Goal: Use online tool/utility: Utilize a website feature to perform a specific function

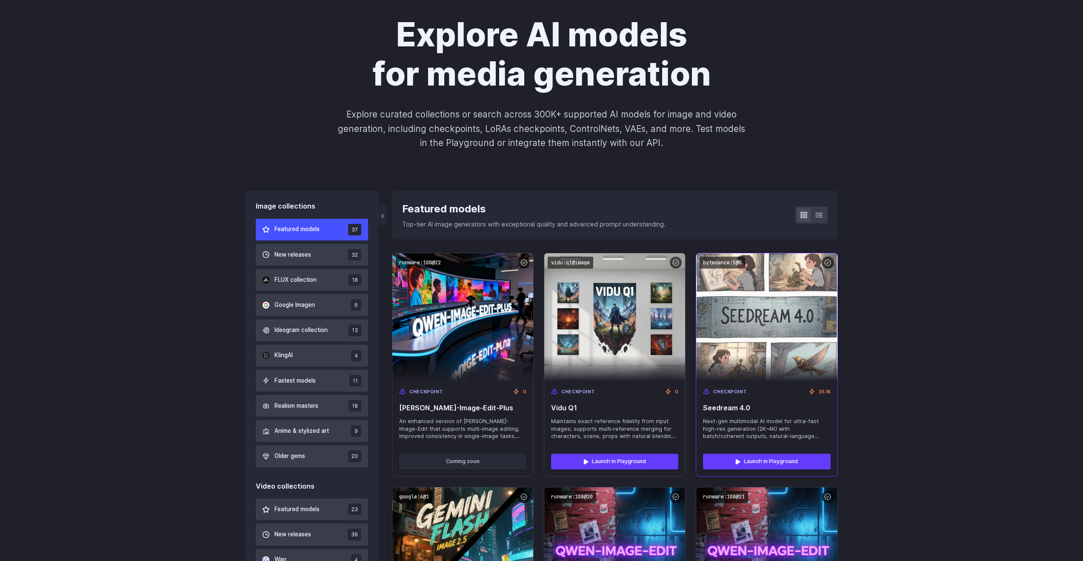
scroll to position [78, 0]
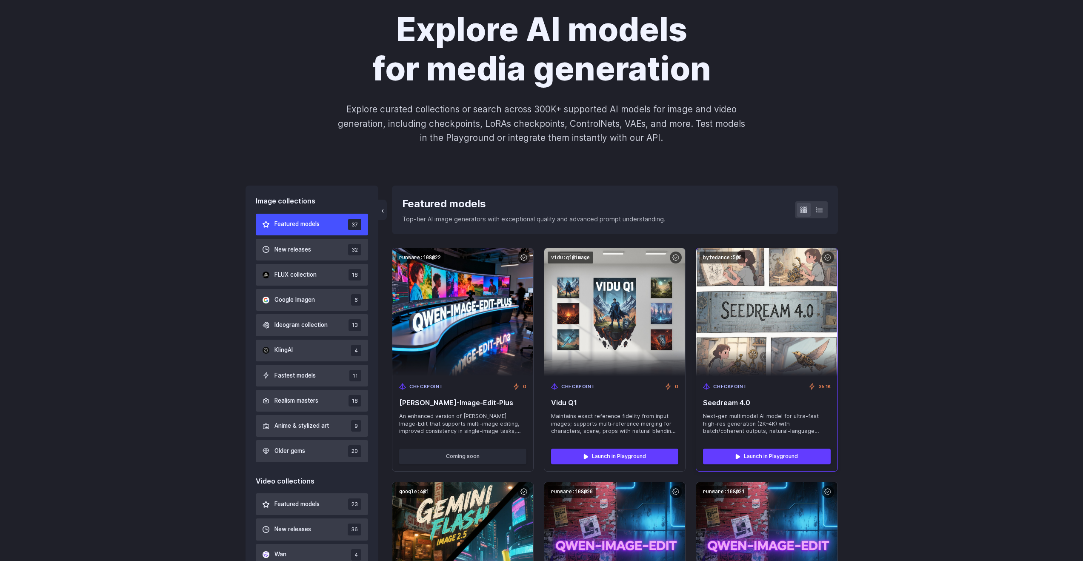
click at [770, 322] on img at bounding box center [766, 311] width 155 height 141
click at [771, 311] on img at bounding box center [766, 311] width 155 height 141
click at [770, 459] on link "Launch in Playground" at bounding box center [766, 455] width 127 height 15
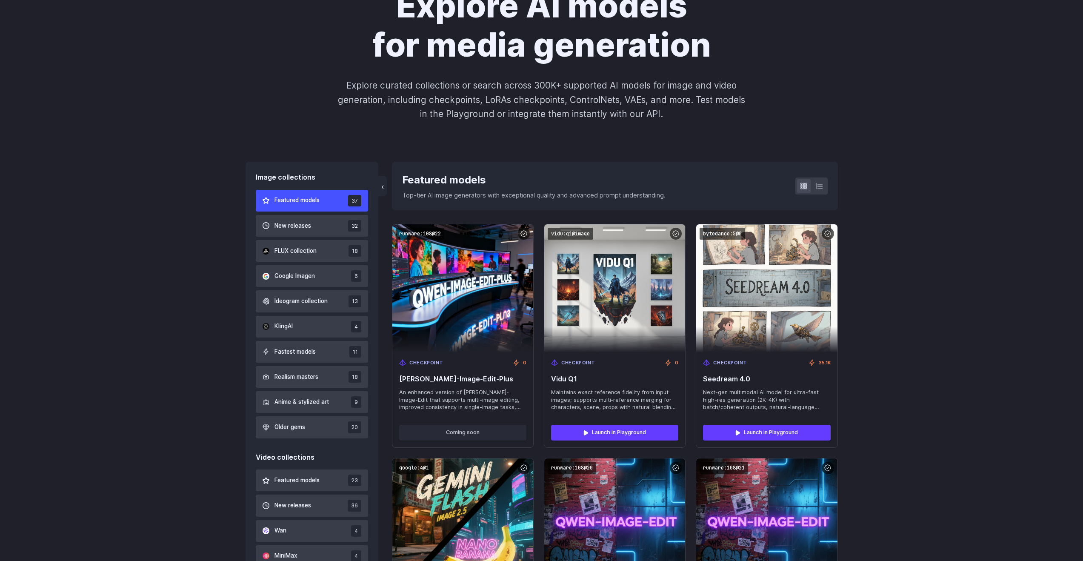
scroll to position [100, 0]
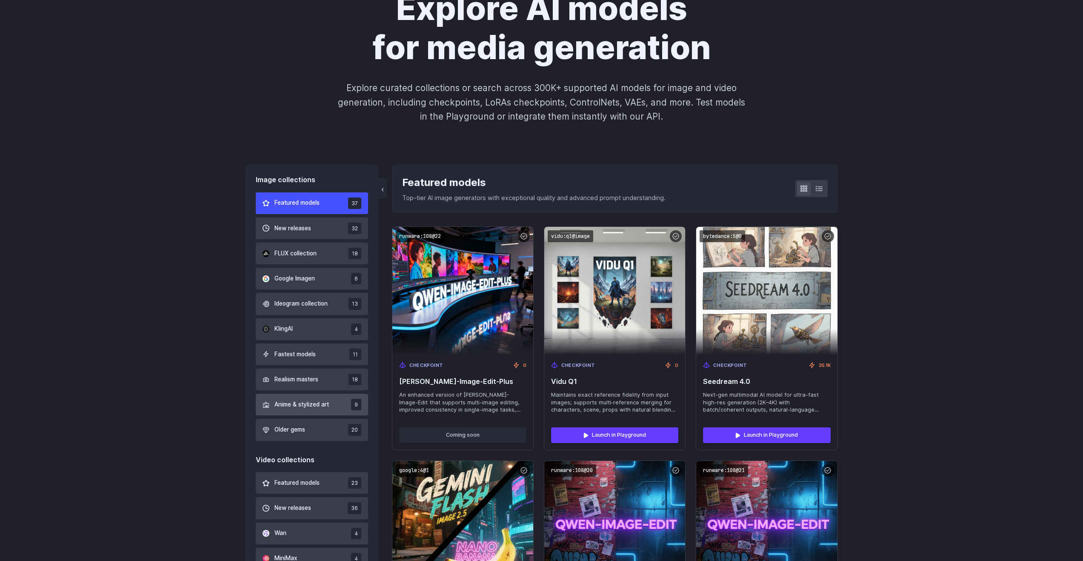
click at [322, 406] on span "Anime & stylized art" at bounding box center [301, 404] width 54 height 9
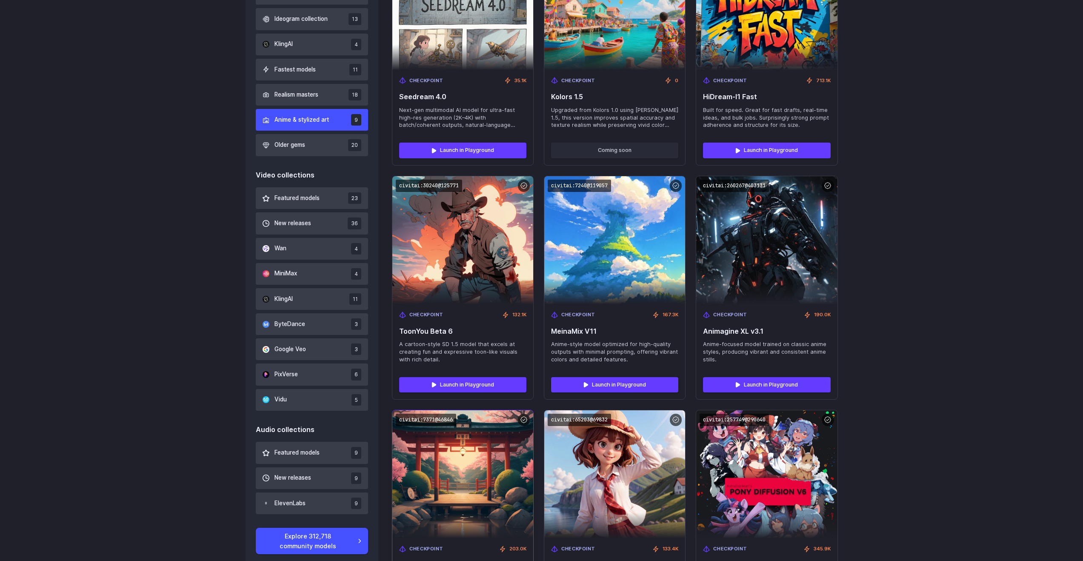
scroll to position [379, 0]
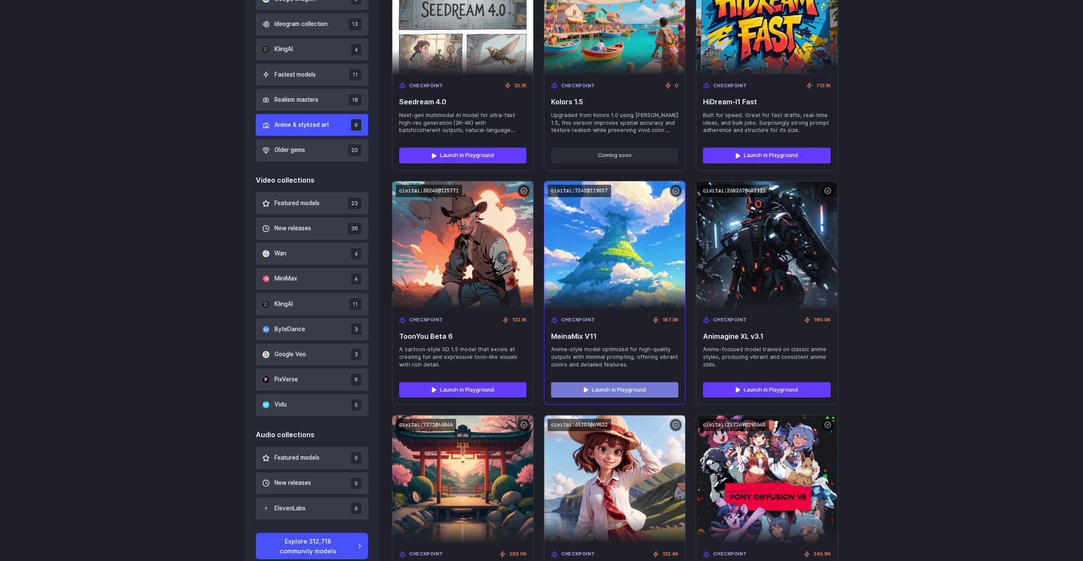
click at [594, 389] on link "Launch in Playground" at bounding box center [614, 389] width 127 height 15
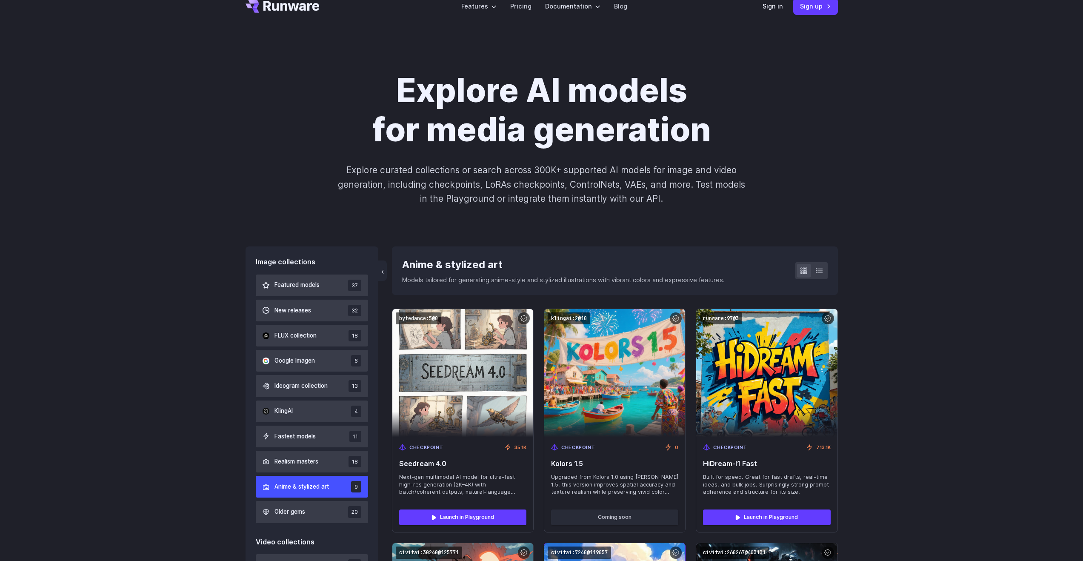
scroll to position [11, 0]
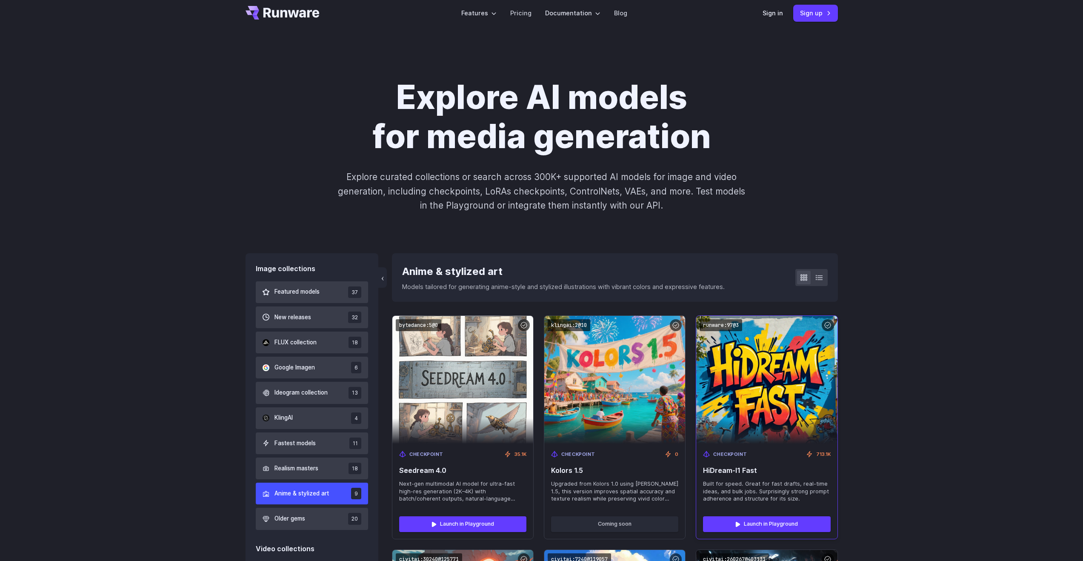
click at [777, 409] on img at bounding box center [766, 379] width 155 height 141
click at [770, 521] on link "Launch in Playground" at bounding box center [766, 523] width 127 height 15
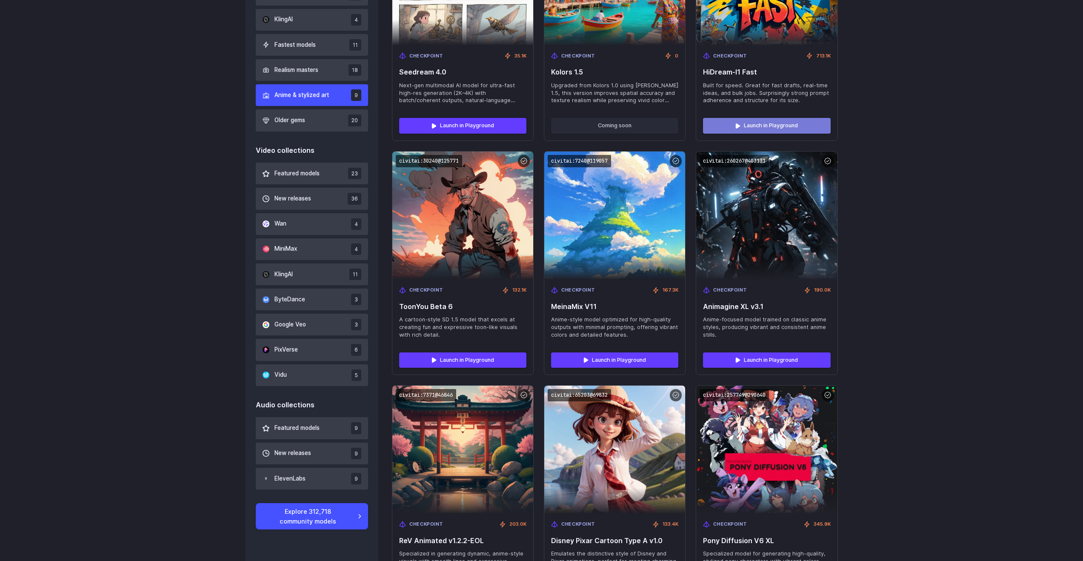
scroll to position [0, 0]
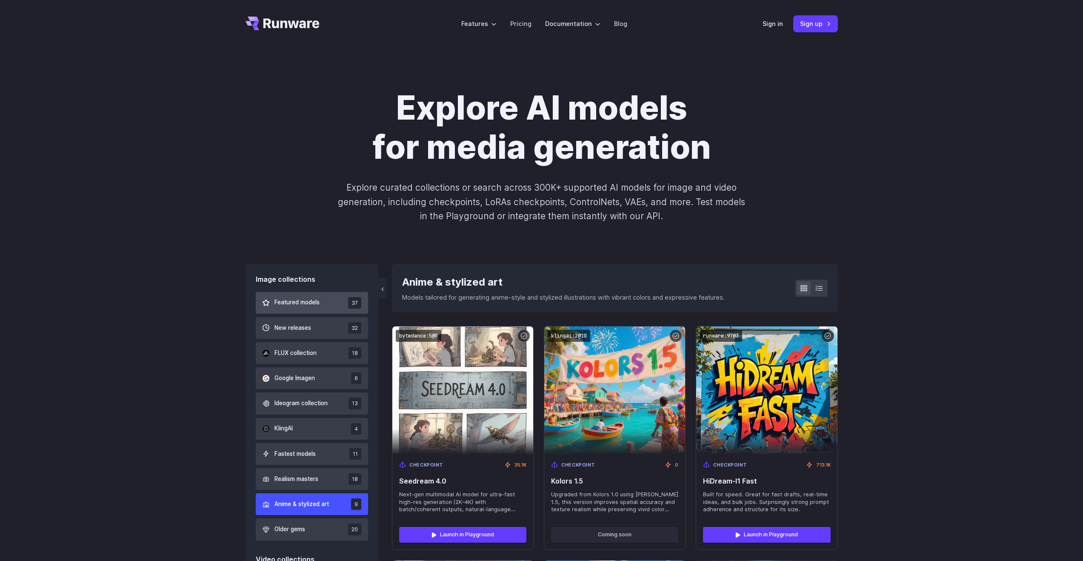
click at [313, 302] on span "Featured models" at bounding box center [296, 302] width 45 height 9
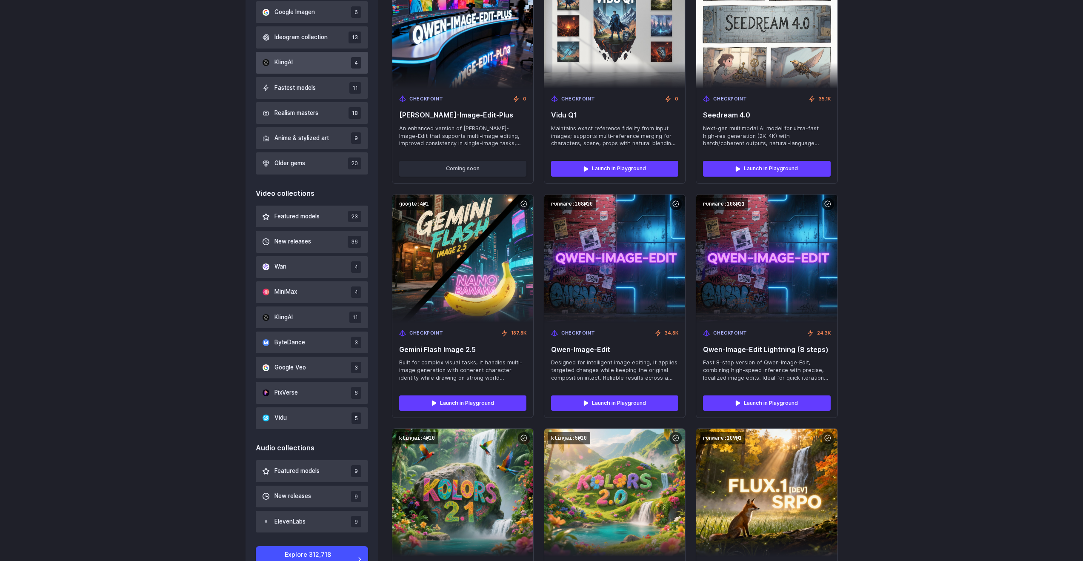
scroll to position [366, 0]
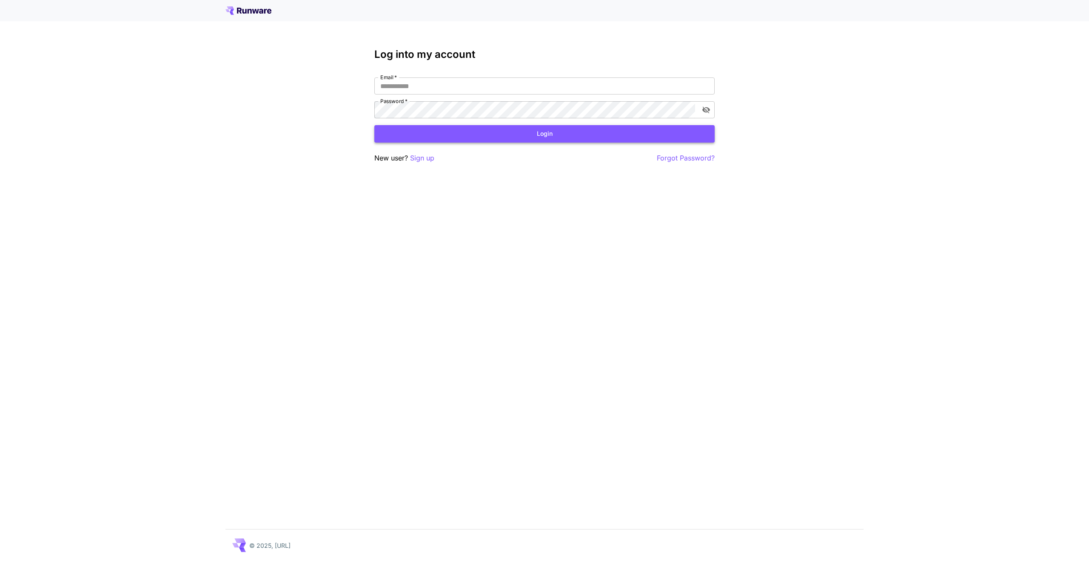
type input "**********"
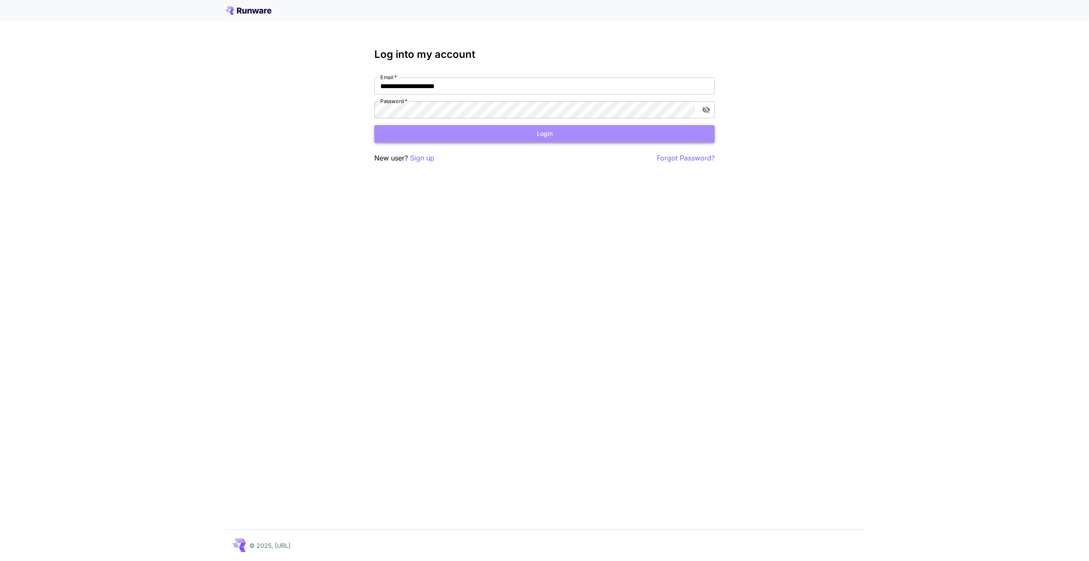
click at [488, 133] on button "Login" at bounding box center [544, 133] width 340 height 17
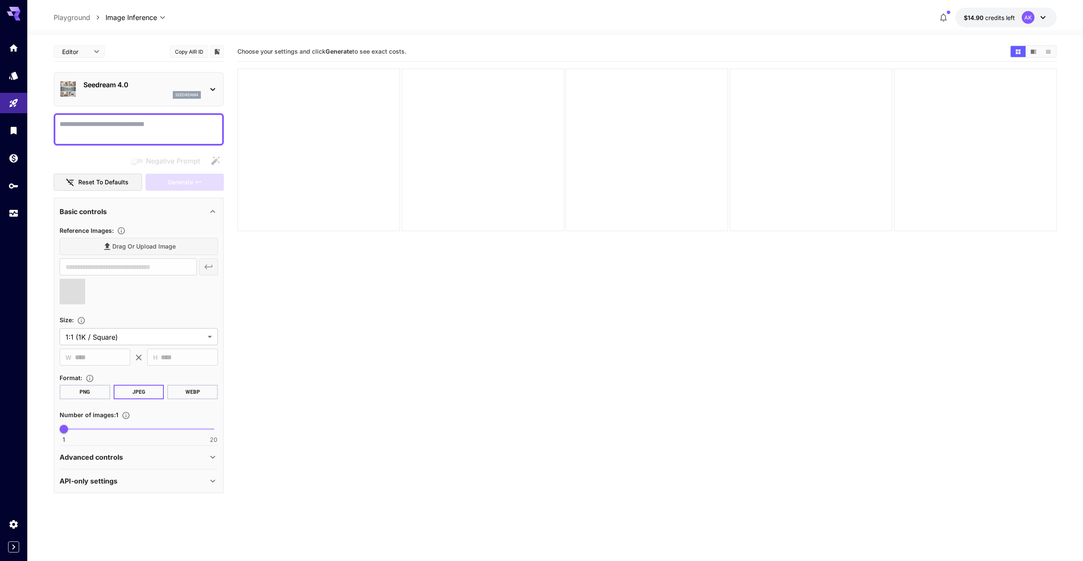
type input "**********"
click at [192, 456] on div "Advanced controls" at bounding box center [134, 457] width 148 height 10
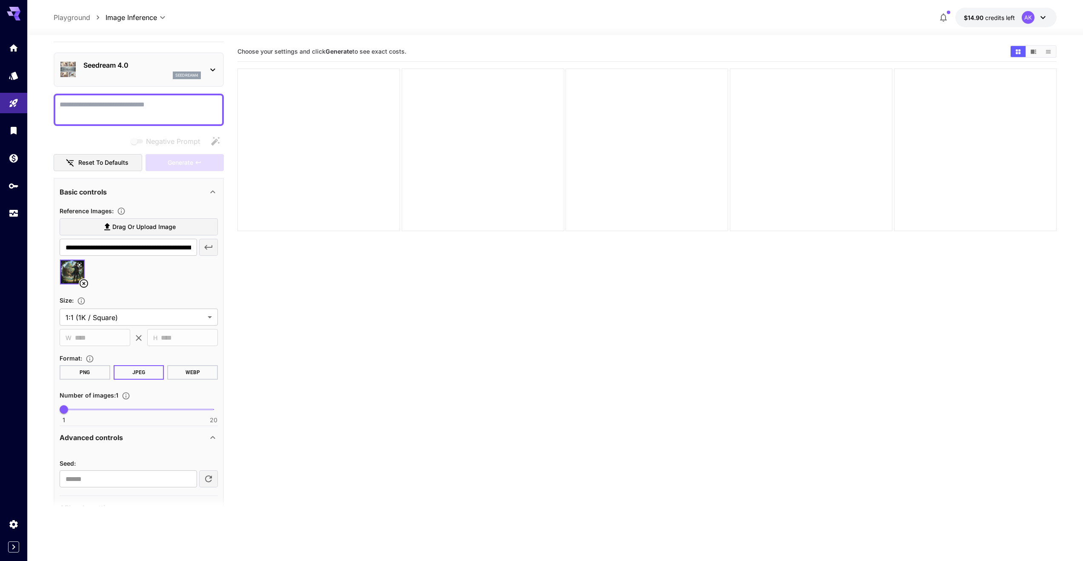
scroll to position [43, 0]
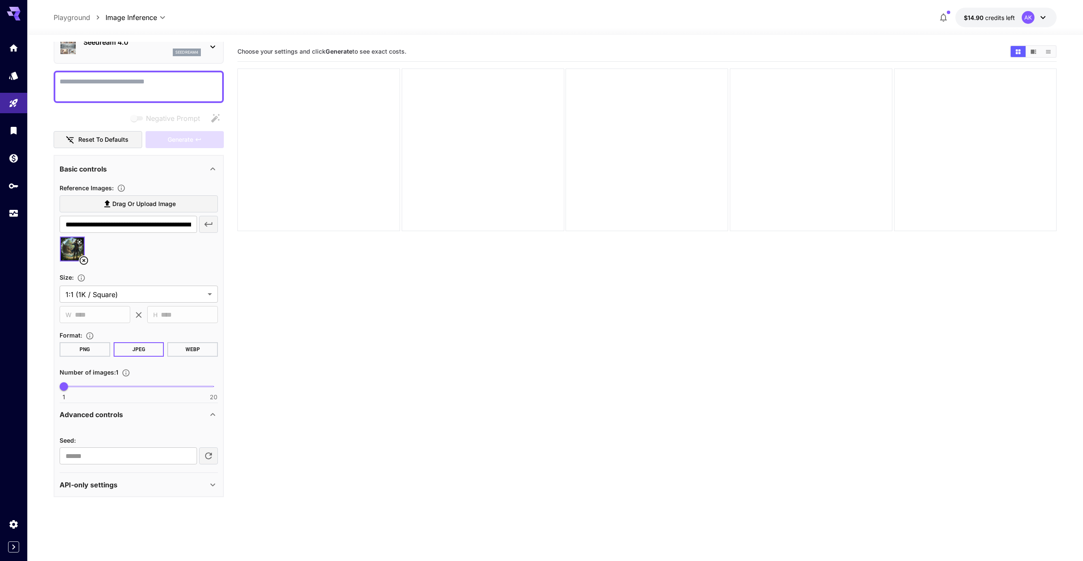
click at [196, 483] on div "API-only settings" at bounding box center [134, 484] width 148 height 10
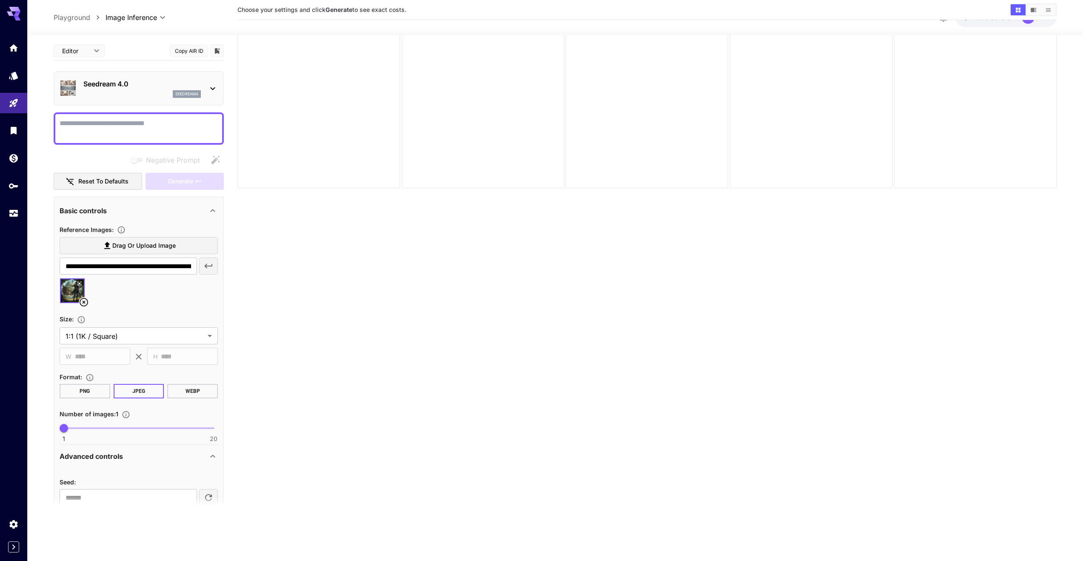
scroll to position [0, 0]
click at [128, 133] on textarea "Negative Prompt" at bounding box center [139, 129] width 158 height 20
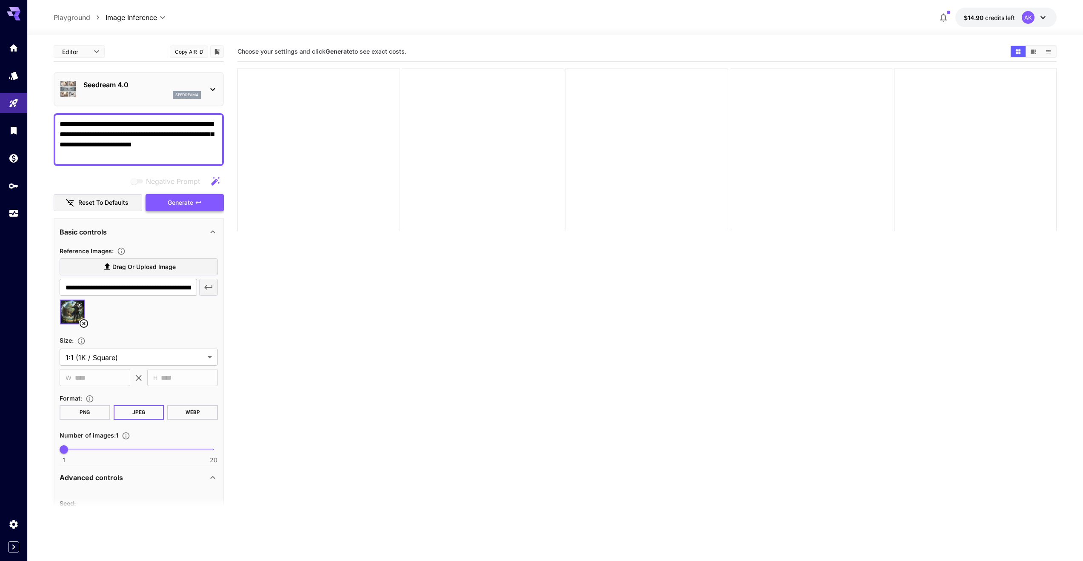
type textarea "**********"
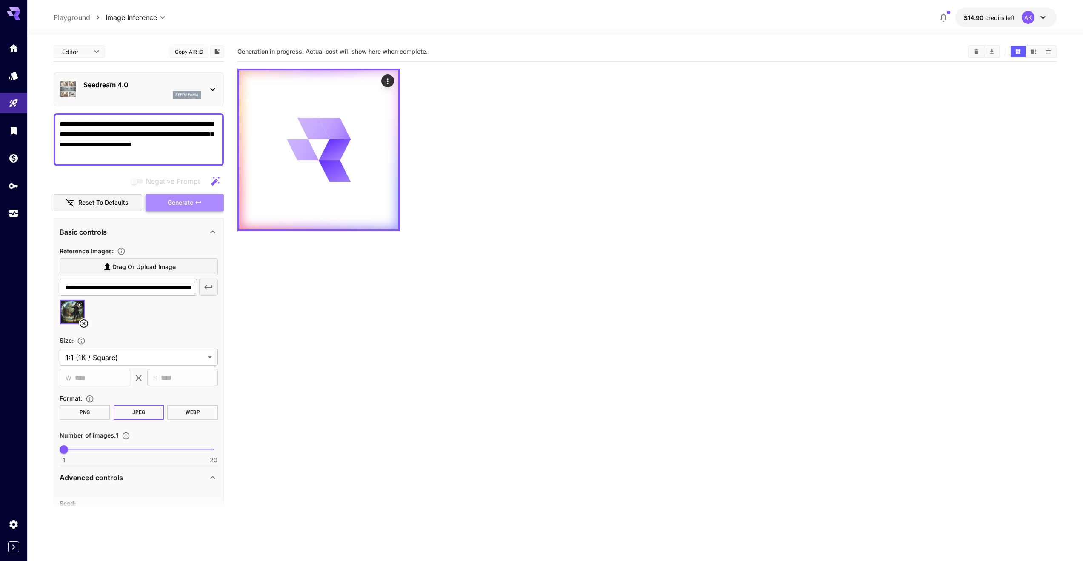
click at [185, 202] on span "Generate" at bounding box center [181, 202] width 26 height 11
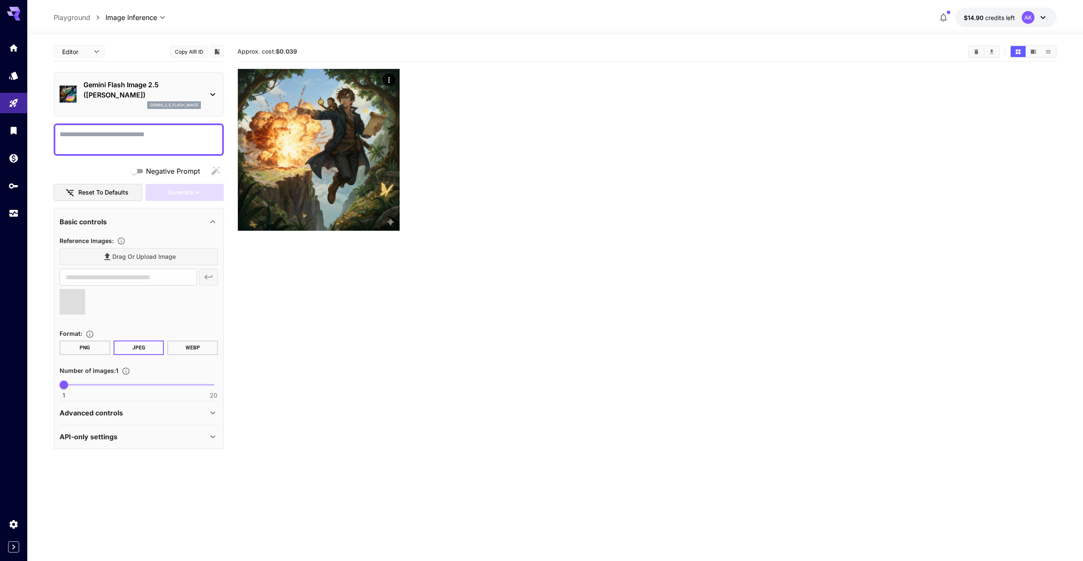
type input "**********"
click at [160, 278] on input "**********" at bounding box center [128, 276] width 137 height 17
click at [220, 276] on div "**********" at bounding box center [139, 328] width 170 height 241
click at [165, 279] on input "**********" at bounding box center [128, 276] width 137 height 17
click at [134, 131] on textarea "Negative Prompt" at bounding box center [139, 139] width 158 height 20
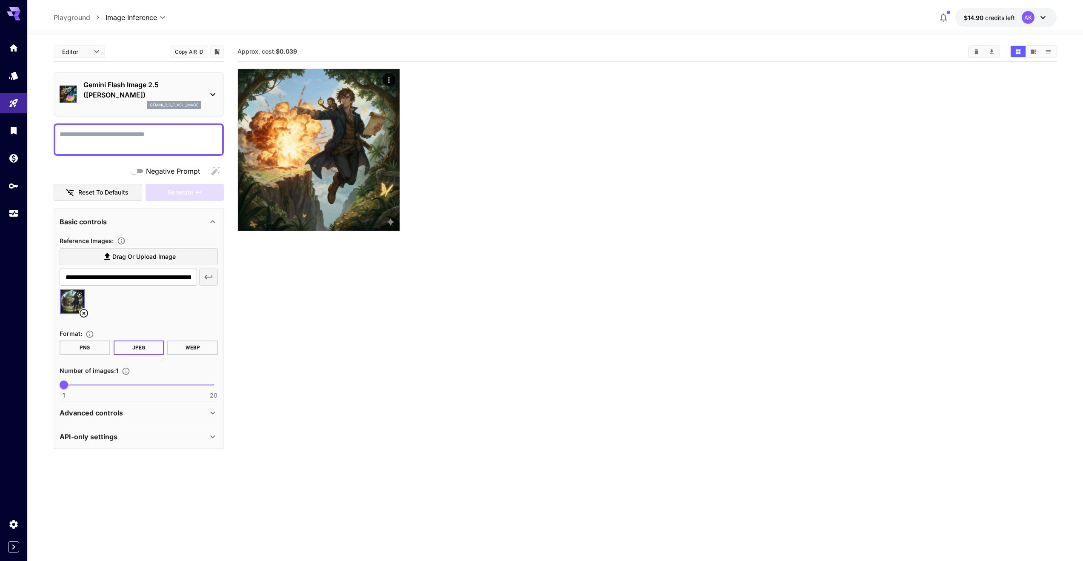
paste textarea "**********"
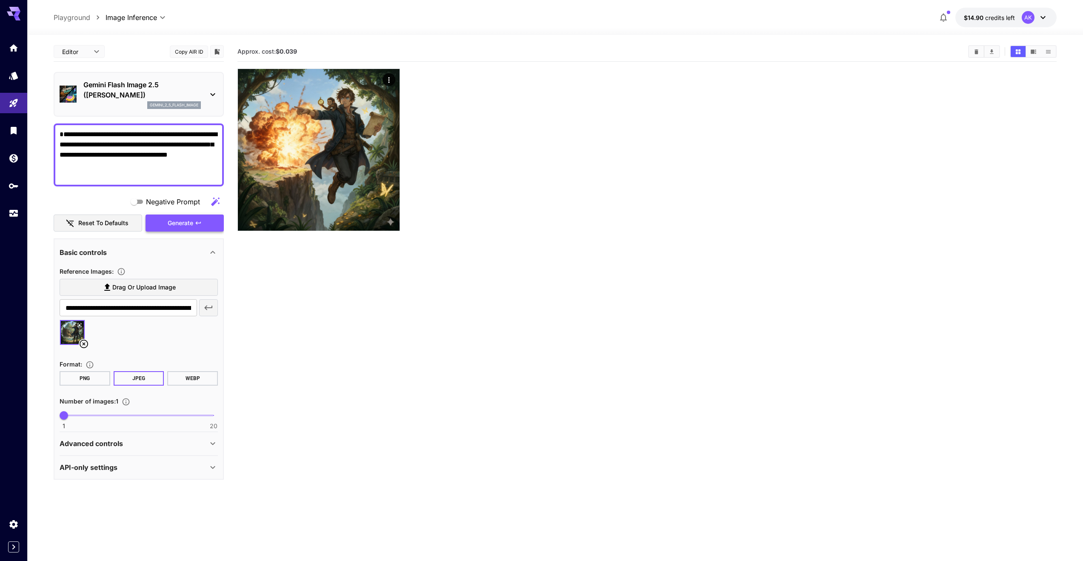
type textarea "**********"
click at [188, 223] on span "Generate" at bounding box center [181, 223] width 26 height 11
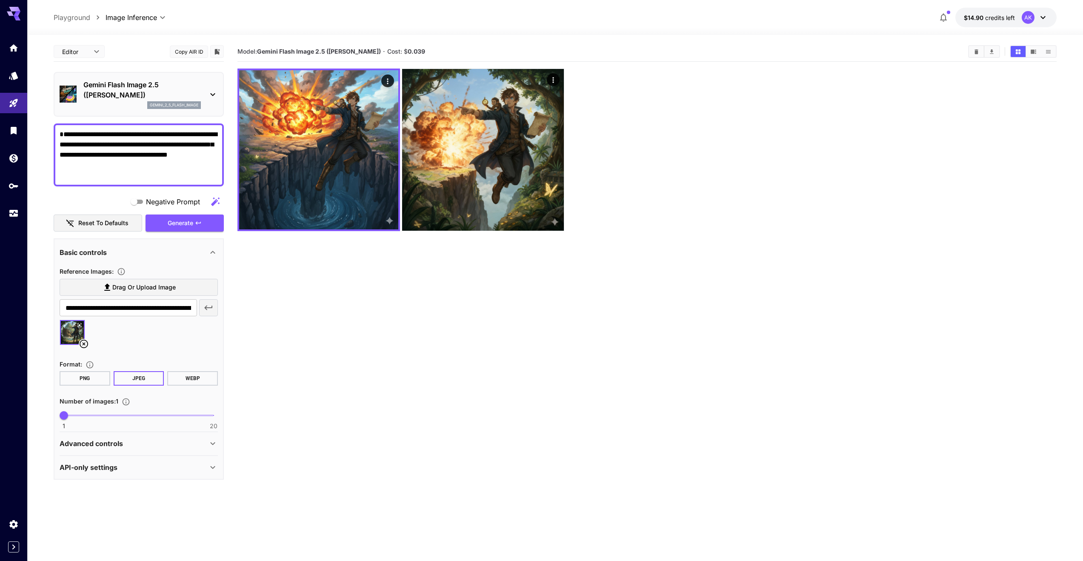
click at [211, 91] on icon at bounding box center [213, 94] width 10 height 10
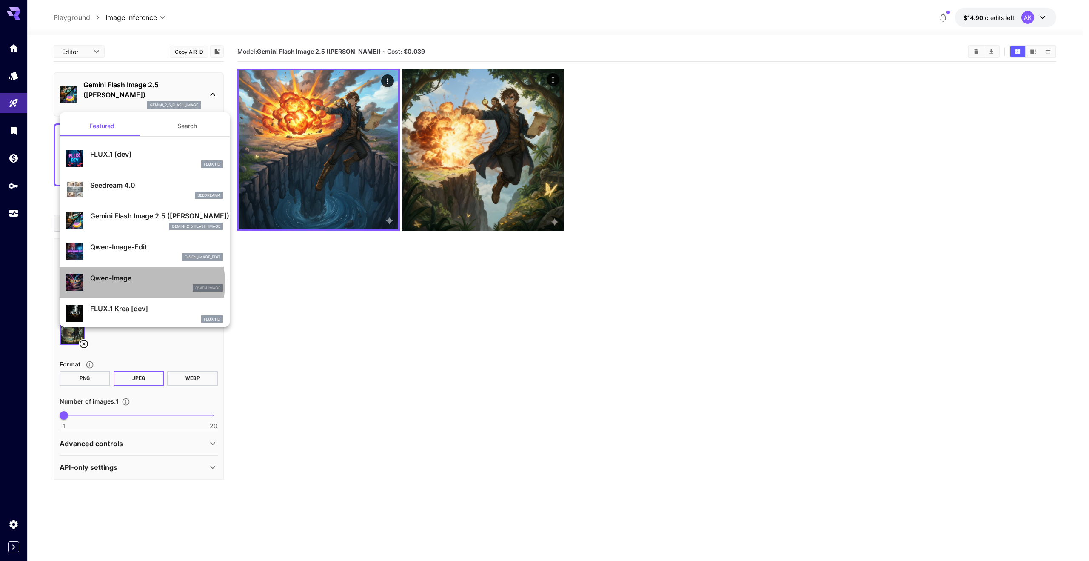
click at [123, 283] on div "Qwen-Image Qwen Image" at bounding box center [156, 282] width 133 height 19
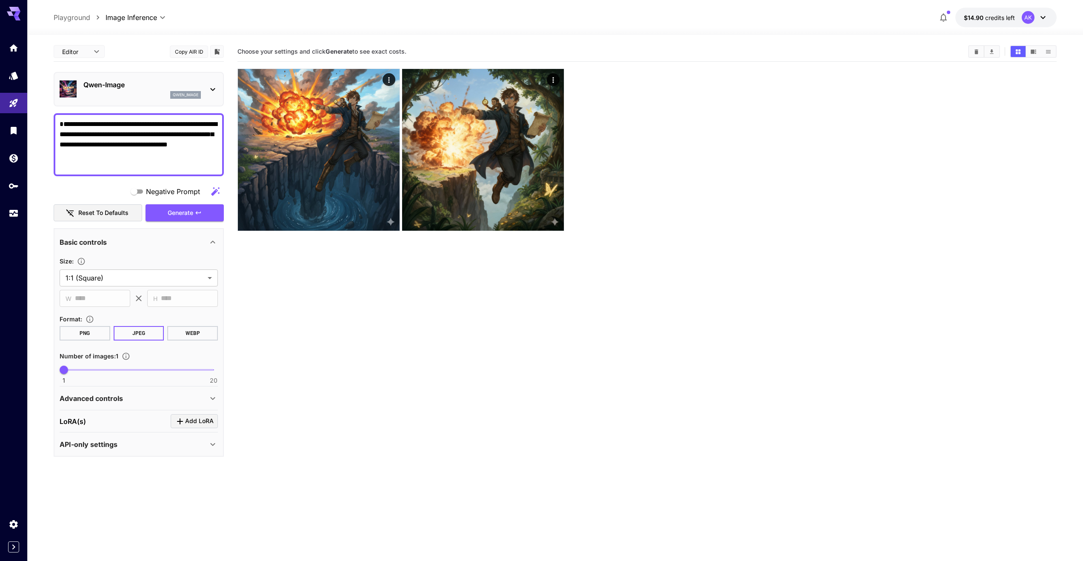
click at [311, 278] on section "Choose your settings and click Generate to see exact costs." at bounding box center [646, 322] width 819 height 561
click at [156, 85] on p "Qwen-Image" at bounding box center [141, 85] width 117 height 10
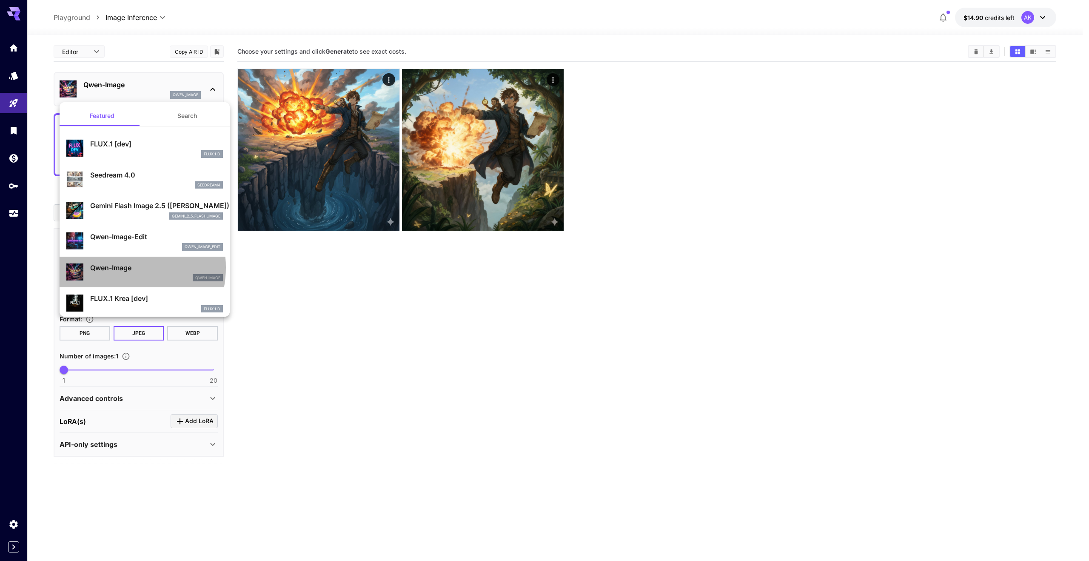
click at [118, 268] on p "Qwen-Image" at bounding box center [156, 267] width 133 height 10
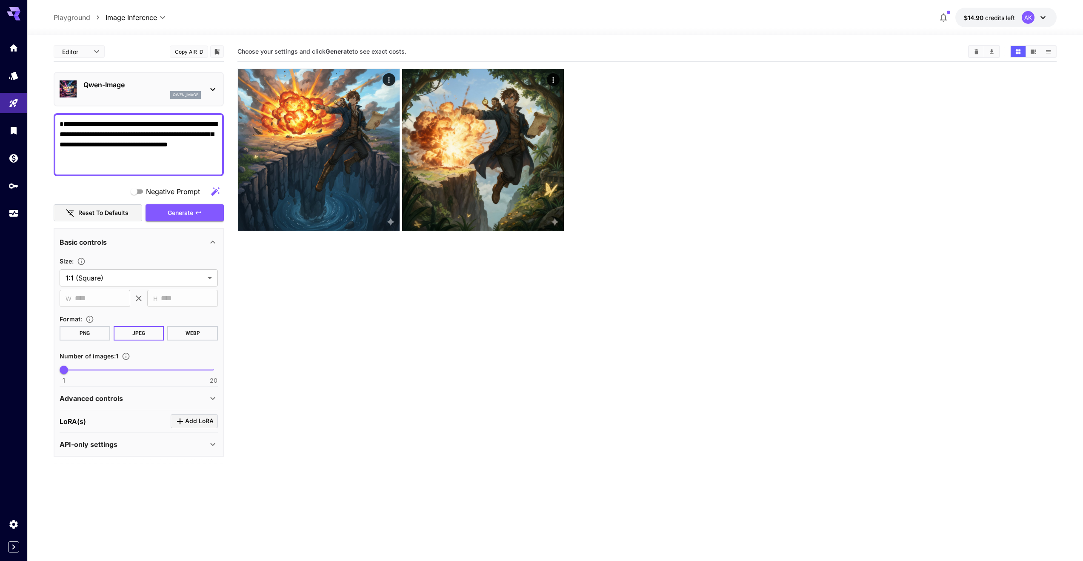
click at [99, 397] on p "Advanced controls" at bounding box center [91, 398] width 63 height 10
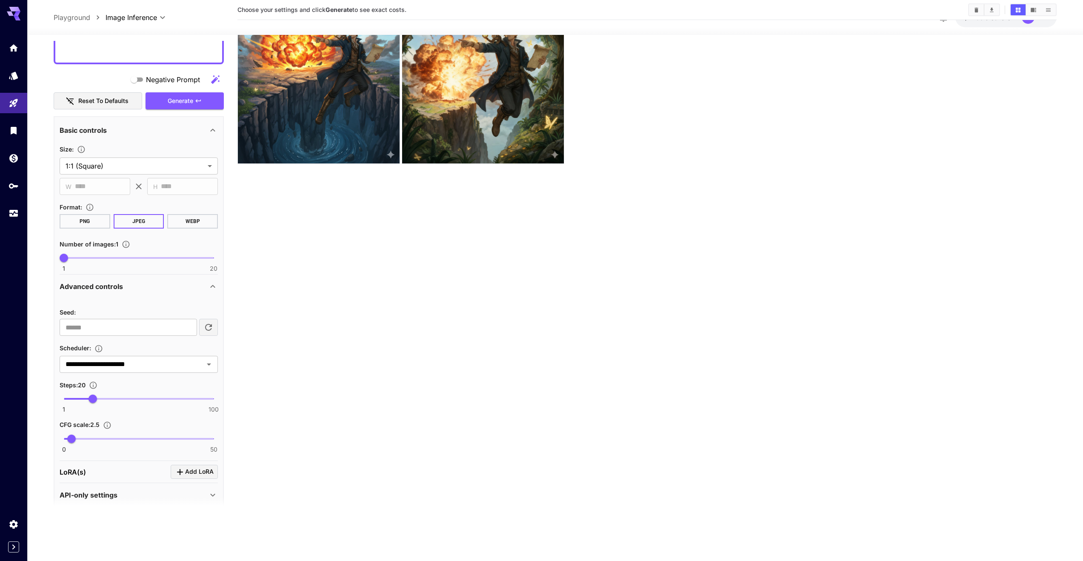
scroll to position [122, 0]
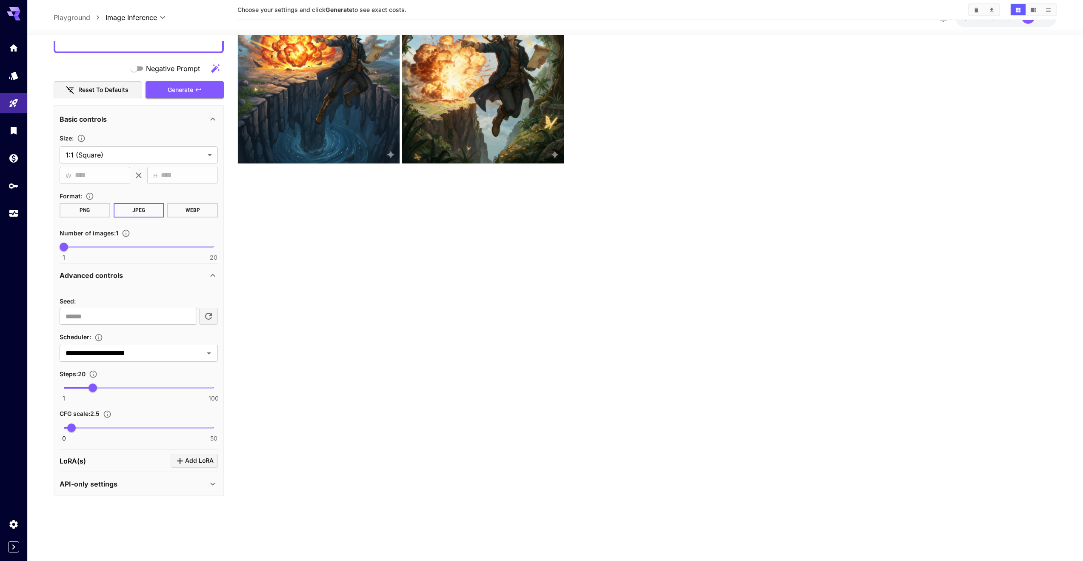
click at [117, 462] on div "LoRA(s) Add LoRA" at bounding box center [139, 460] width 158 height 14
click at [200, 463] on span "Add LoRA" at bounding box center [199, 460] width 28 height 11
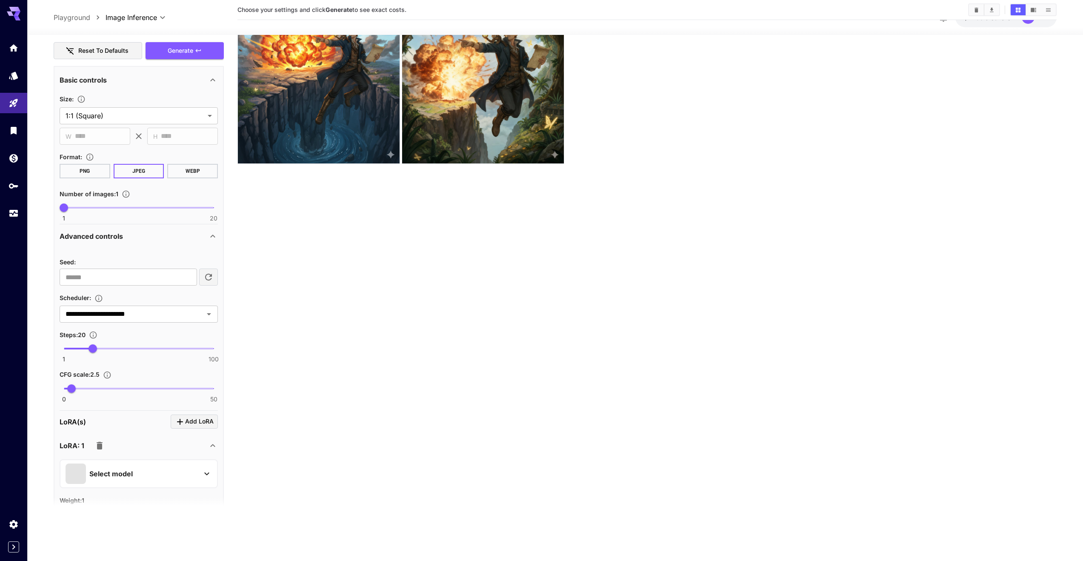
scroll to position [219, 0]
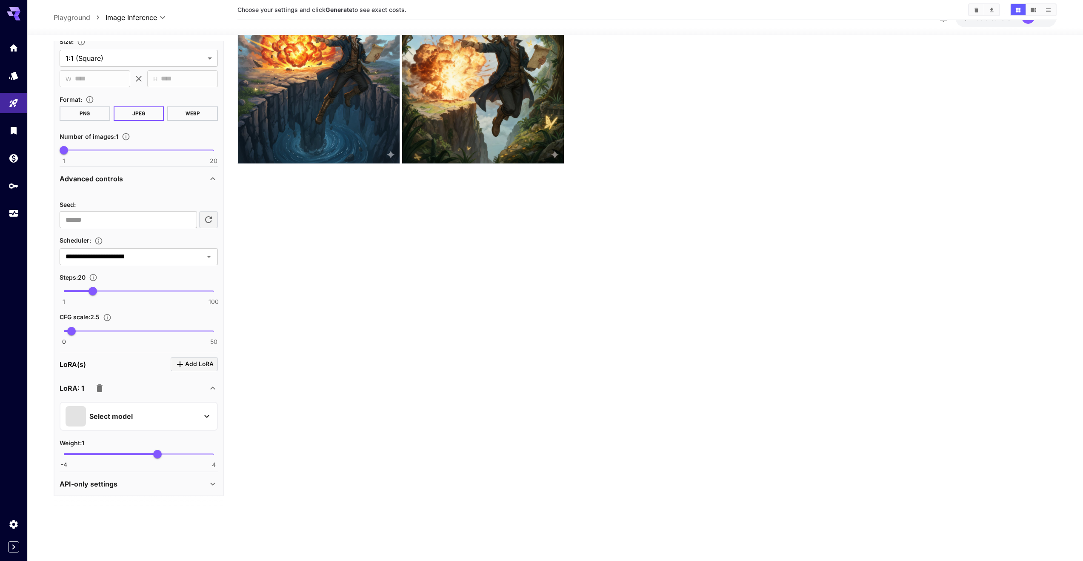
click at [143, 413] on div "Select model" at bounding box center [132, 416] width 133 height 20
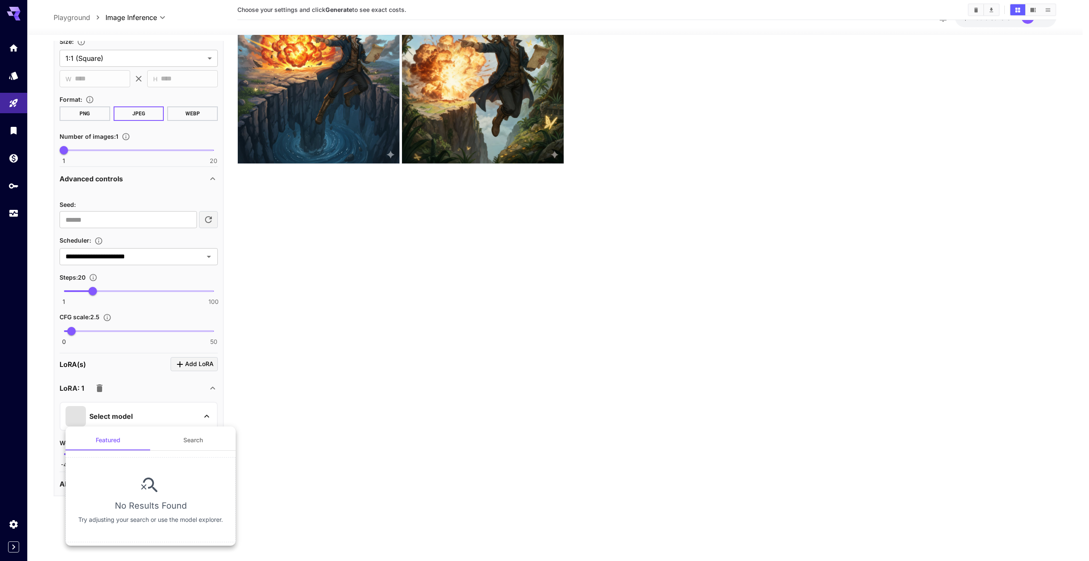
click at [192, 441] on button "Search" at bounding box center [193, 440] width 85 height 20
click at [149, 468] on input "text" at bounding box center [150, 465] width 153 height 17
type input "**********"
click at [99, 407] on button "Featured" at bounding box center [108, 408] width 85 height 20
click at [150, 368] on div at bounding box center [544, 280] width 1089 height 561
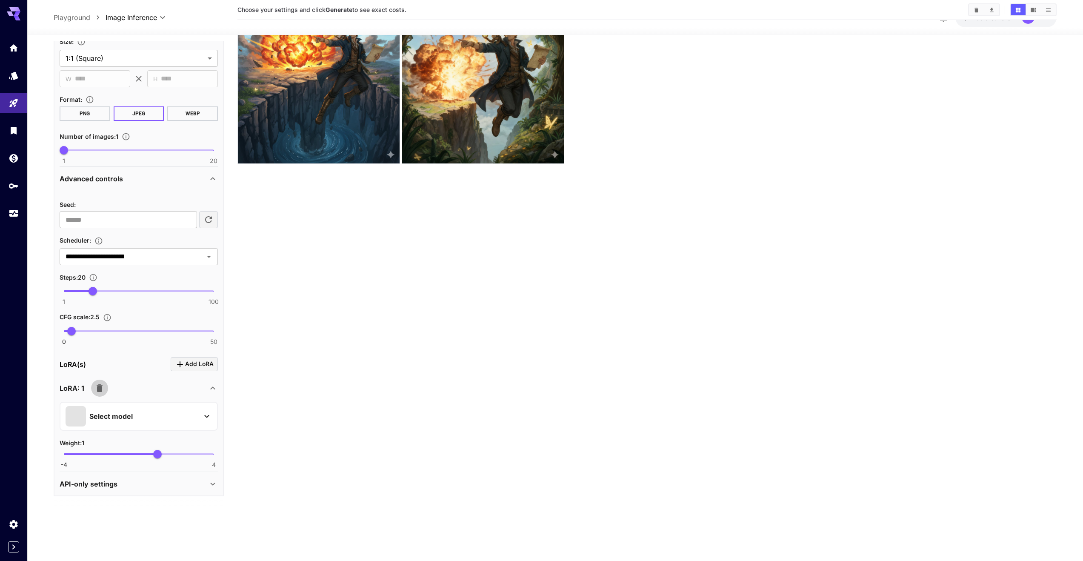
click at [98, 390] on icon "button" at bounding box center [100, 388] width 6 height 8
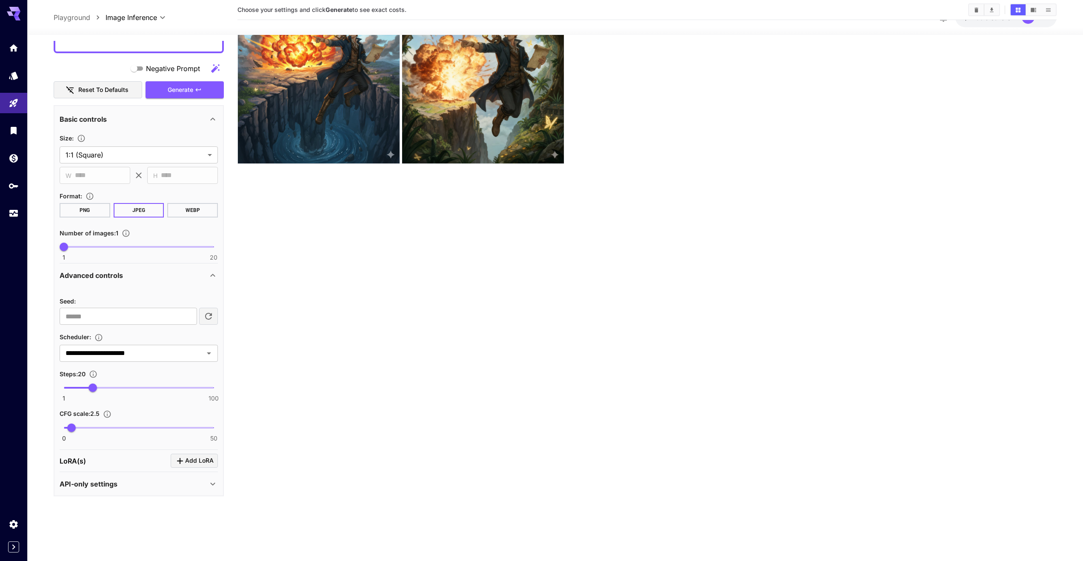
scroll to position [0, 0]
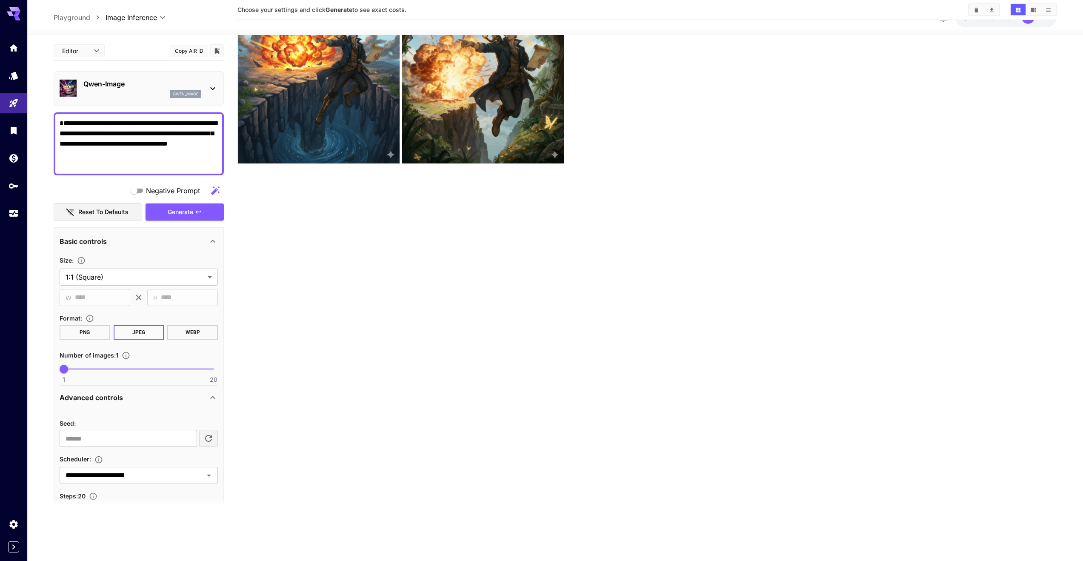
click at [137, 91] on div "qwen_image" at bounding box center [141, 94] width 117 height 8
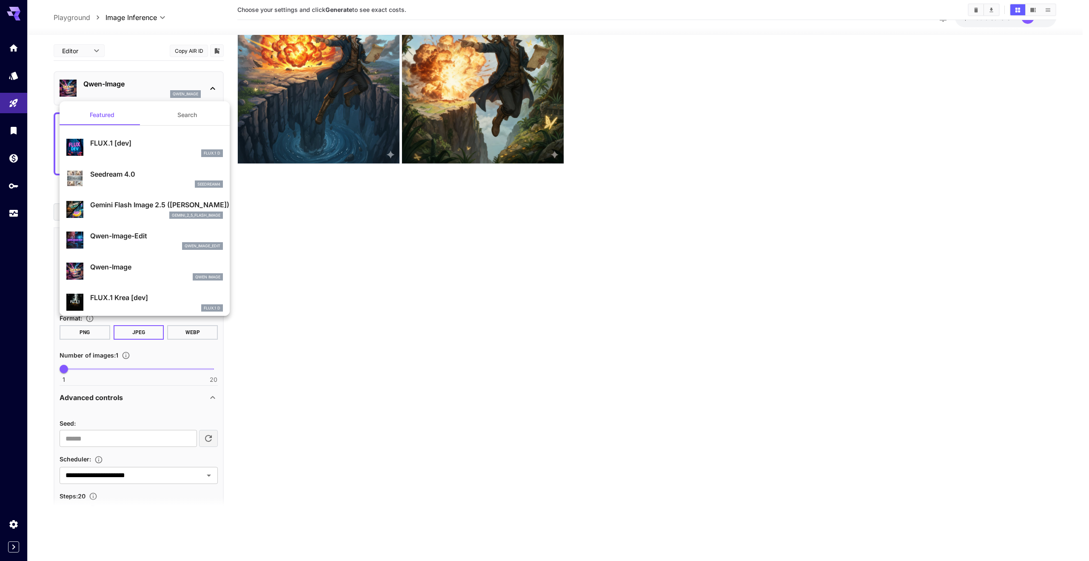
click at [124, 235] on p "Qwen-Image-Edit" at bounding box center [156, 236] width 133 height 10
type input "*"
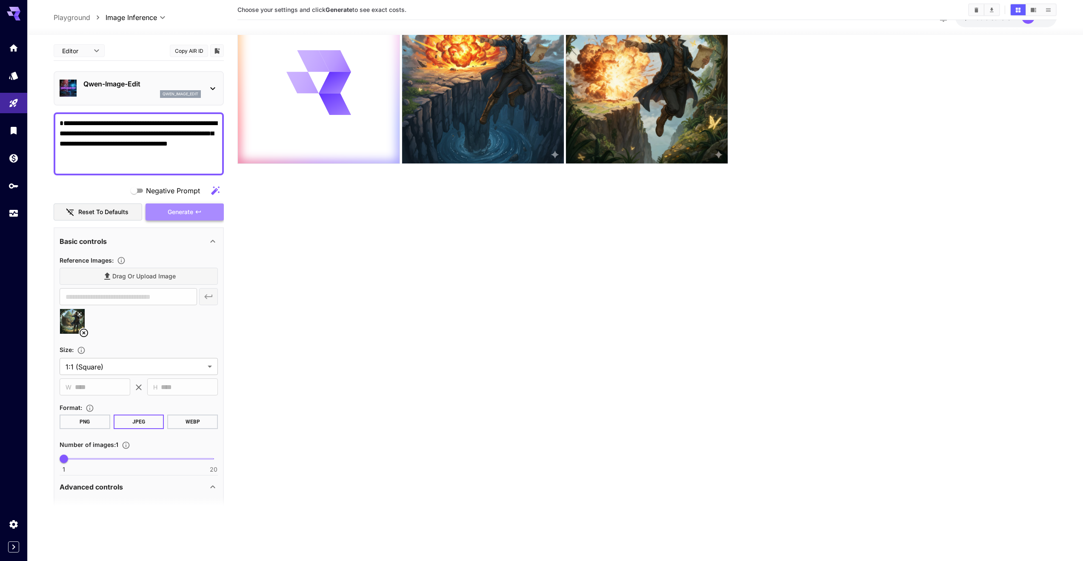
click at [193, 212] on button "Generate" at bounding box center [184, 211] width 78 height 17
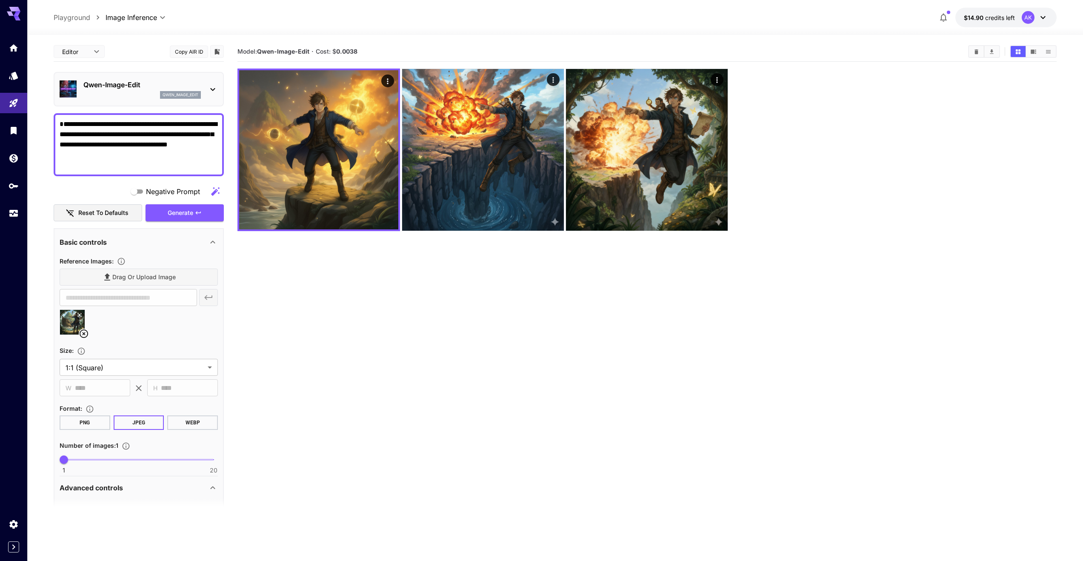
click at [129, 85] on p "Qwen-Image-Edit" at bounding box center [141, 85] width 117 height 10
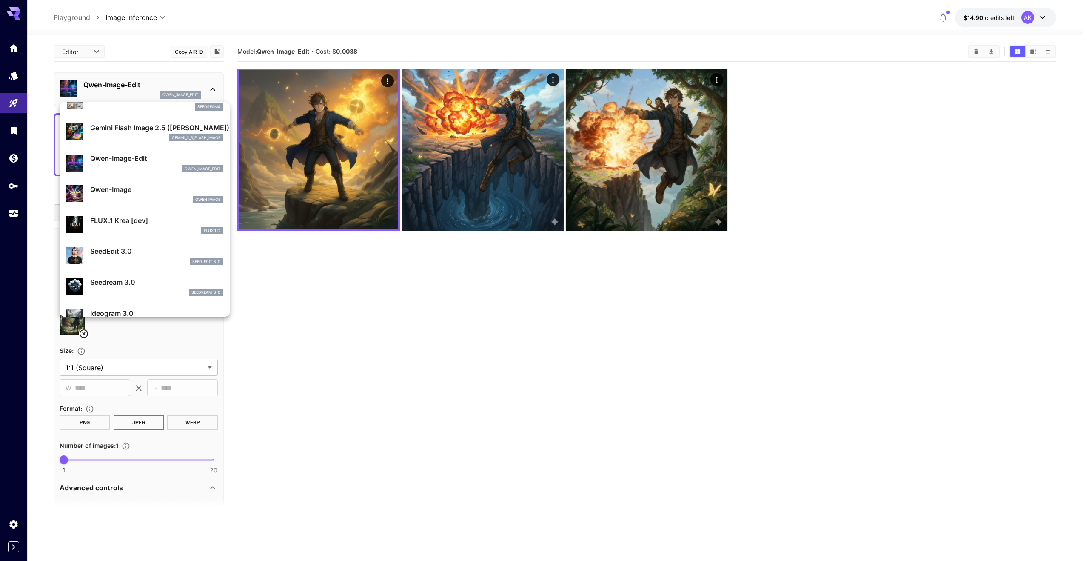
scroll to position [79, 0]
drag, startPoint x: 305, startPoint y: 52, endPoint x: 259, endPoint y: 52, distance: 45.5
click at [258, 53] on div at bounding box center [544, 280] width 1089 height 561
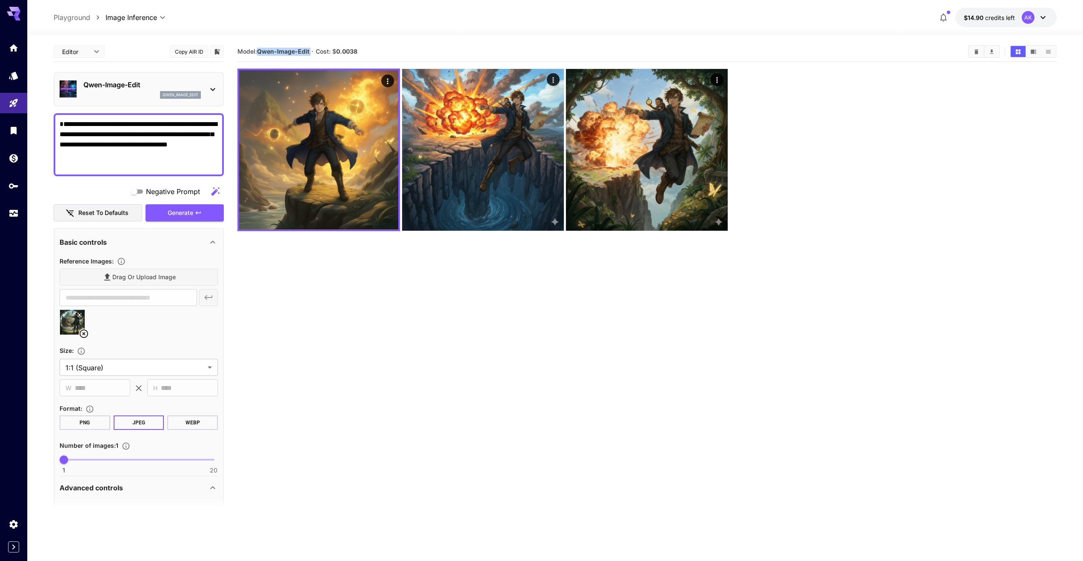
drag, startPoint x: 259, startPoint y: 49, endPoint x: 311, endPoint y: 53, distance: 52.9
click at [311, 53] on section "Model: Qwen-Image-Edit · Cost: $ 0.0038" at bounding box center [599, 51] width 724 height 10
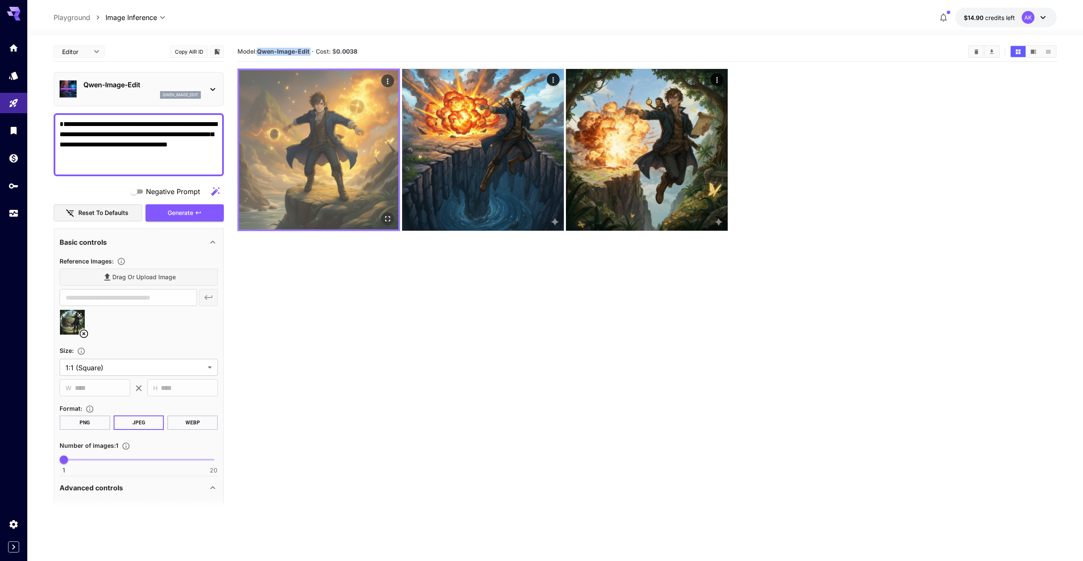
copy b "Qwen-Image-Edit"
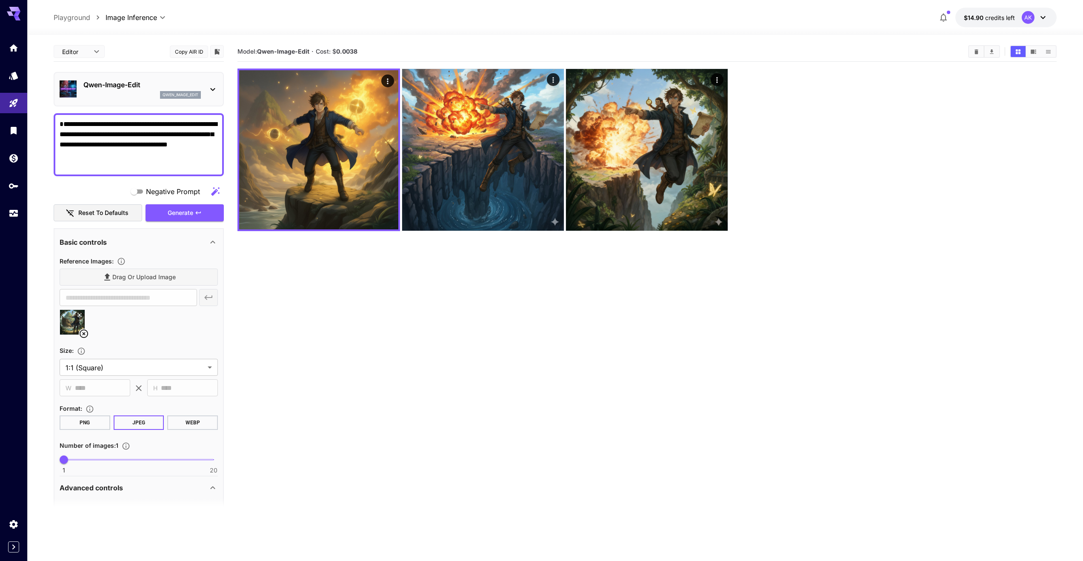
click at [137, 86] on p "Qwen-Image-Edit" at bounding box center [141, 85] width 117 height 10
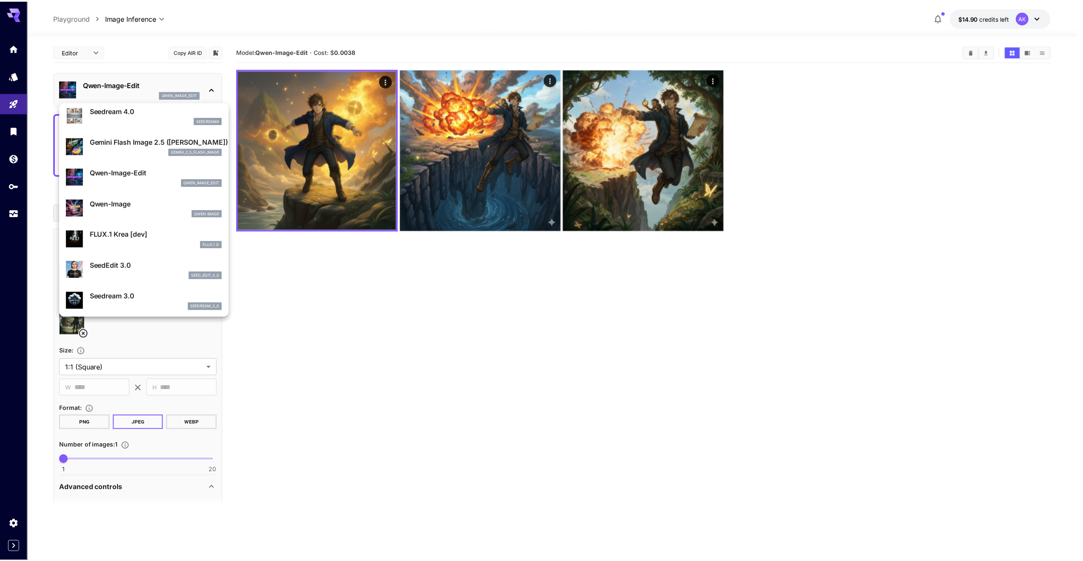
scroll to position [77, 0]
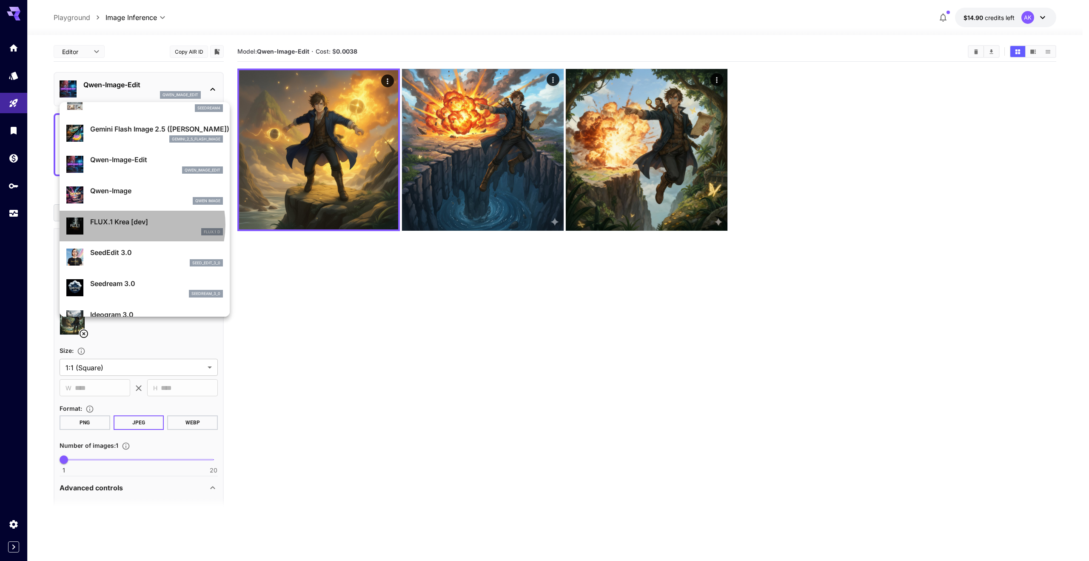
click at [134, 225] on p "FLUX.1 Krea [dev]" at bounding box center [156, 222] width 133 height 10
type input "**"
type input "***"
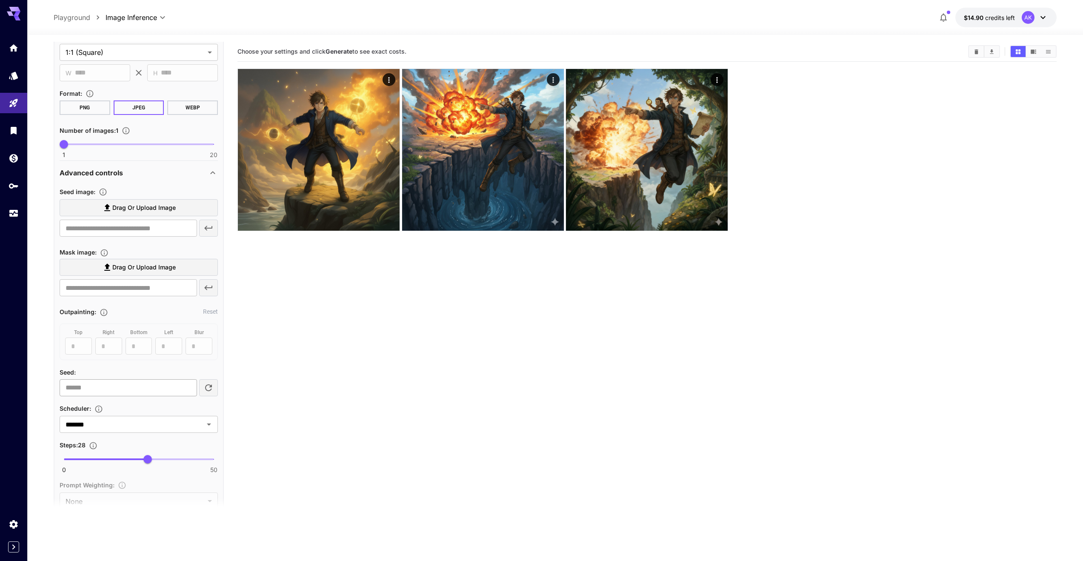
scroll to position [214, 0]
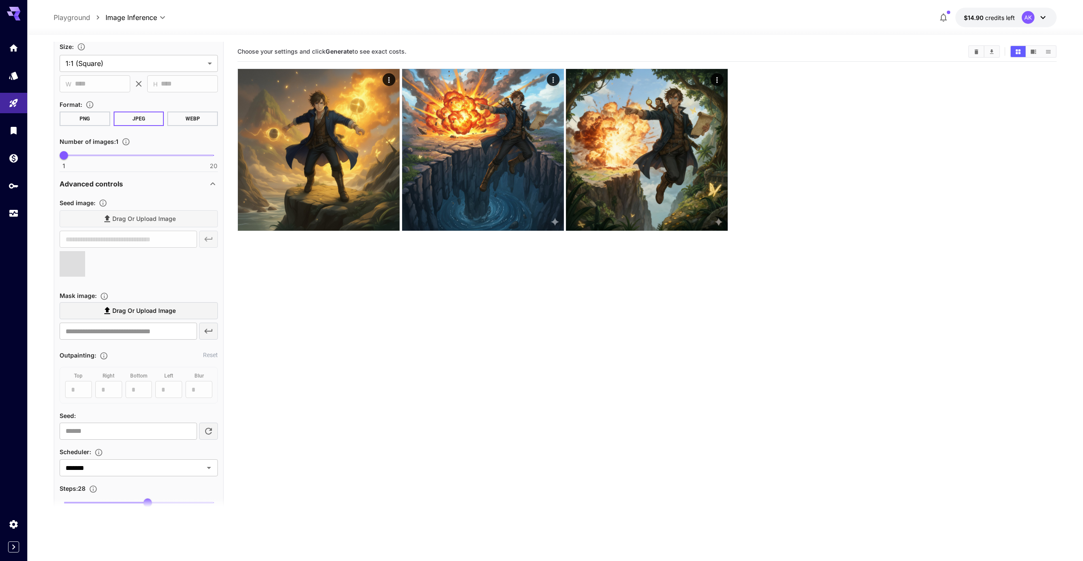
type input "**********"
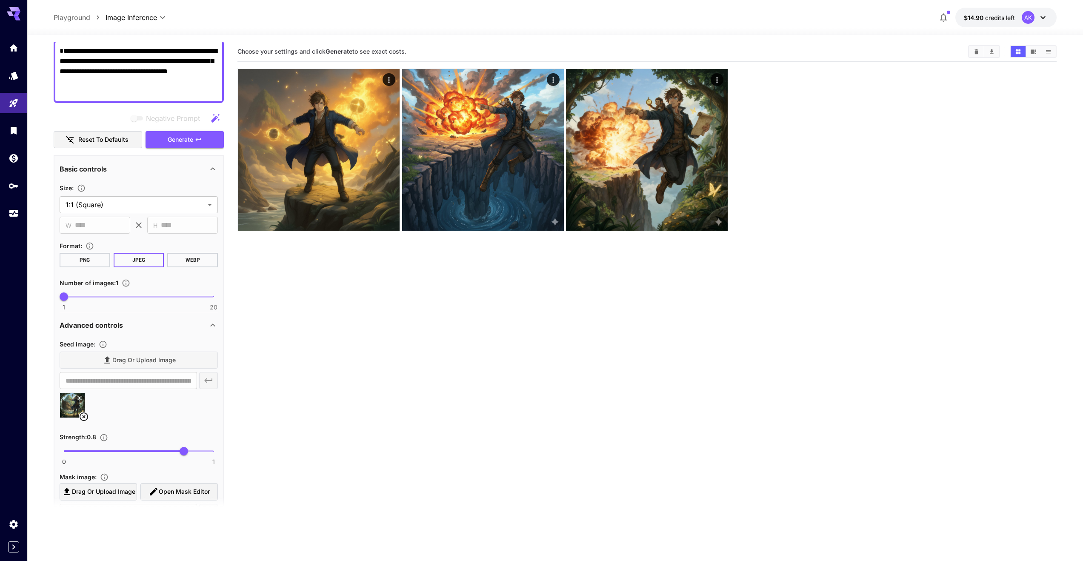
scroll to position [78, 0]
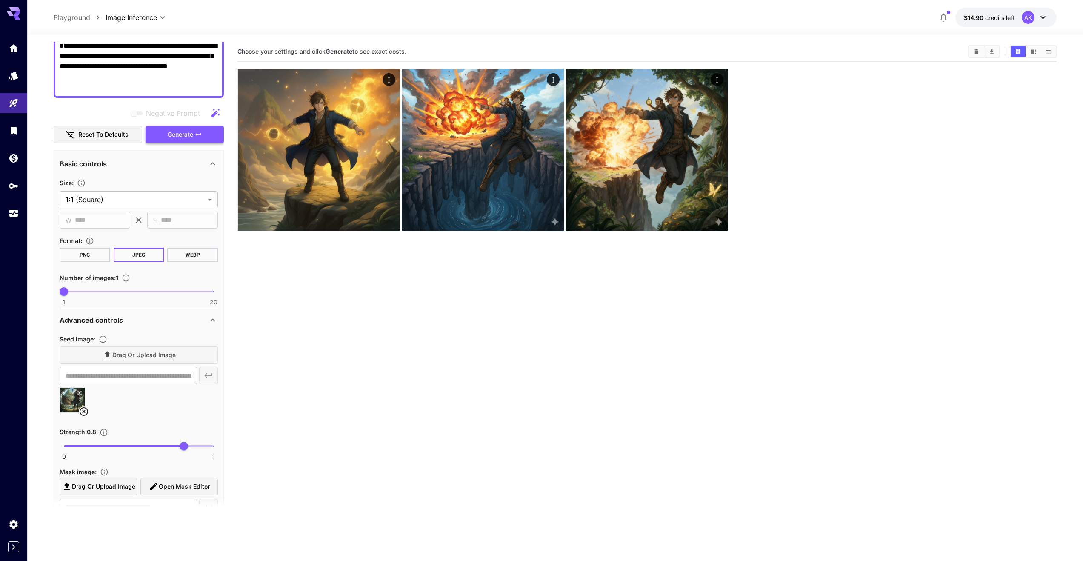
click at [190, 134] on span "Generate" at bounding box center [181, 134] width 26 height 11
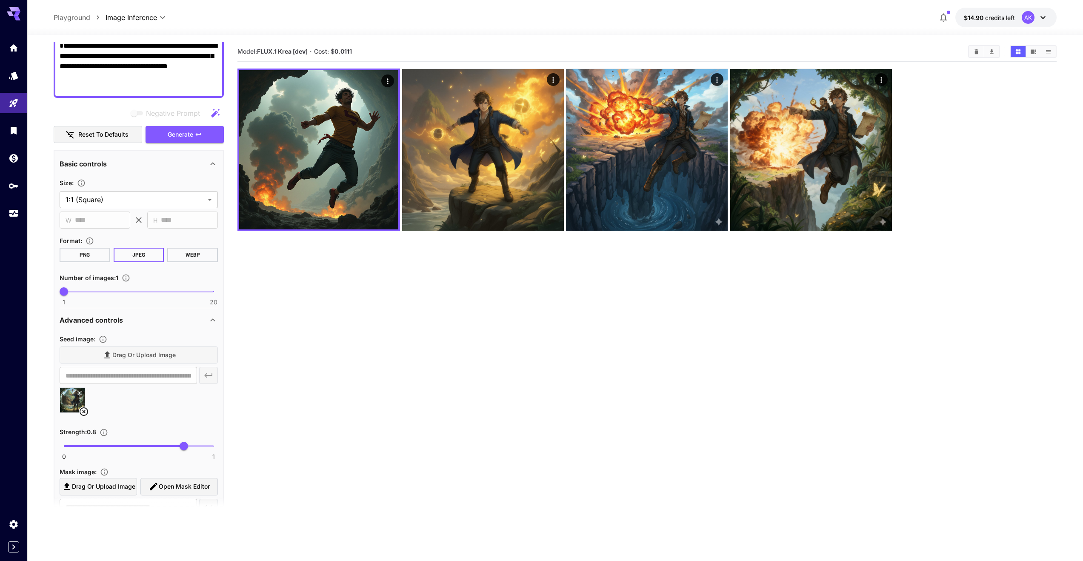
click at [121, 83] on textarea "**********" at bounding box center [139, 66] width 158 height 51
paste textarea "*********"
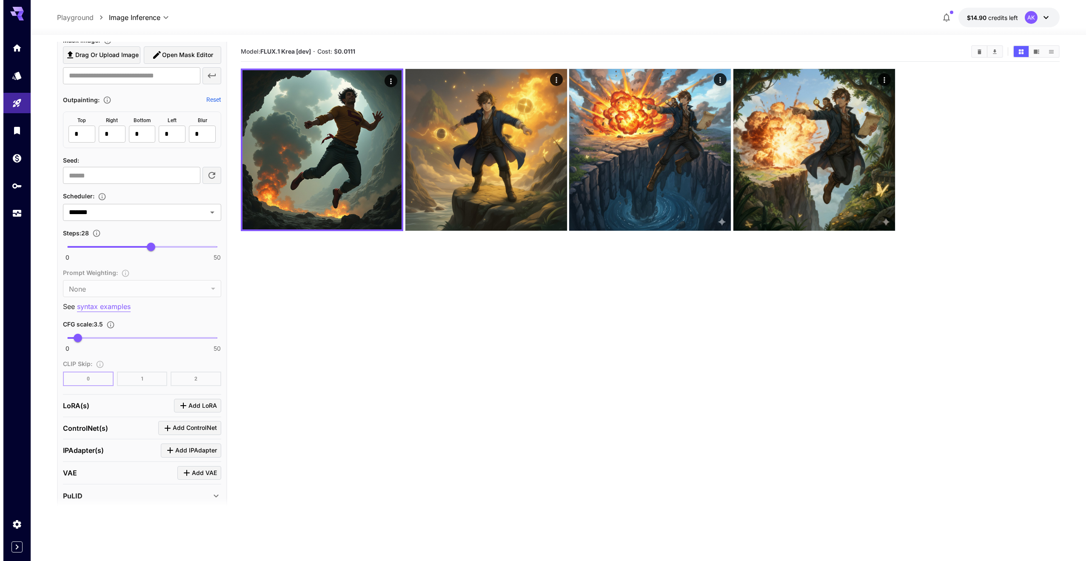
scroll to position [568, 0]
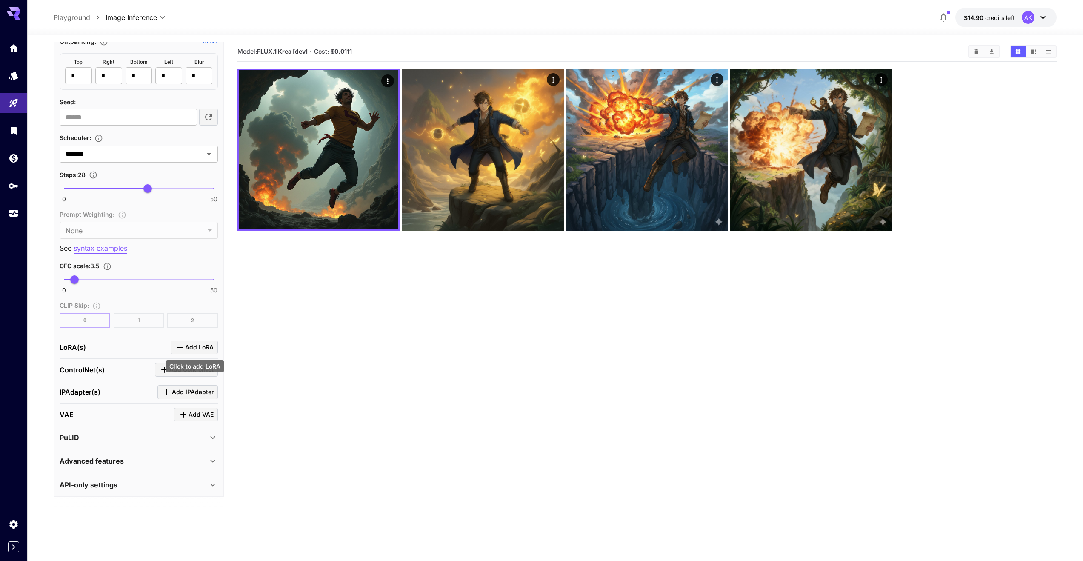
type textarea "**********"
click at [205, 343] on span "Add LoRA" at bounding box center [199, 347] width 28 height 11
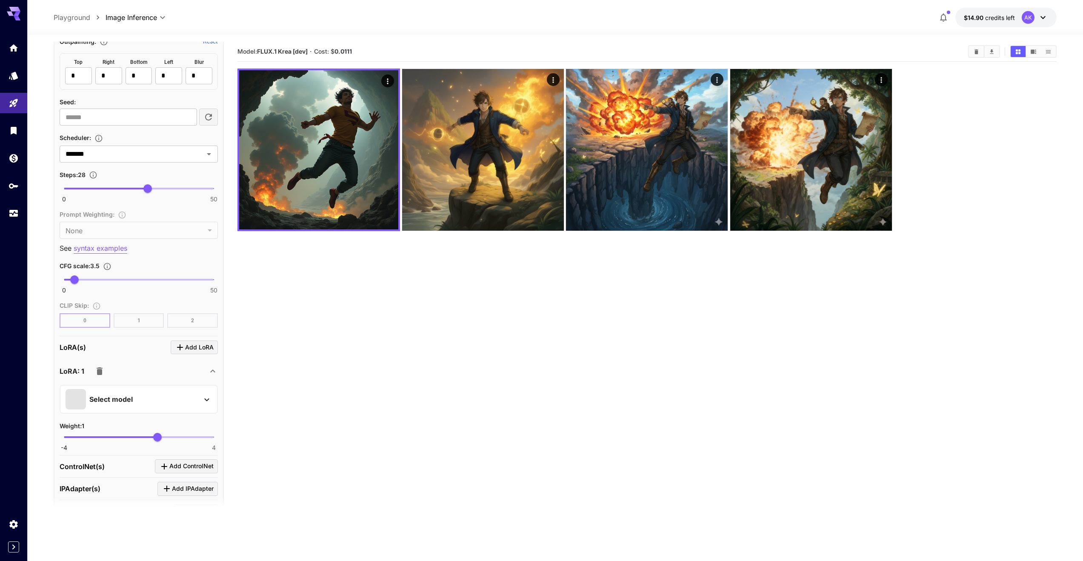
click at [117, 402] on p "Select model" at bounding box center [110, 399] width 43 height 10
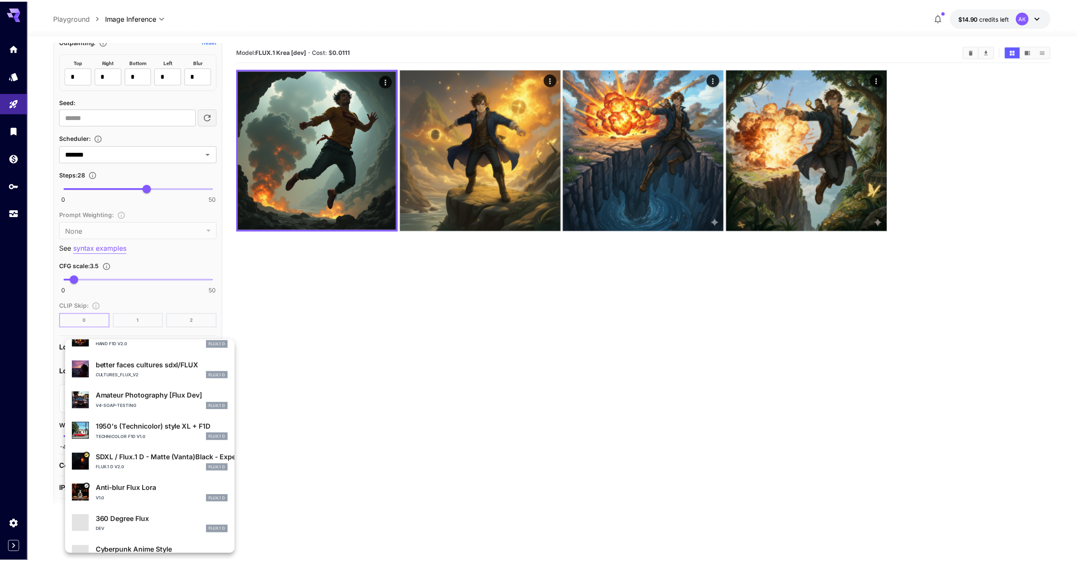
scroll to position [160, 0]
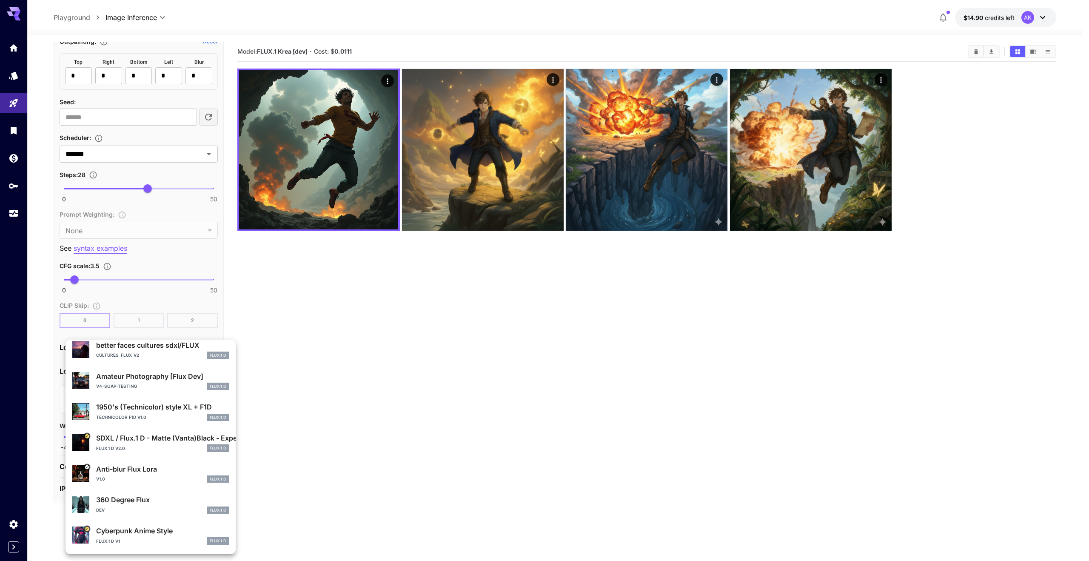
click at [181, 535] on p "Cyberpunk Anime Style" at bounding box center [162, 530] width 133 height 10
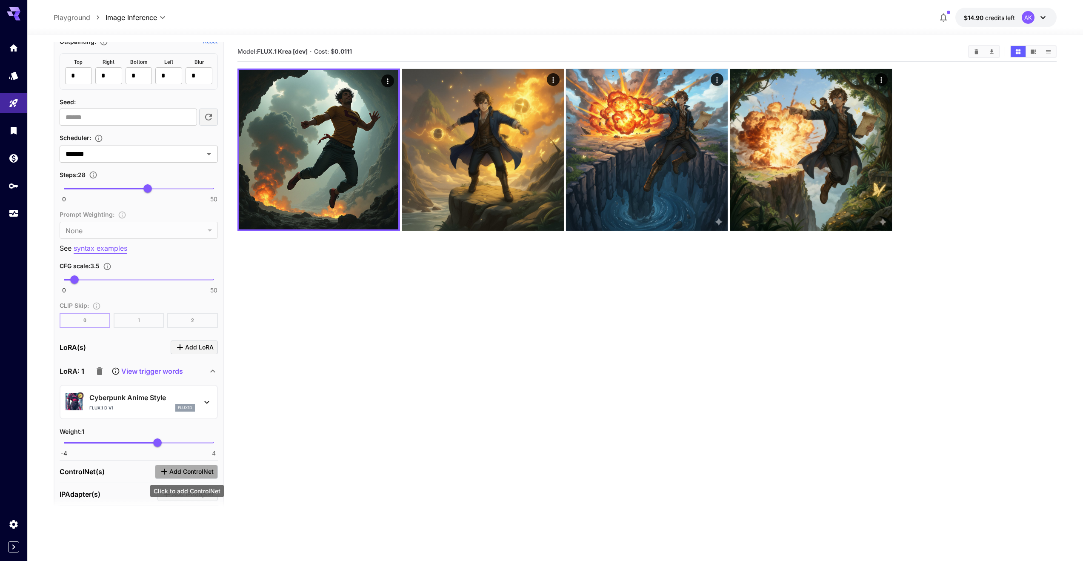
click at [174, 470] on span "Add ControlNet" at bounding box center [191, 471] width 44 height 11
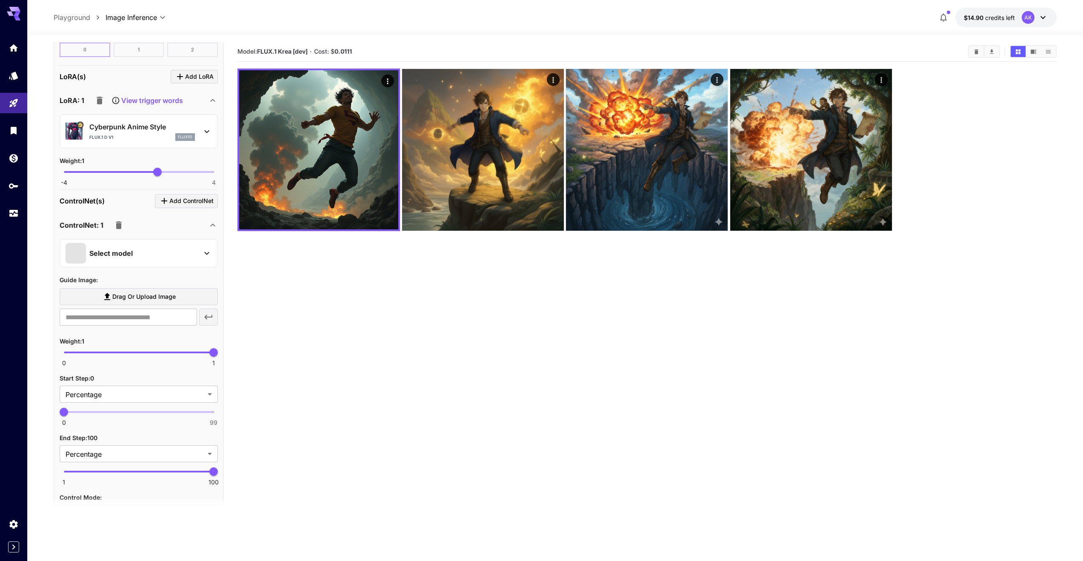
scroll to position [844, 0]
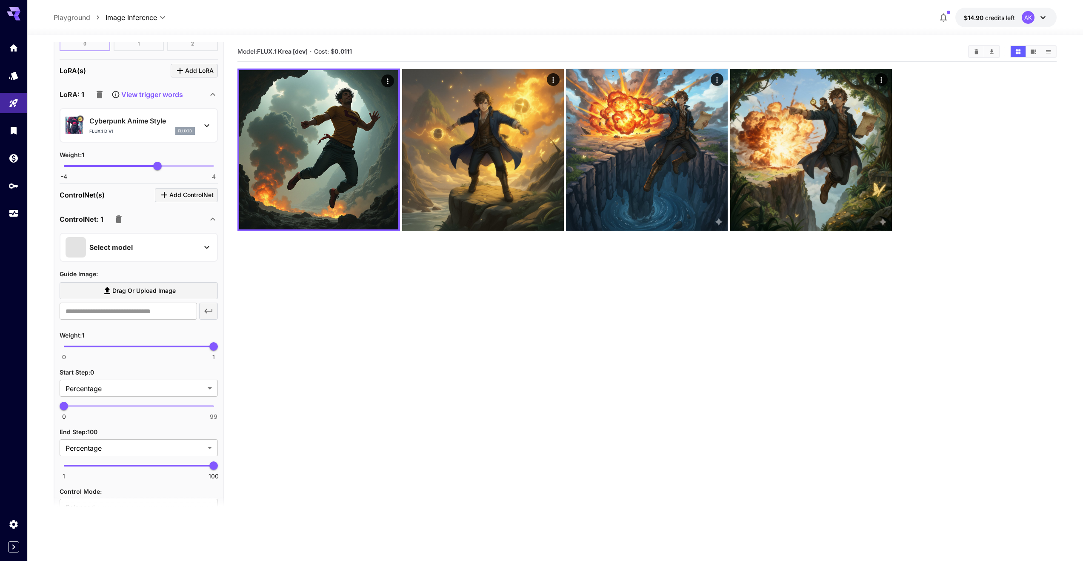
click at [136, 251] on div "Select model" at bounding box center [132, 247] width 133 height 20
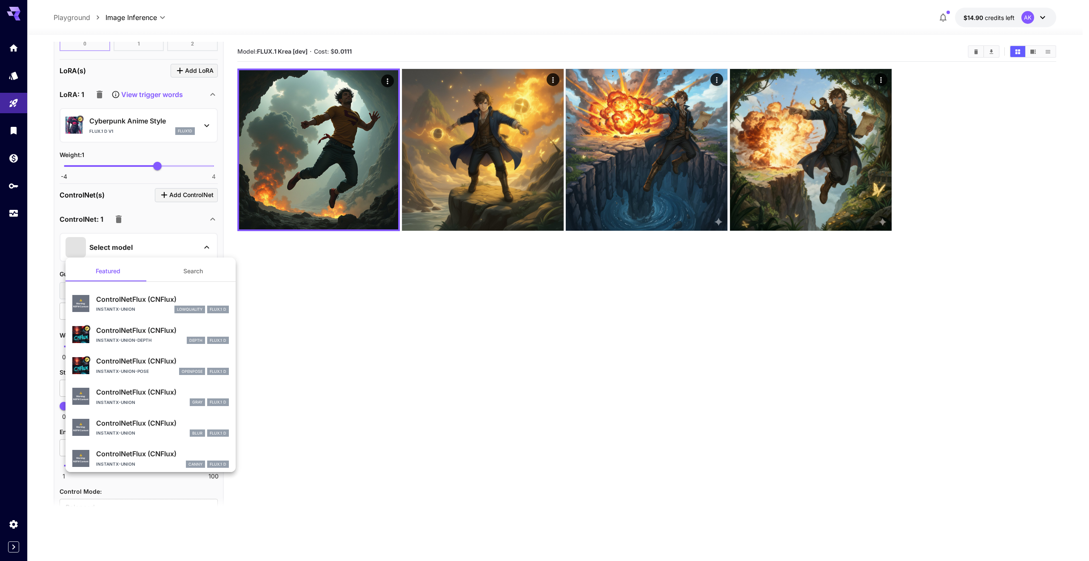
click at [116, 219] on div at bounding box center [544, 280] width 1089 height 561
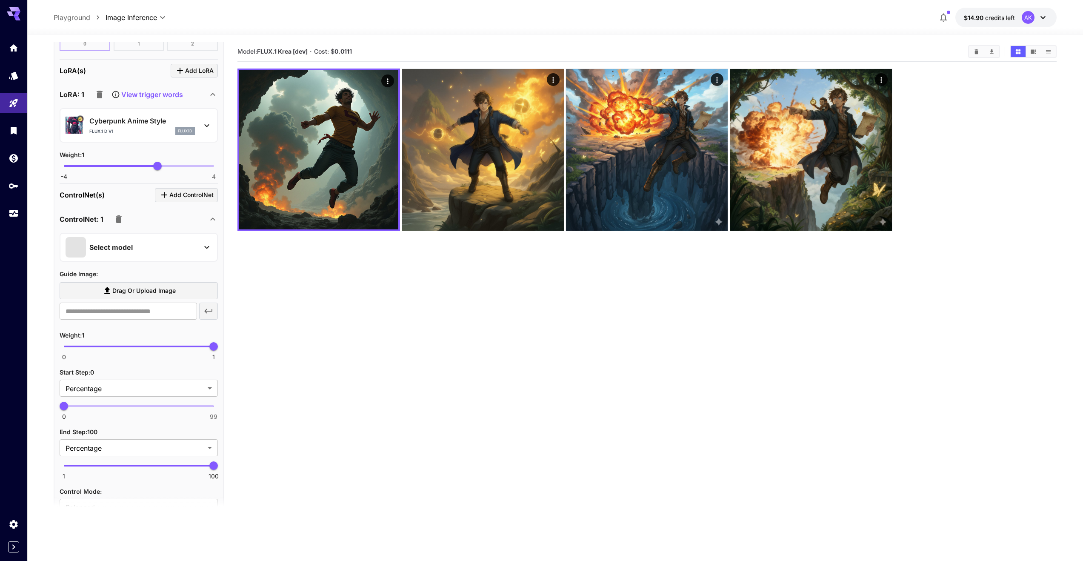
click at [117, 220] on div "Featured Search ⚠️ Warning: NSFW Content ControlNetFlux (CNFlux) instantx-union…" at bounding box center [85, 127] width 170 height 255
click at [119, 220] on icon "button" at bounding box center [119, 219] width 6 height 8
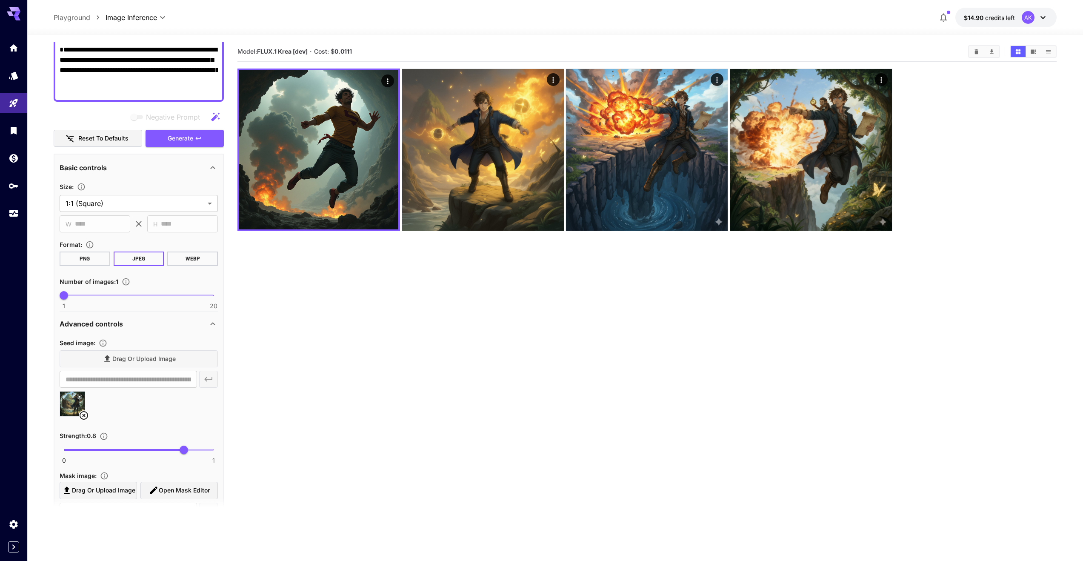
scroll to position [78, 0]
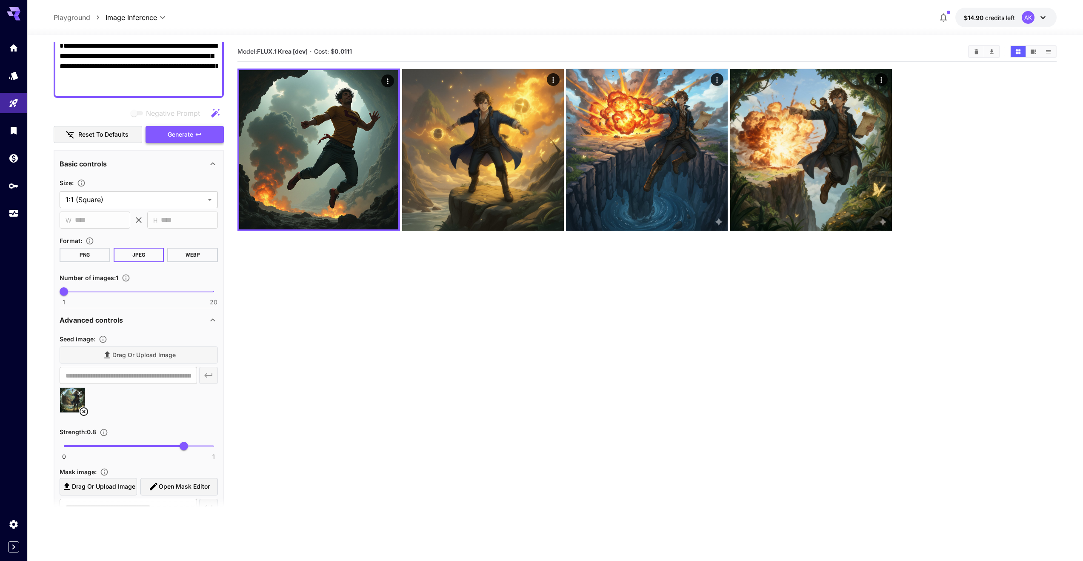
click at [197, 131] on icon "button" at bounding box center [198, 134] width 7 height 7
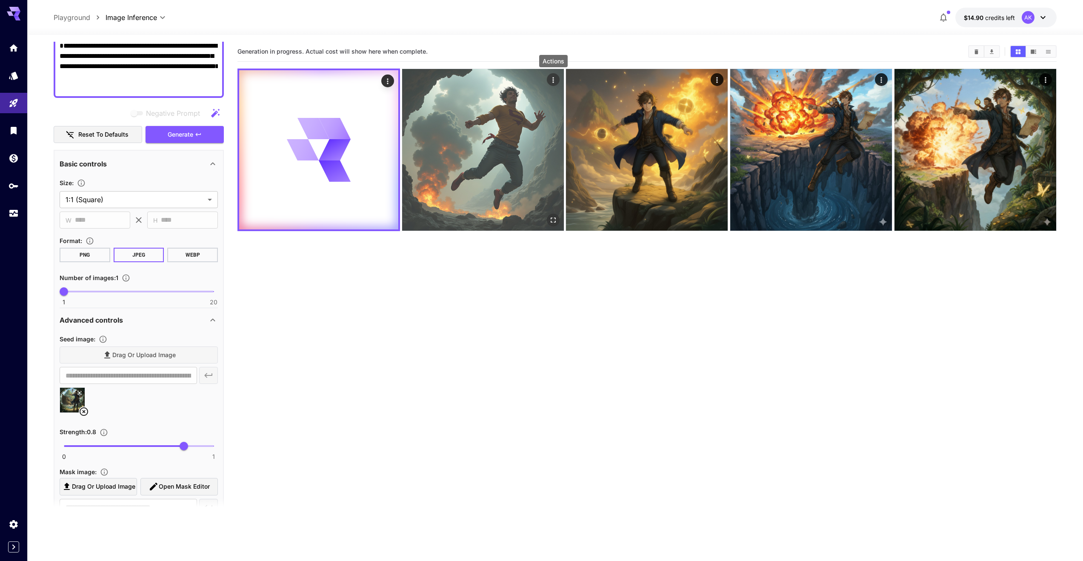
click at [550, 78] on icon "Actions" at bounding box center [553, 80] width 9 height 9
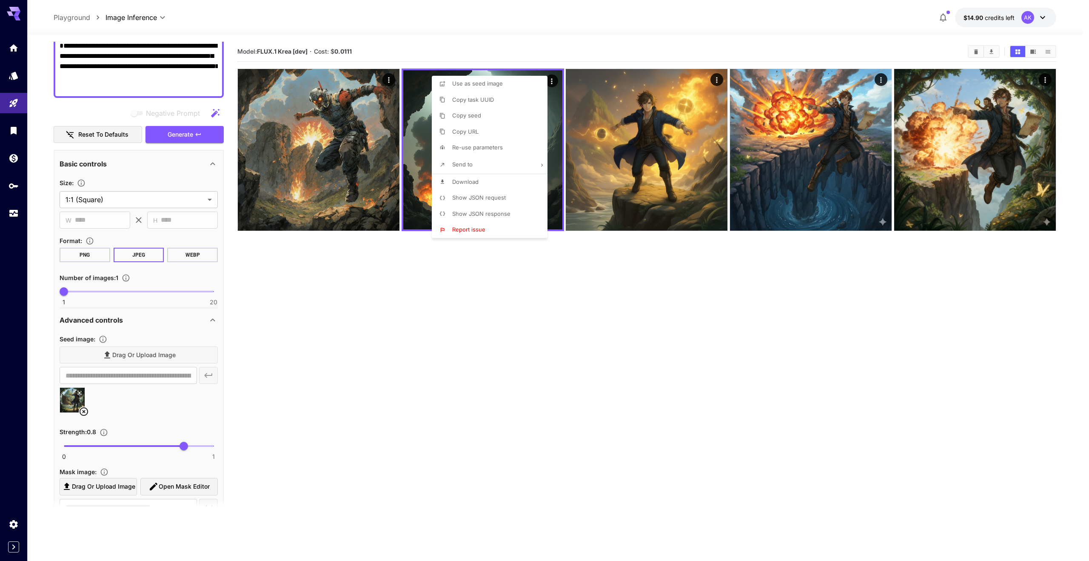
click at [377, 43] on div at bounding box center [544, 280] width 1089 height 561
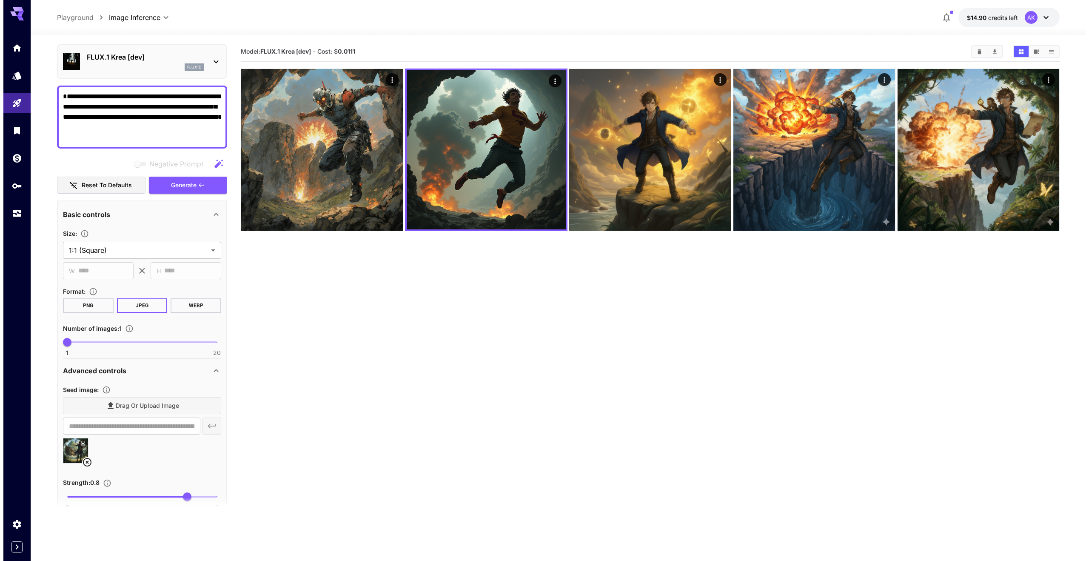
scroll to position [0, 0]
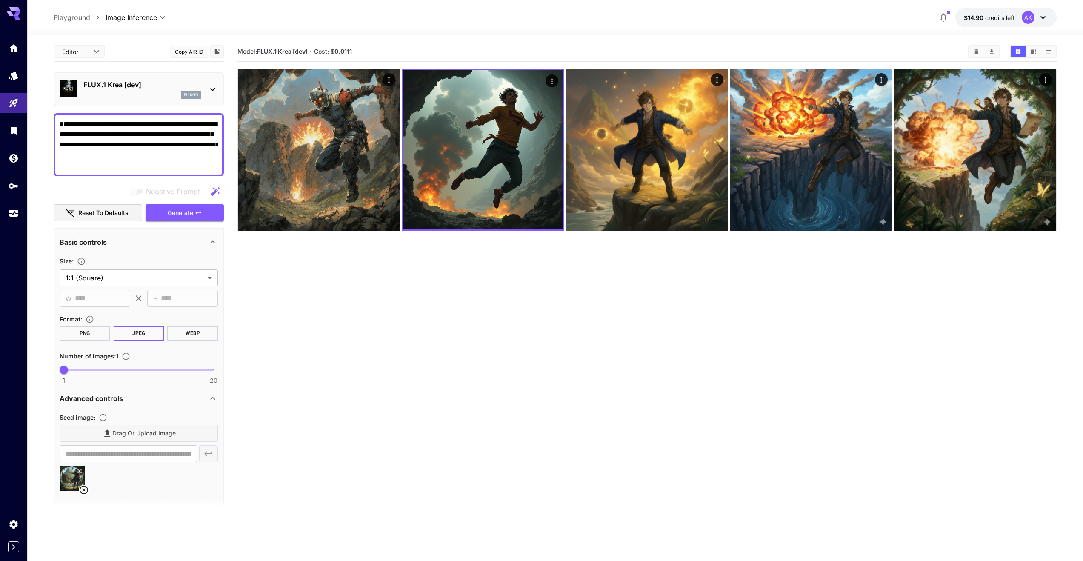
click at [120, 94] on div "flux1d" at bounding box center [141, 95] width 117 height 8
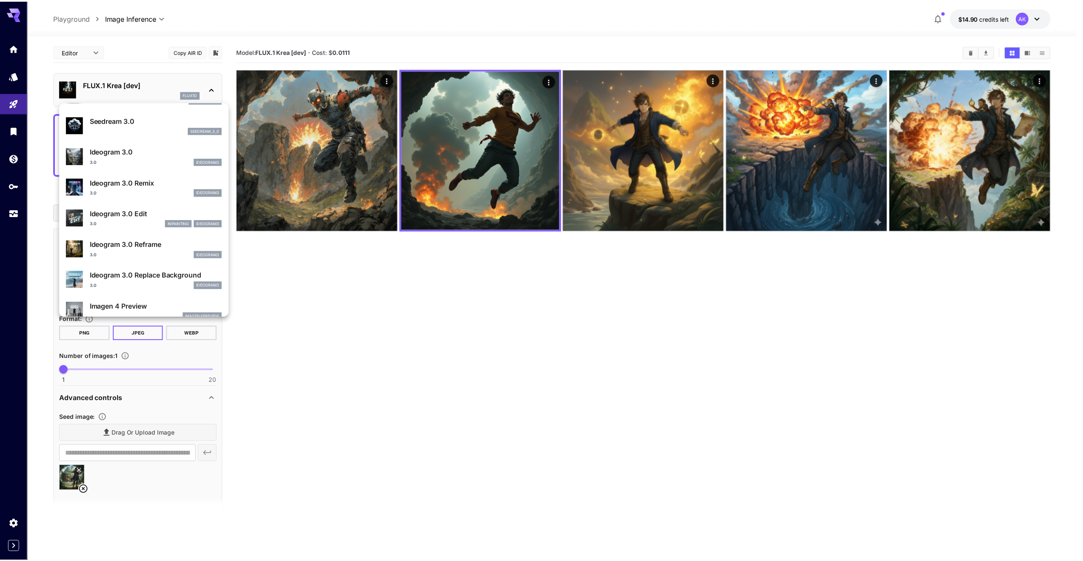
scroll to position [236, 0]
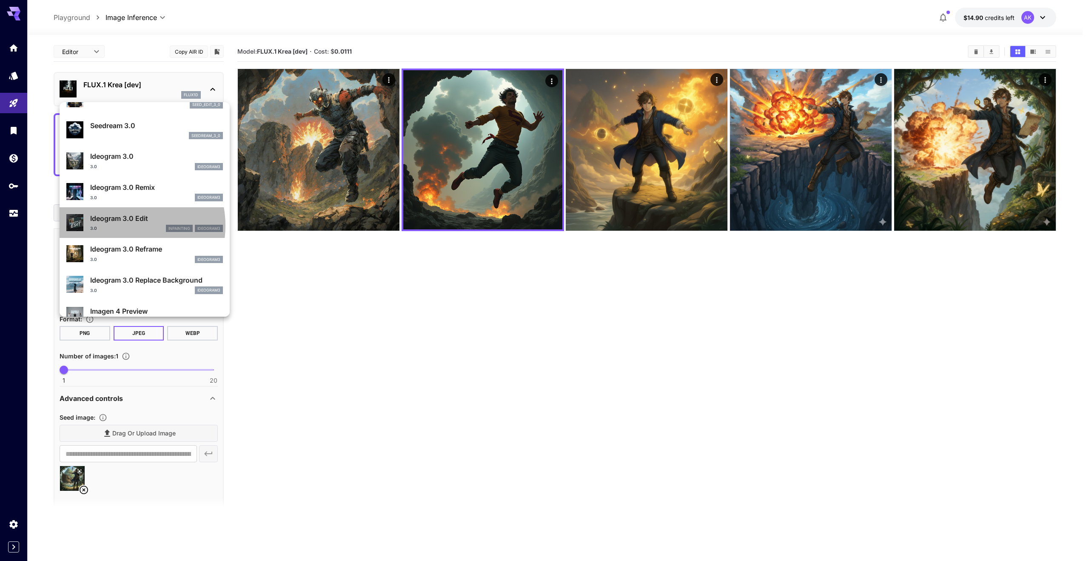
click at [122, 226] on div "3.0 inpainting ideogram3" at bounding box center [156, 229] width 133 height 8
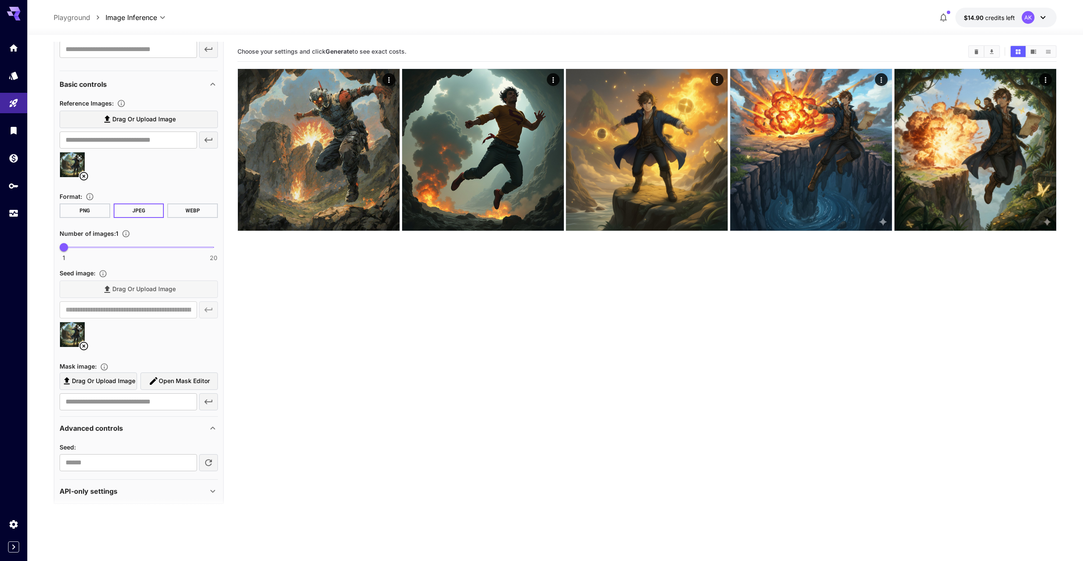
scroll to position [463, 0]
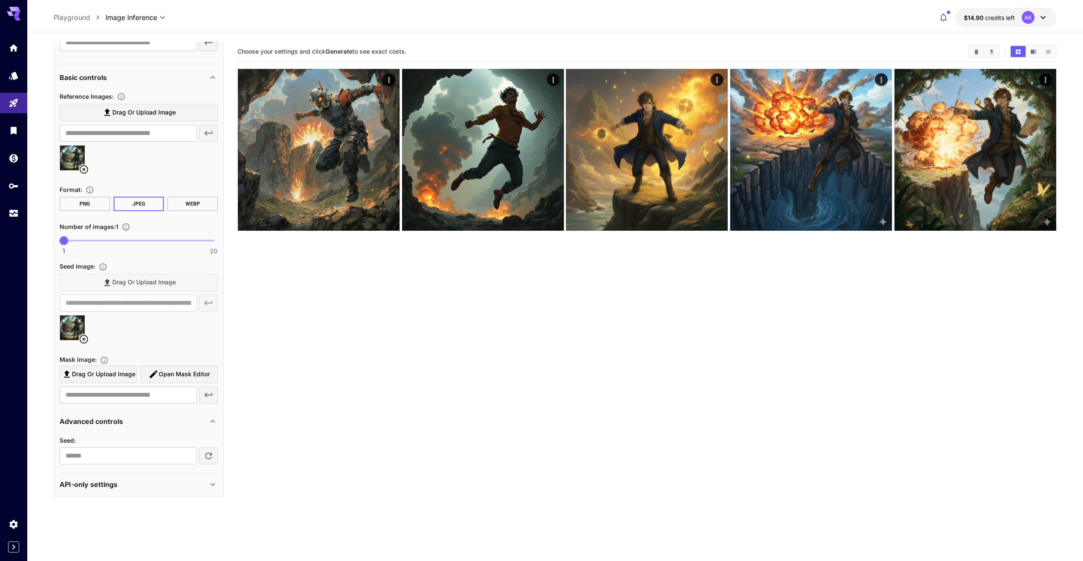
click at [180, 372] on span "Open Mask Editor" at bounding box center [184, 374] width 51 height 11
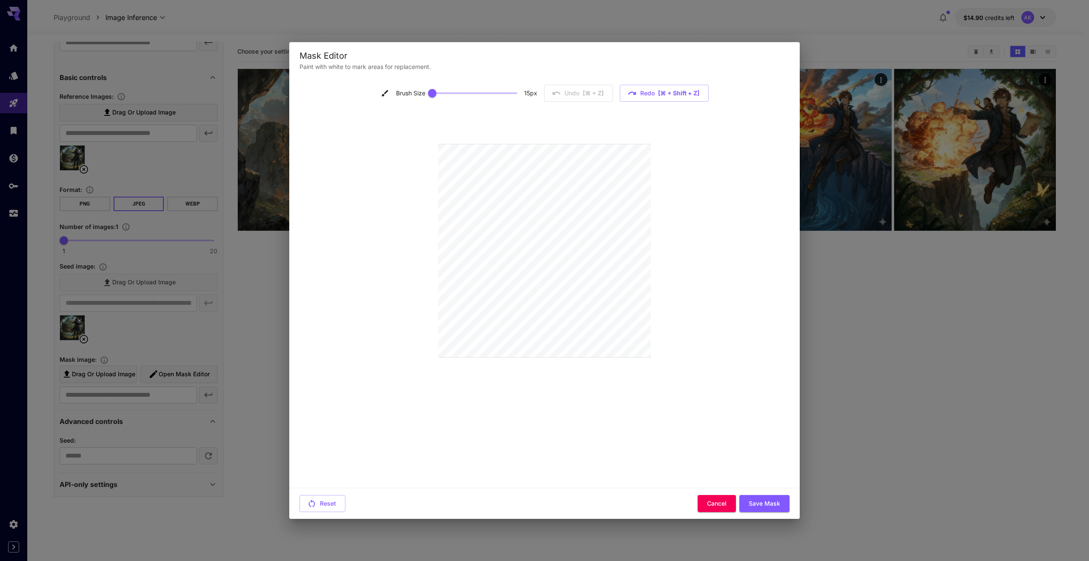
click at [704, 515] on div "Reset Cancel Save Mask" at bounding box center [544, 502] width 510 height 31
click at [710, 507] on button "Cancel" at bounding box center [717, 503] width 38 height 17
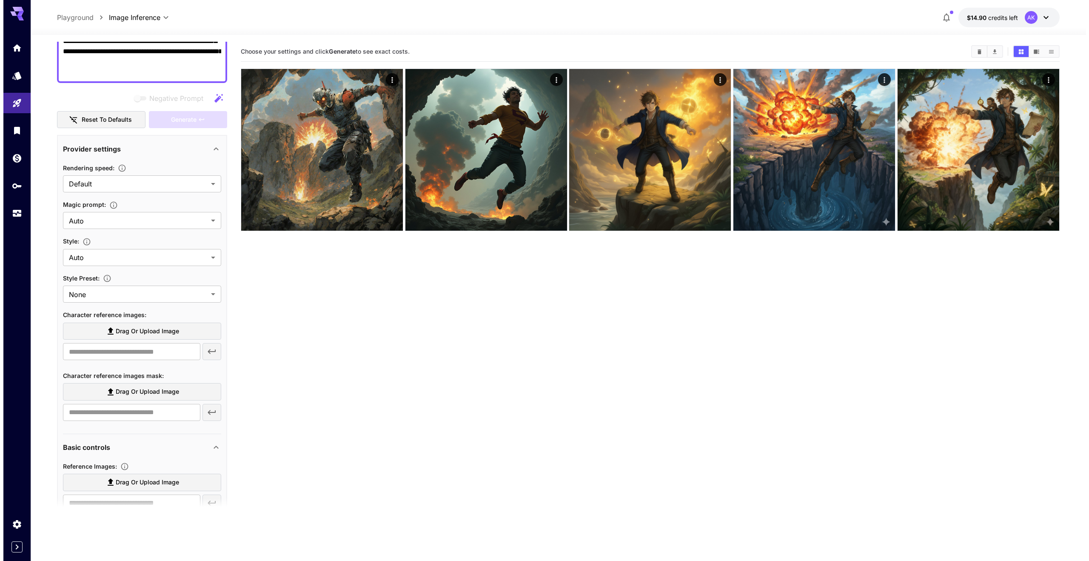
scroll to position [0, 0]
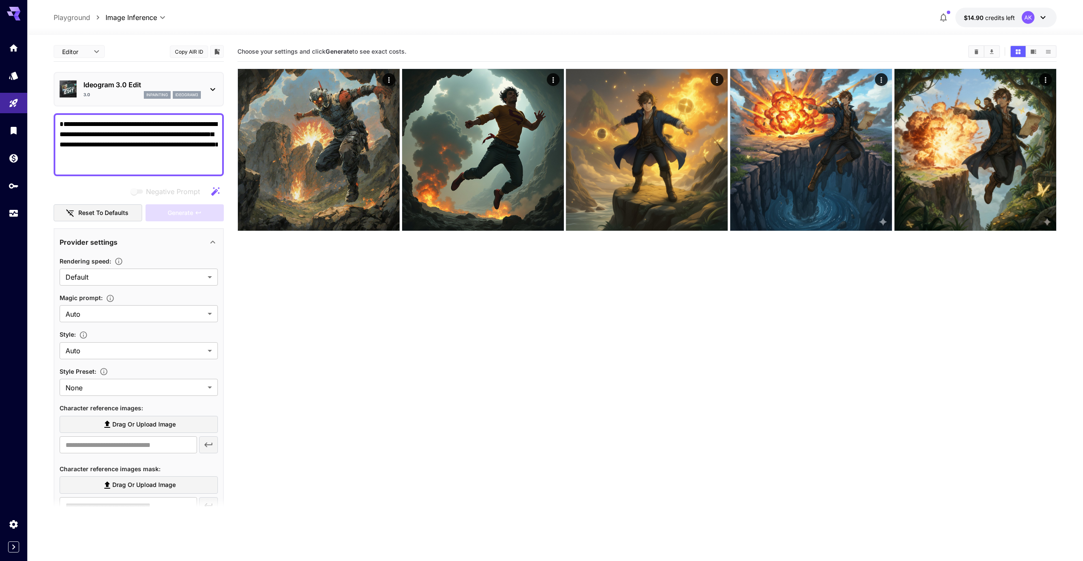
click at [135, 94] on div "3.0 inpainting ideogram3" at bounding box center [141, 95] width 117 height 8
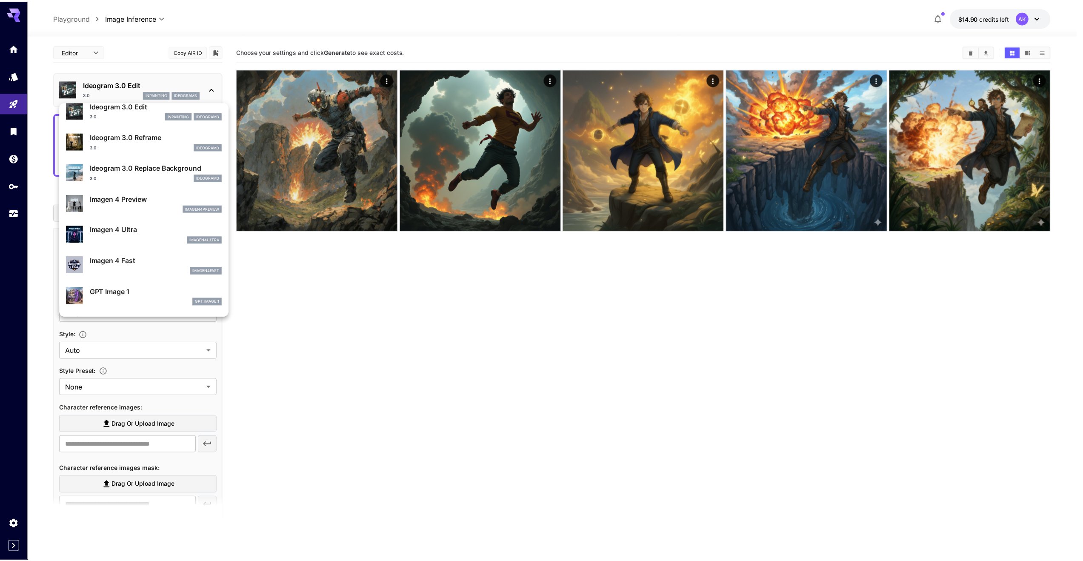
scroll to position [352, 0]
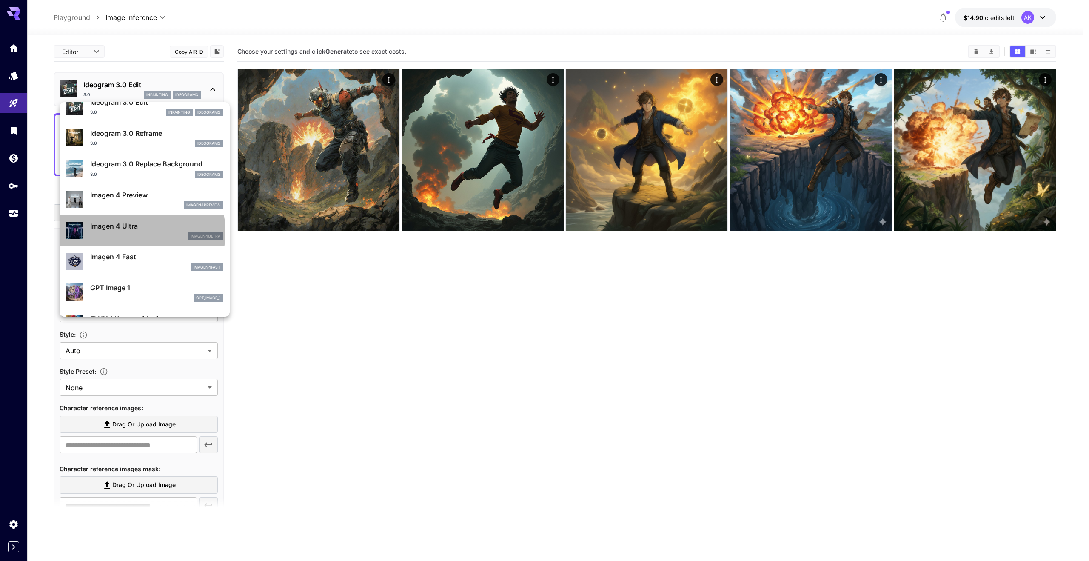
click at [128, 232] on div "imagen4ultra" at bounding box center [156, 236] width 133 height 8
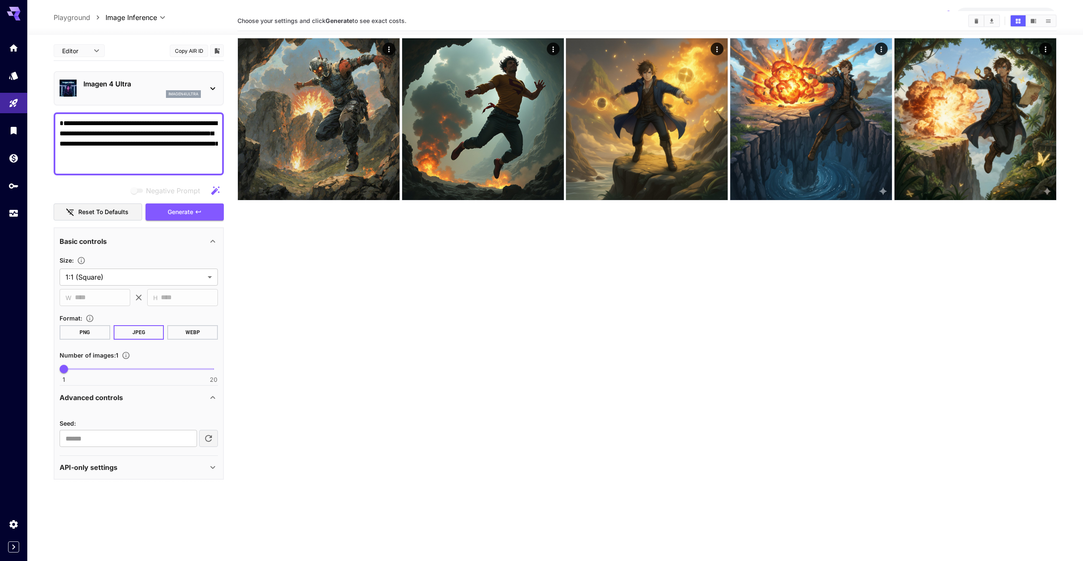
scroll to position [67, 0]
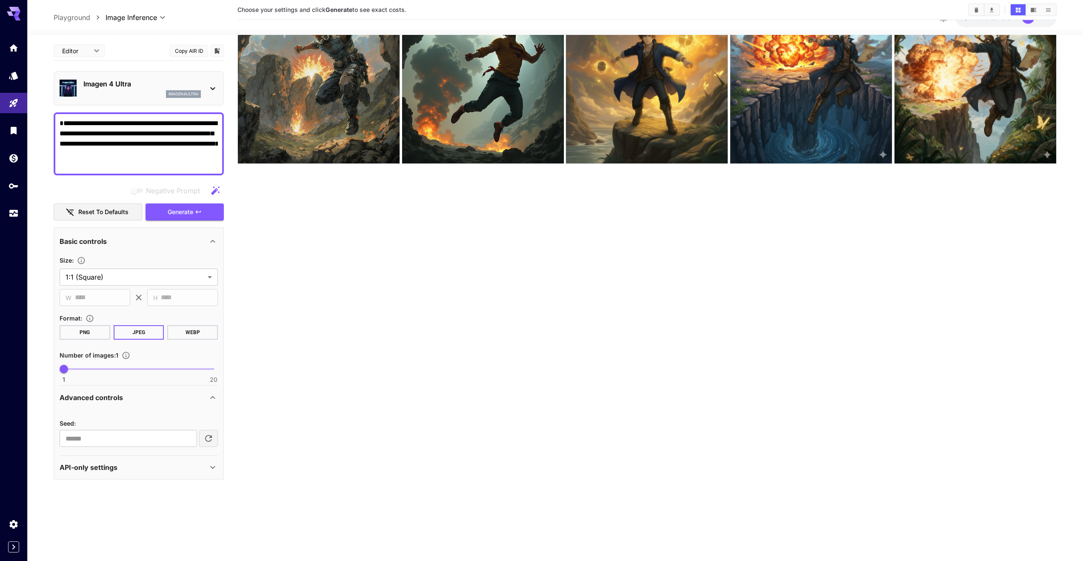
click at [117, 398] on p "Advanced controls" at bounding box center [91, 397] width 63 height 10
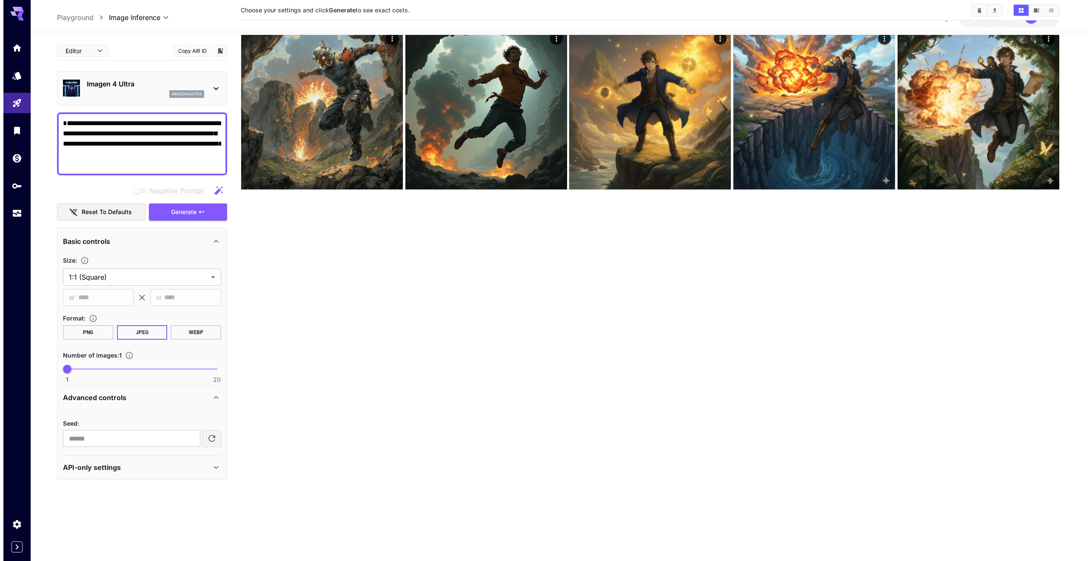
scroll to position [0, 0]
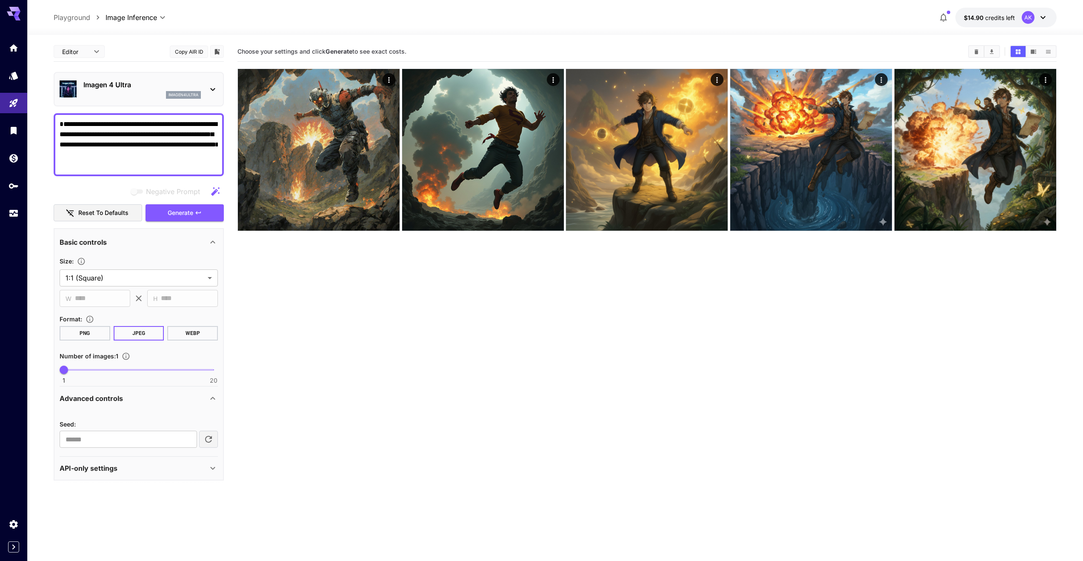
click at [166, 93] on div "imagen4ultra" at bounding box center [183, 95] width 35 height 8
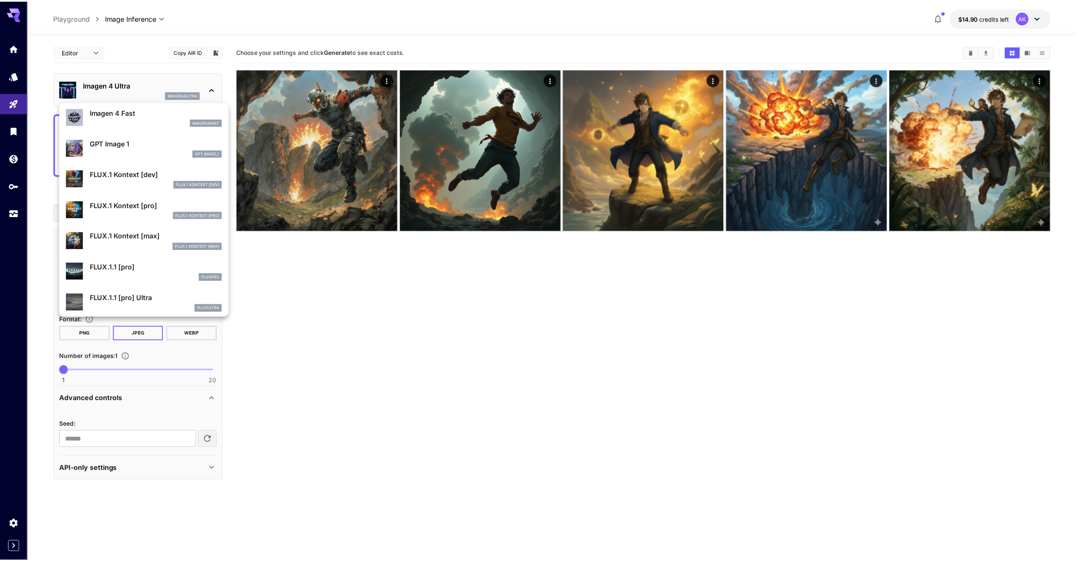
scroll to position [495, 0]
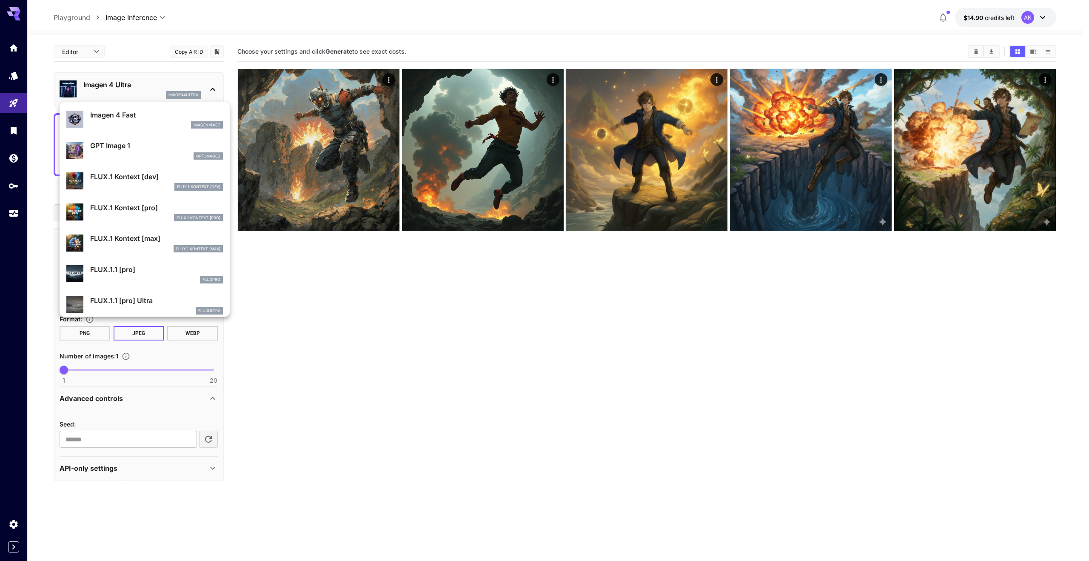
click at [142, 208] on p "FLUX.1 Kontext [pro]" at bounding box center [156, 207] width 133 height 10
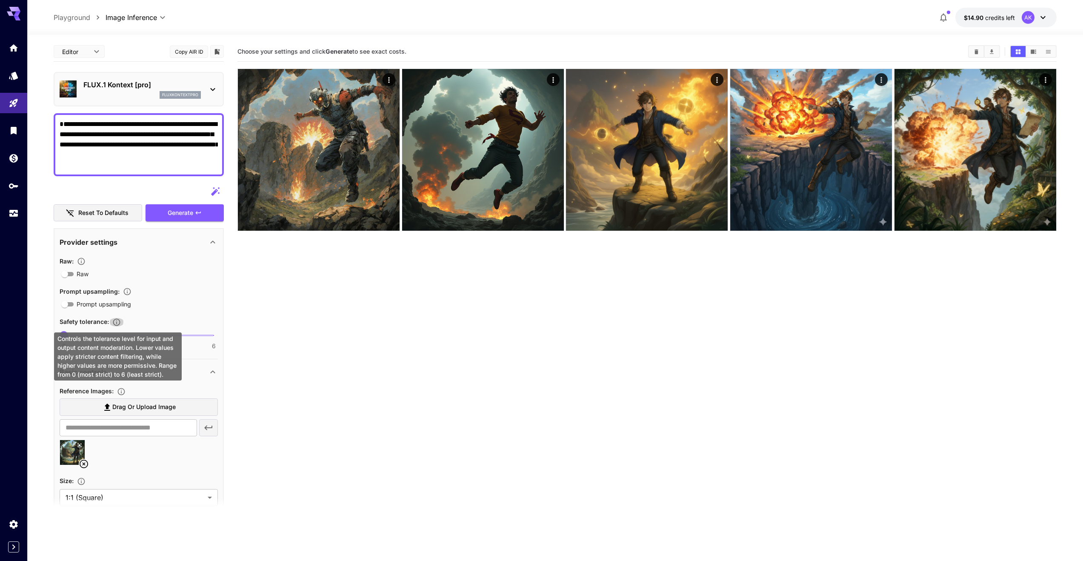
click at [119, 320] on icon "Controls the tolerance level for input and output content moderation. Lower val…" at bounding box center [116, 322] width 9 height 9
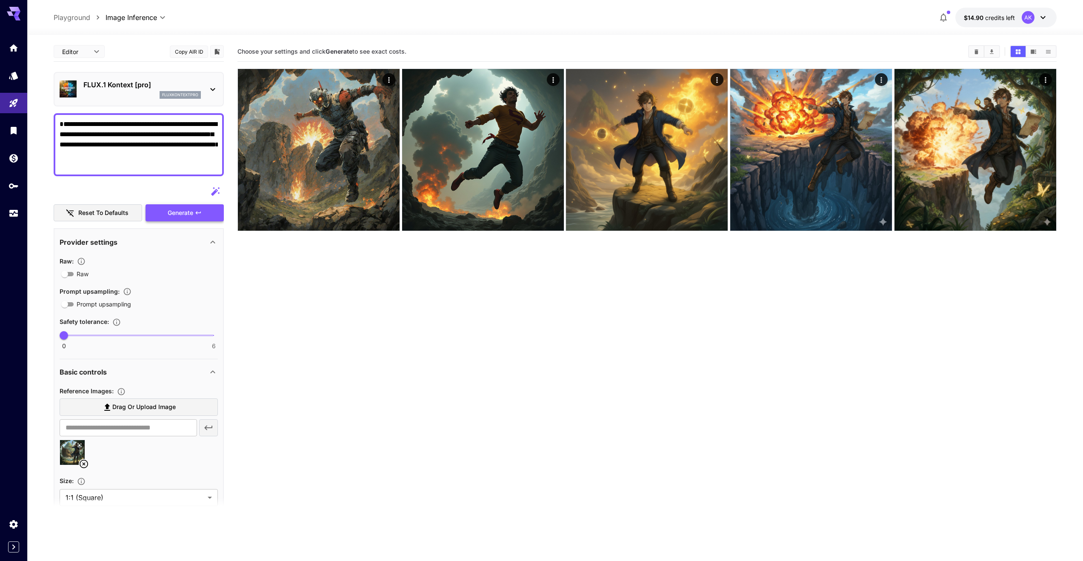
click at [174, 218] on button "Generate" at bounding box center [184, 212] width 78 height 17
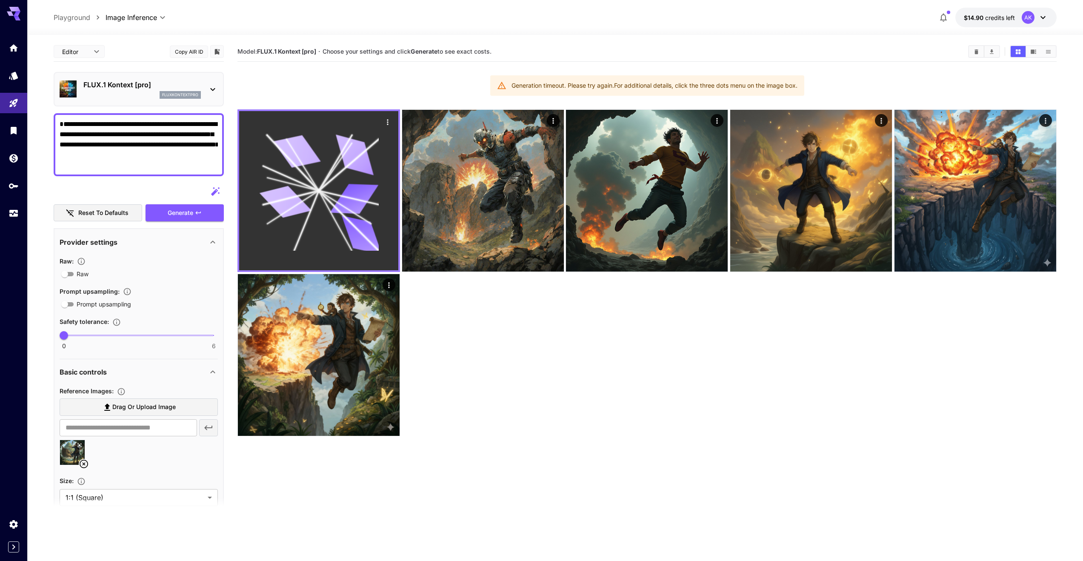
click at [388, 121] on icon "Actions" at bounding box center [387, 122] width 9 height 9
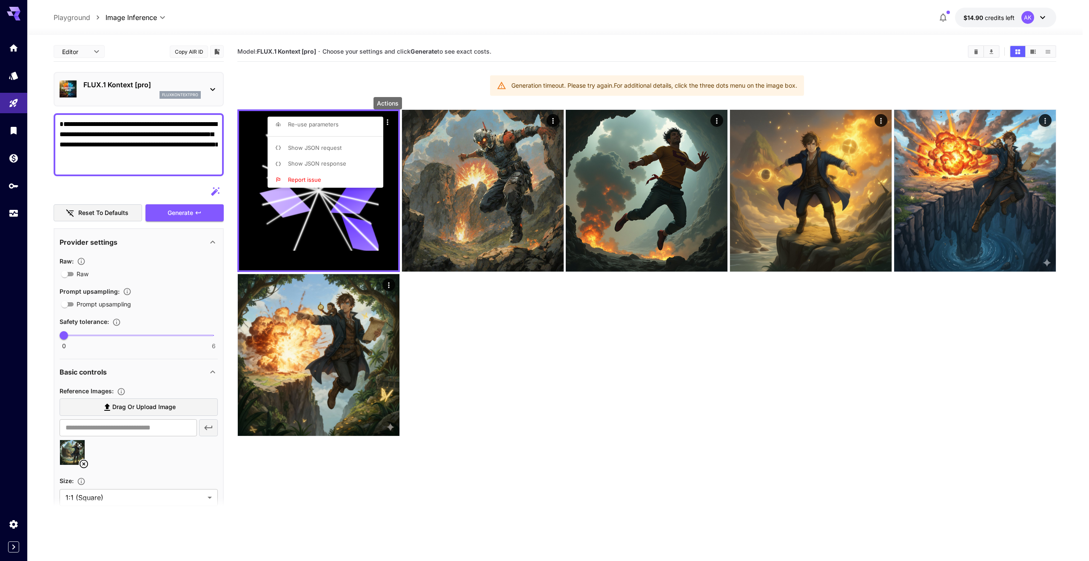
click at [530, 401] on div at bounding box center [544, 280] width 1089 height 561
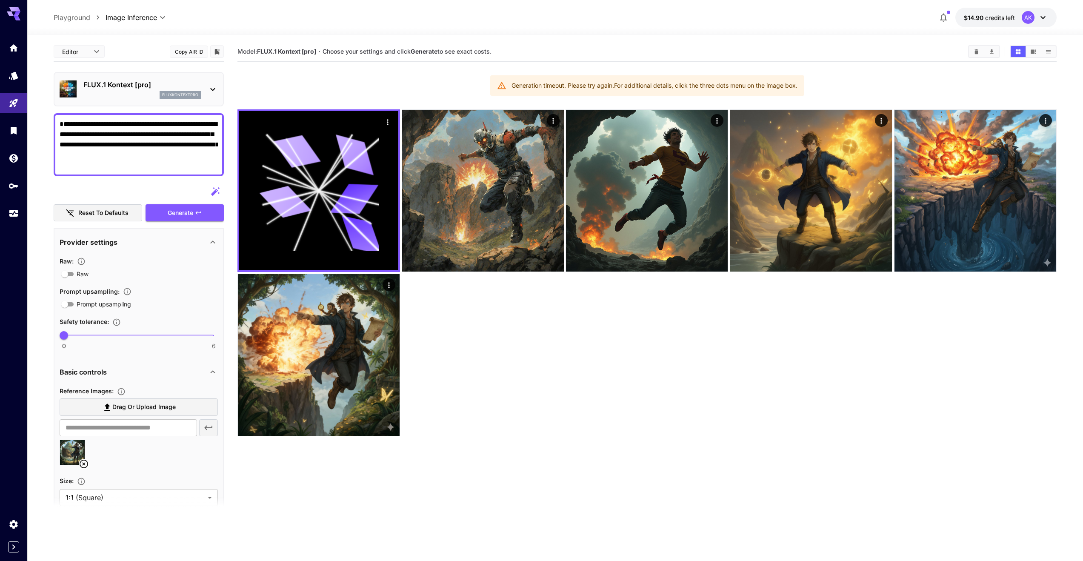
click at [156, 93] on div "fluxkontextpro" at bounding box center [141, 95] width 117 height 8
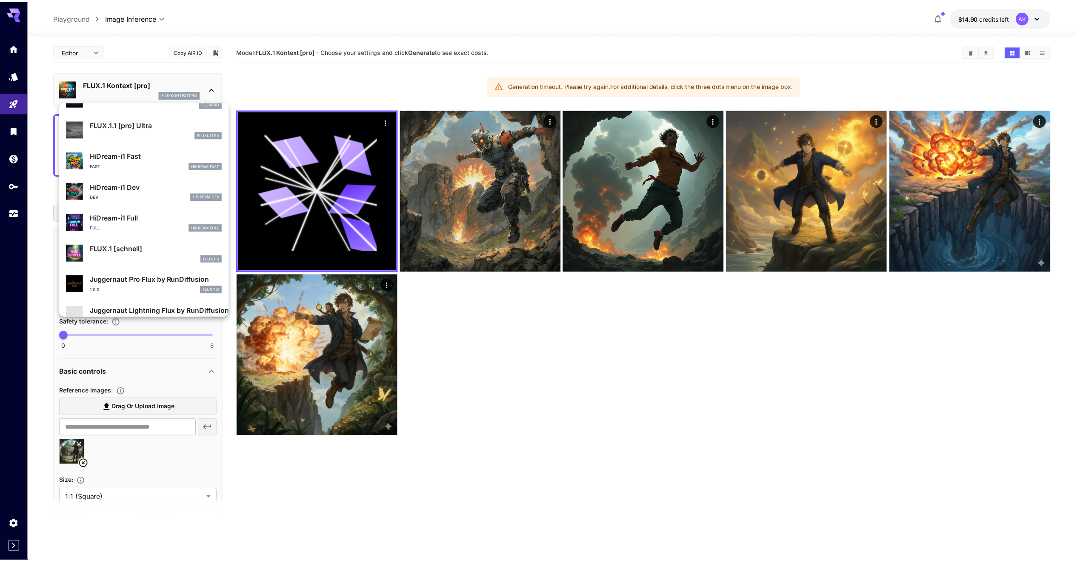
scroll to position [688, 0]
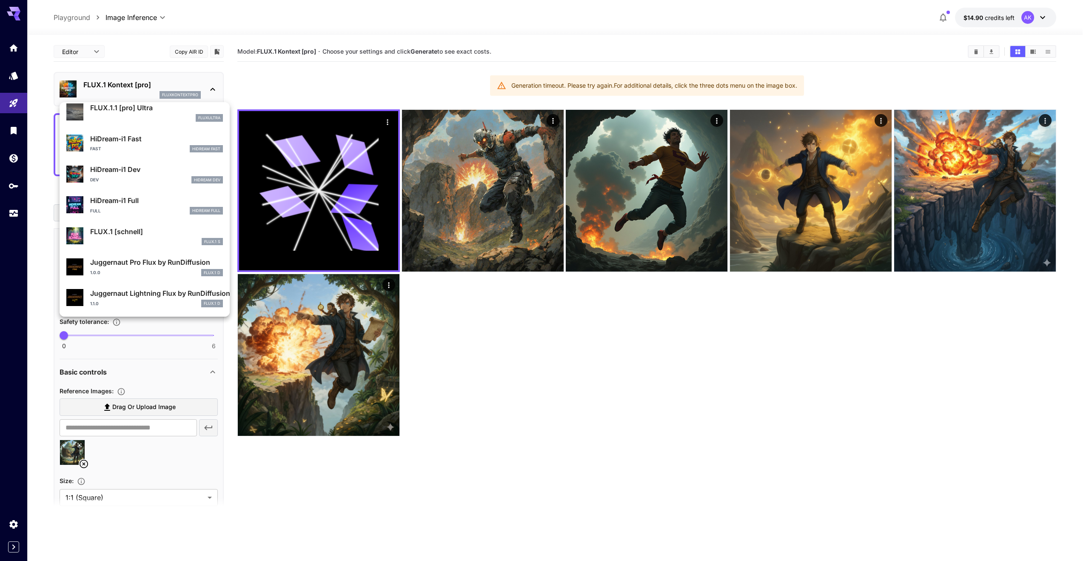
click at [141, 168] on p "HiDream-i1 Dev" at bounding box center [156, 169] width 133 height 10
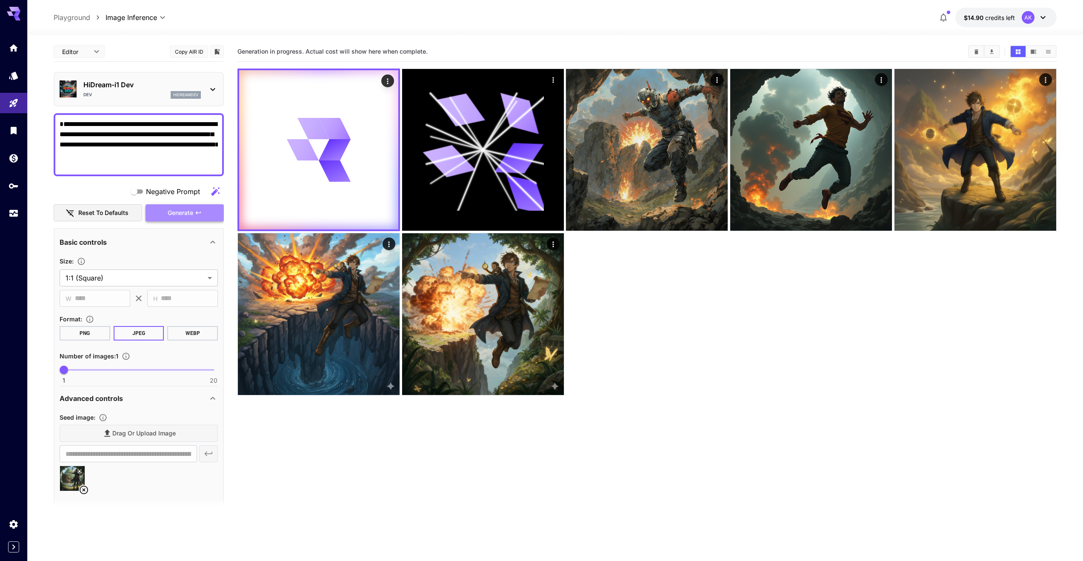
click at [201, 213] on icon "button" at bounding box center [198, 212] width 7 height 7
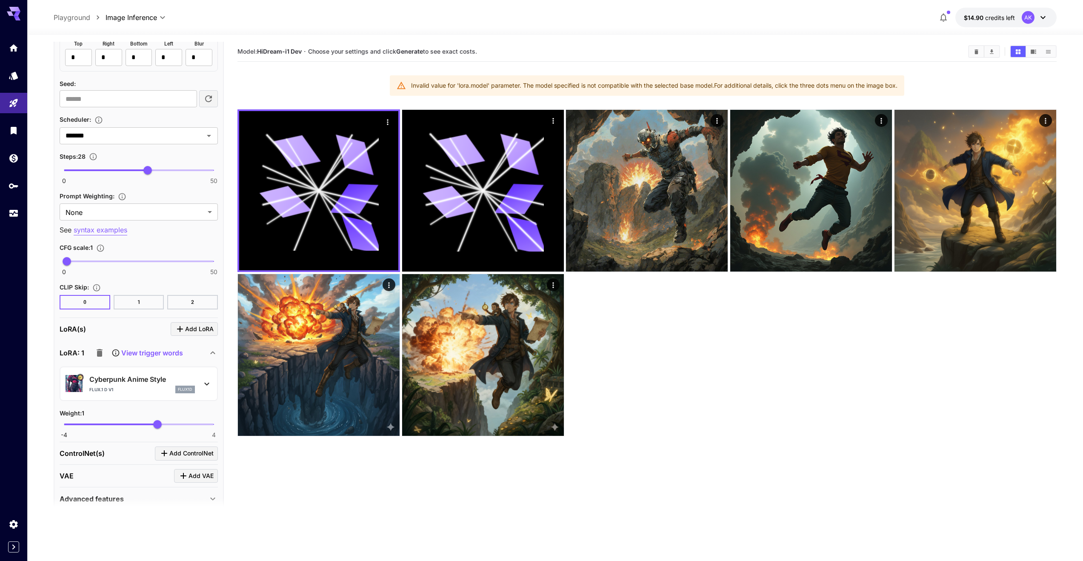
scroll to position [587, 0]
click at [100, 351] on icon "button" at bounding box center [100, 352] width 6 height 8
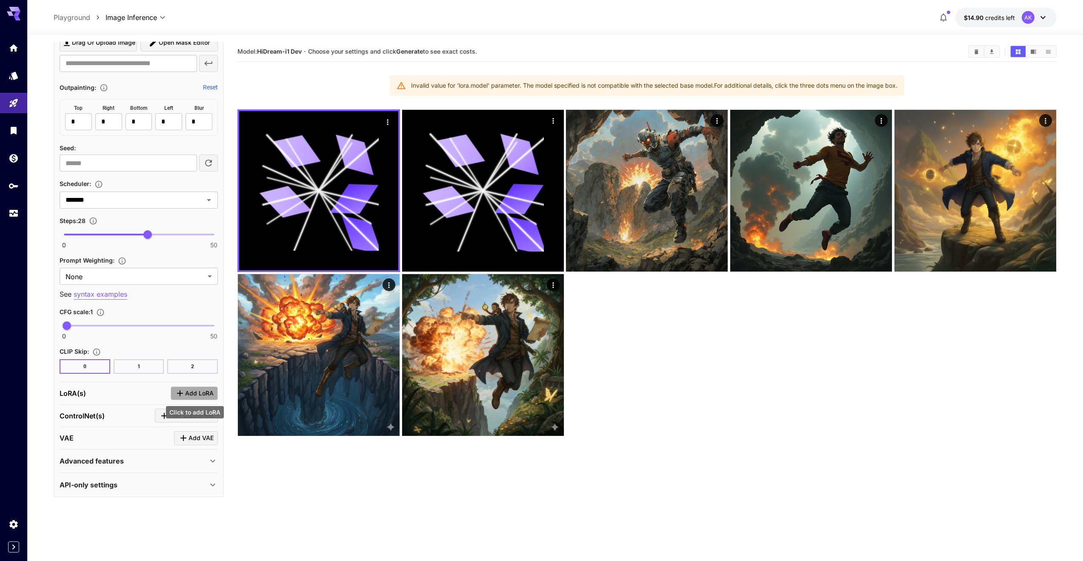
click at [187, 393] on span "Add LoRA" at bounding box center [199, 393] width 28 height 11
click at [129, 445] on p "Select model" at bounding box center [110, 445] width 43 height 10
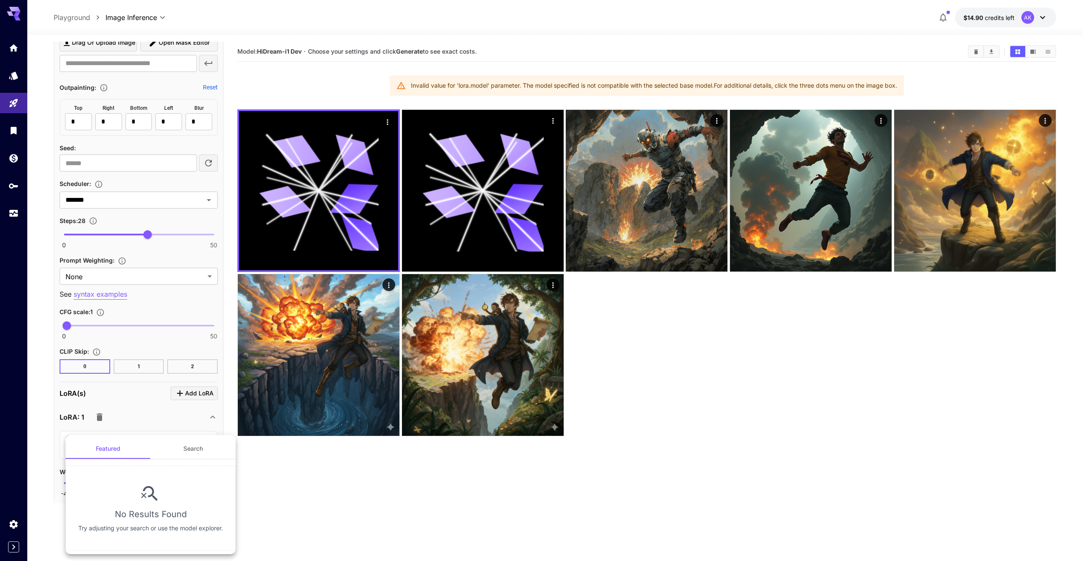
click at [151, 418] on div at bounding box center [544, 280] width 1089 height 561
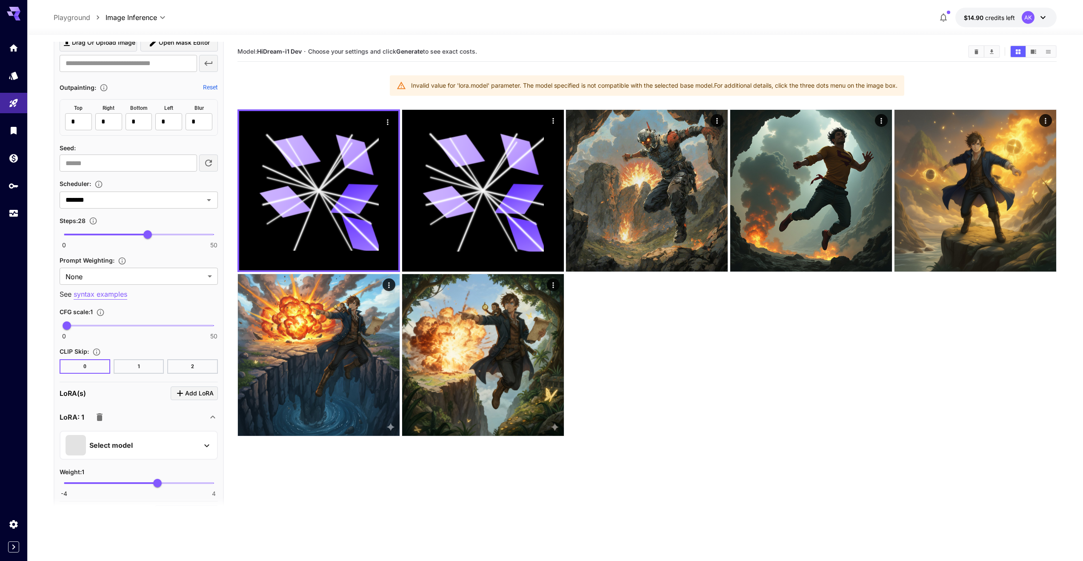
click at [100, 418] on icon "button" at bounding box center [100, 417] width 6 height 8
click at [199, 437] on span "Add VAE" at bounding box center [200, 438] width 25 height 11
click at [128, 488] on p "Select model" at bounding box center [110, 490] width 43 height 10
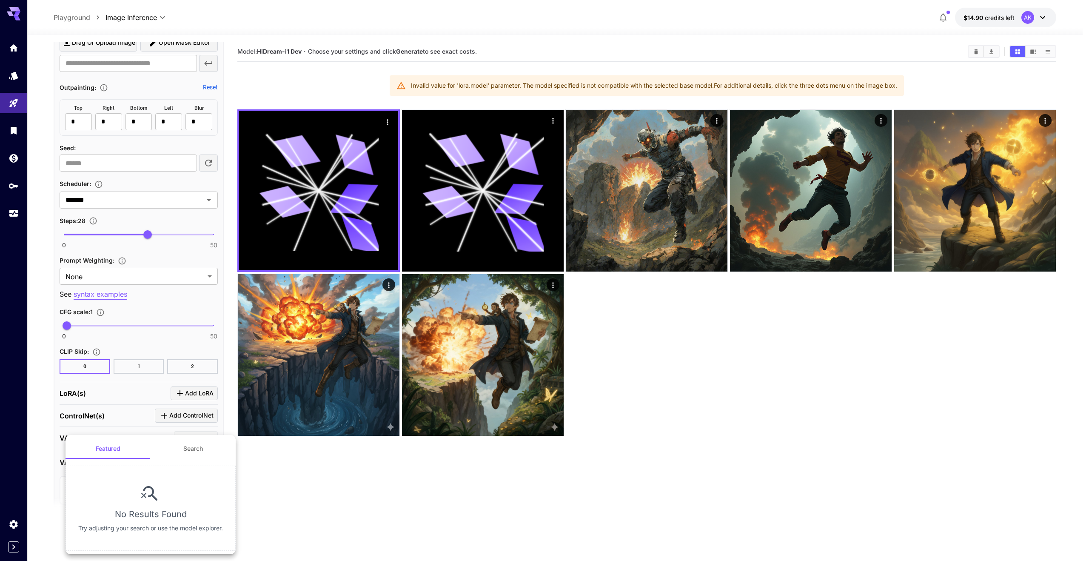
click at [149, 398] on div at bounding box center [544, 280] width 1089 height 561
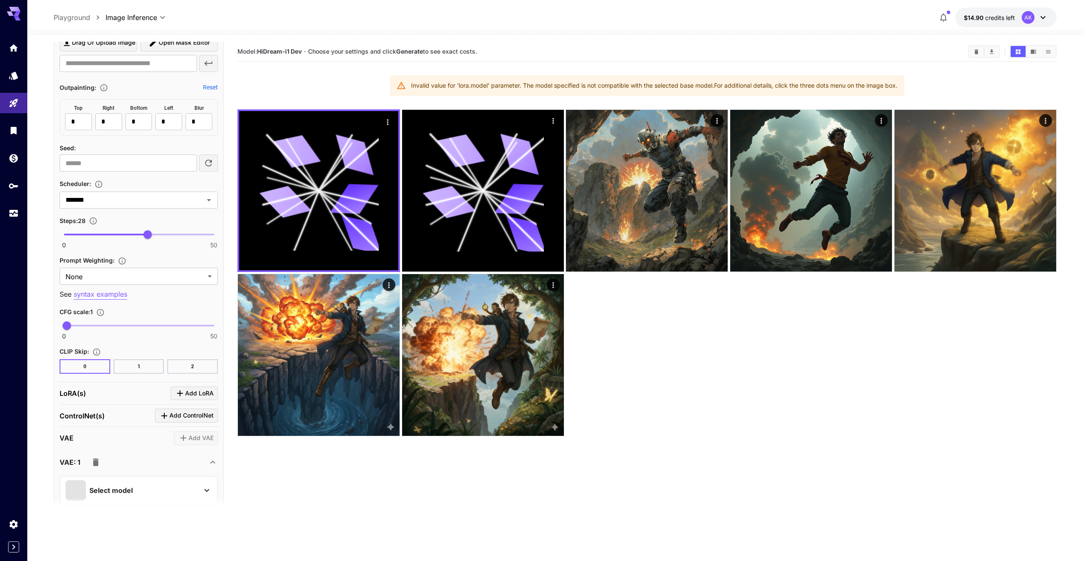
click at [98, 464] on icon "button" at bounding box center [96, 462] width 10 height 10
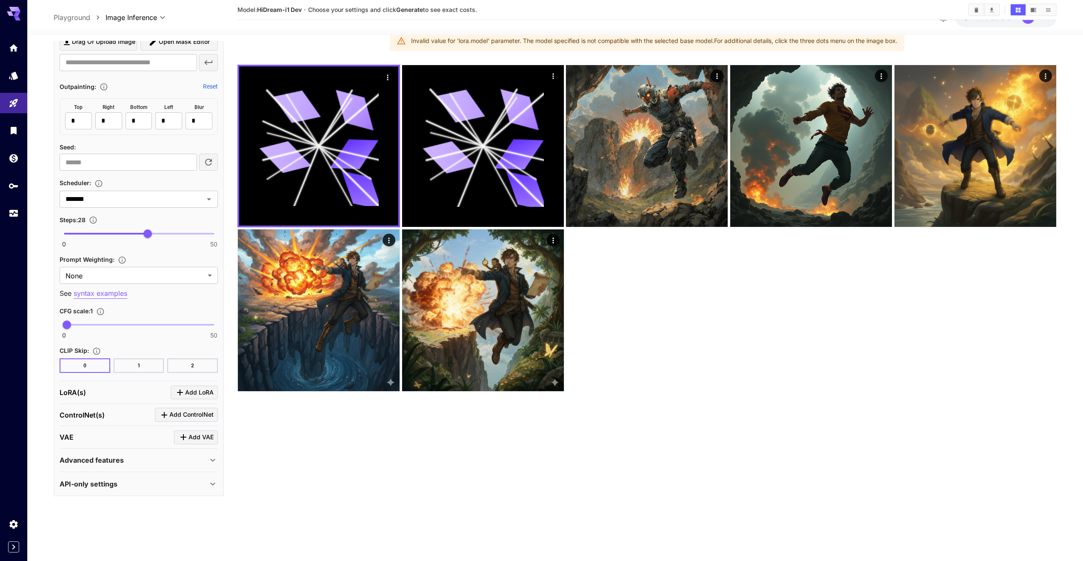
scroll to position [67, 0]
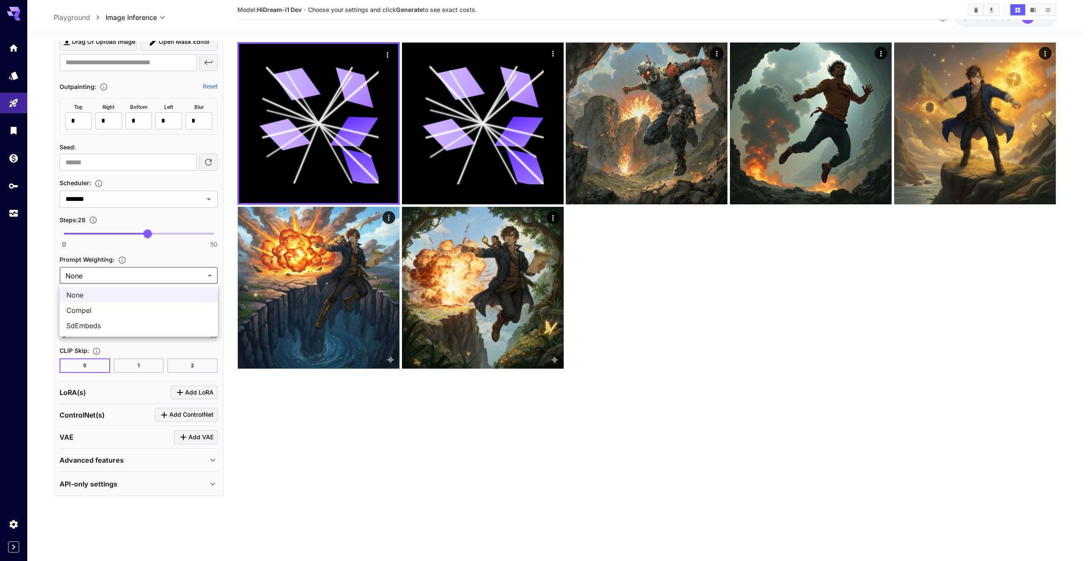
click at [112, 274] on body "**********" at bounding box center [544, 247] width 1089 height 628
click at [107, 309] on span "Compel" at bounding box center [138, 310] width 145 height 10
type input "******"
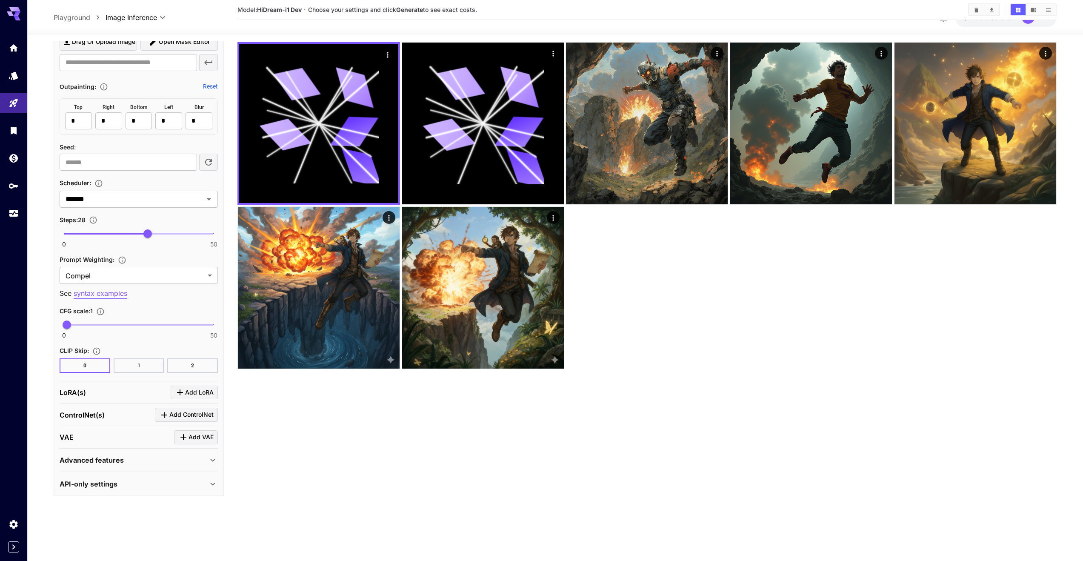
click at [147, 302] on div "**********" at bounding box center [139, 131] width 158 height 484
drag, startPoint x: 69, startPoint y: 322, endPoint x: 55, endPoint y: 326, distance: 14.5
click at [60, 326] on span "0" at bounding box center [64, 324] width 9 height 9
click at [179, 324] on span at bounding box center [139, 325] width 150 height 2
drag, startPoint x: 179, startPoint y: 324, endPoint x: 125, endPoint y: 322, distance: 53.6
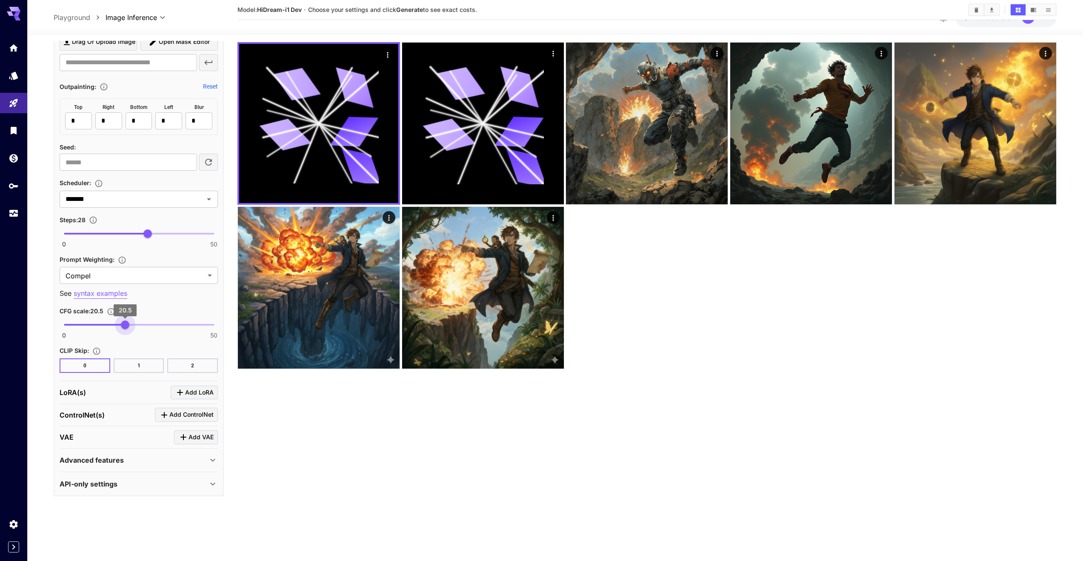
click at [125, 322] on span "20.5" at bounding box center [125, 324] width 9 height 9
type input "****"
click at [100, 324] on span "0 50 12.2" at bounding box center [139, 324] width 150 height 13
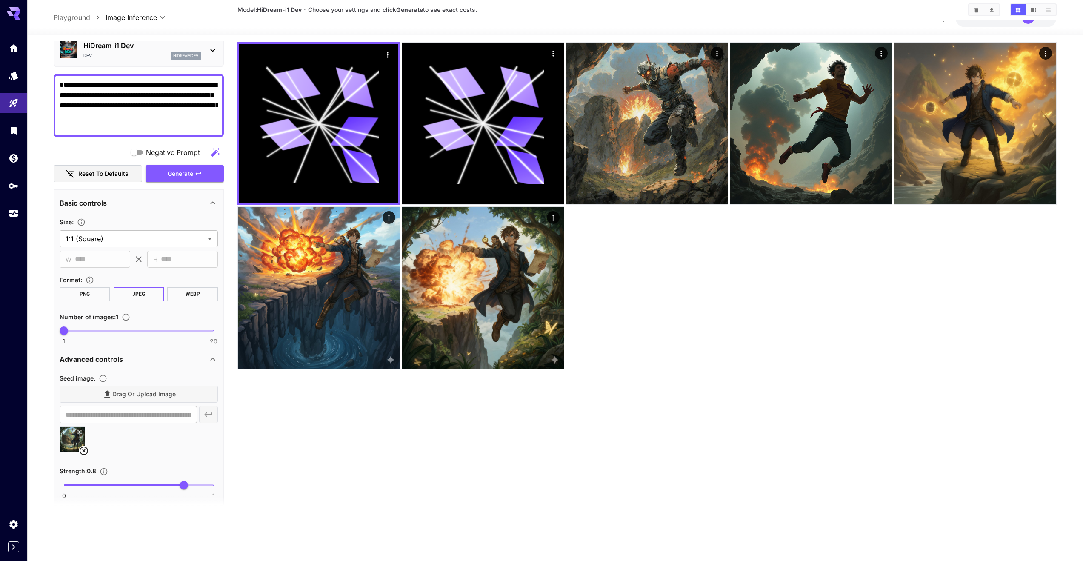
scroll to position [0, 0]
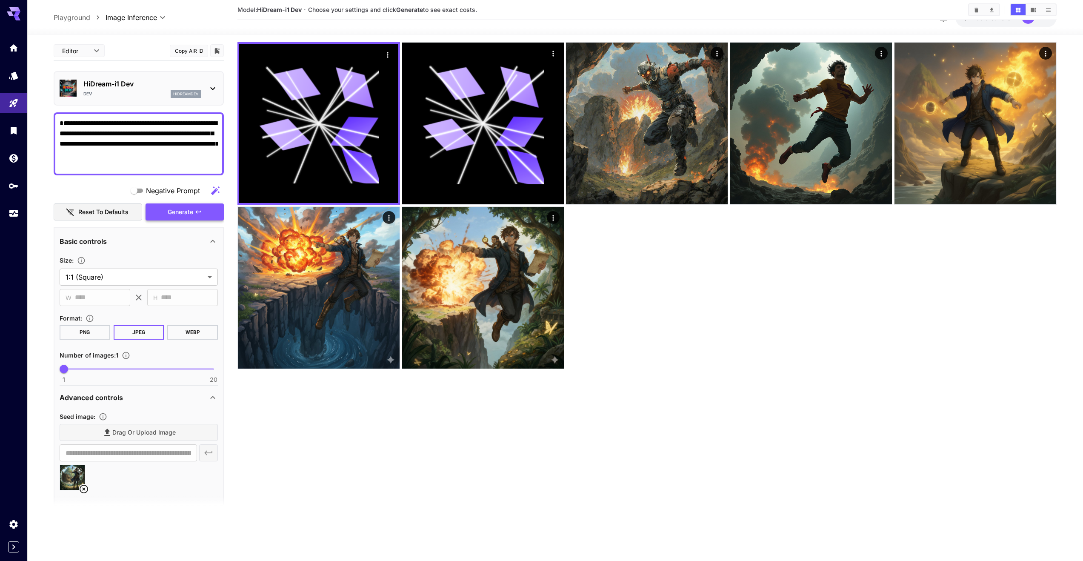
click at [191, 209] on span "Generate" at bounding box center [181, 212] width 26 height 11
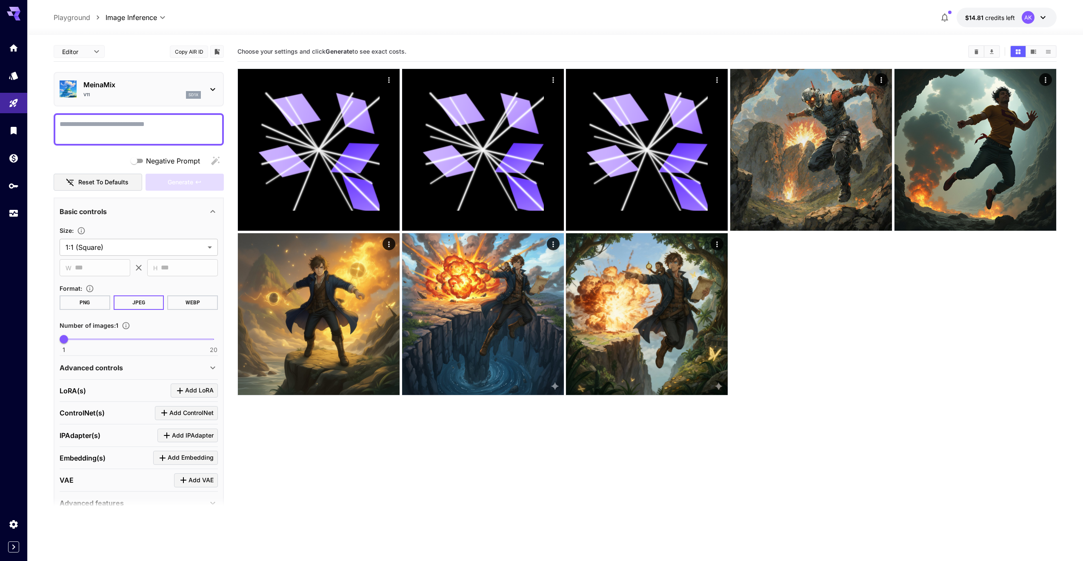
click at [147, 365] on div "Advanced controls" at bounding box center [134, 367] width 148 height 10
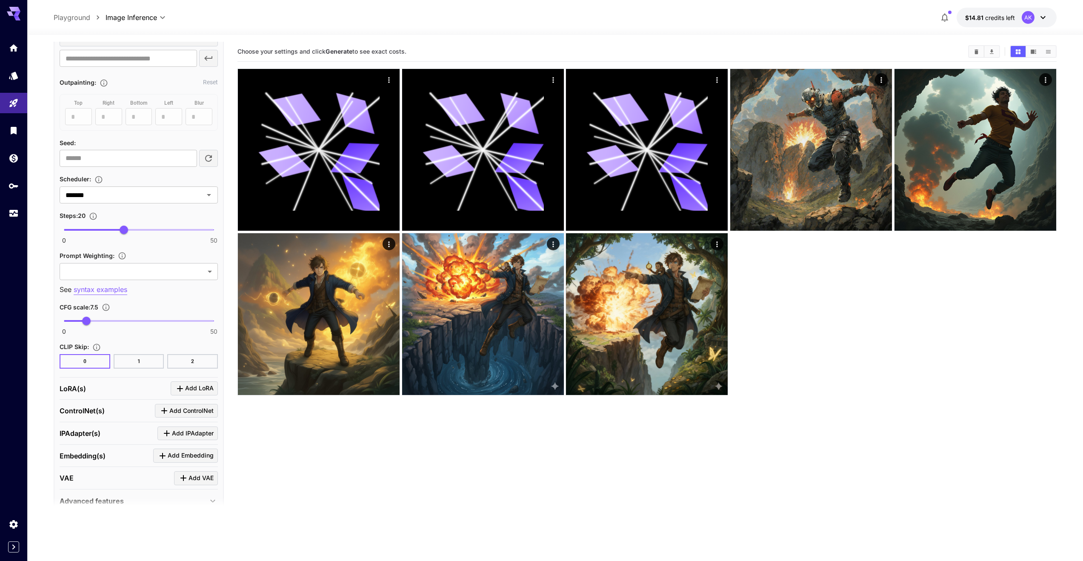
scroll to position [464, 0]
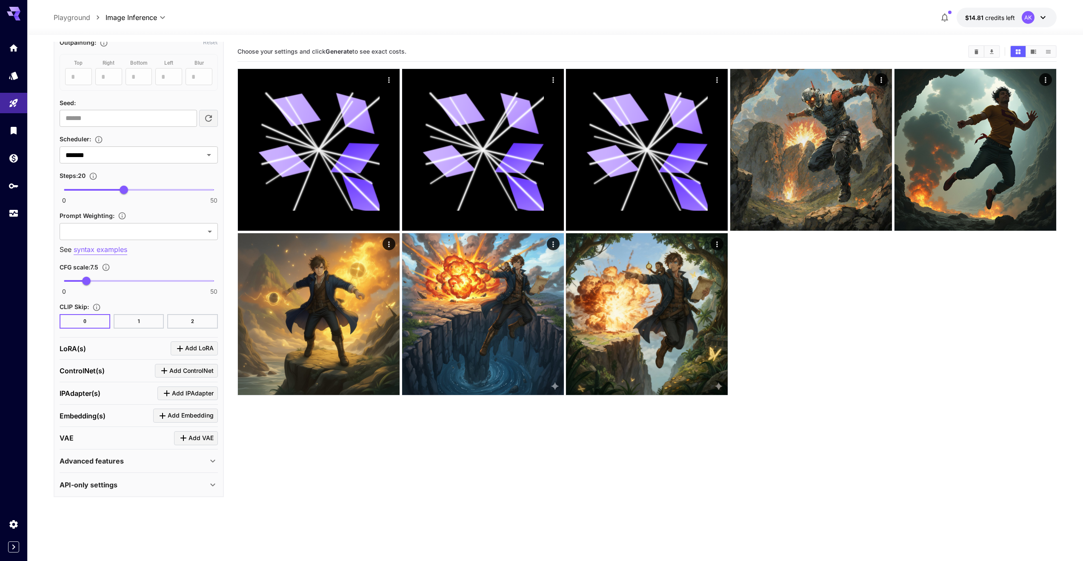
click at [113, 455] on div "Advanced features" at bounding box center [139, 460] width 158 height 20
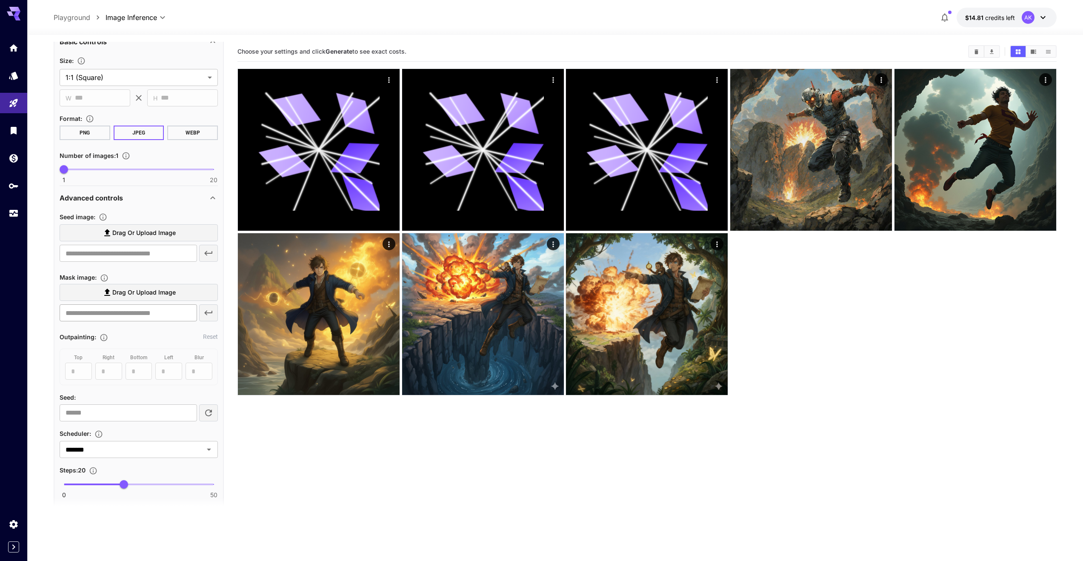
scroll to position [167, 0]
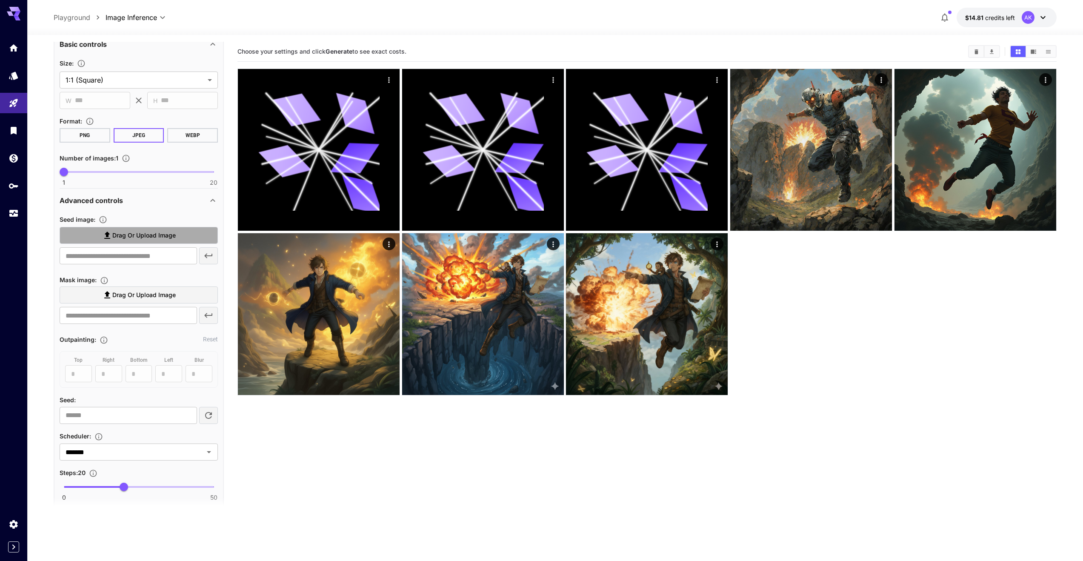
click at [158, 234] on span "Drag or upload image" at bounding box center [143, 235] width 63 height 11
click at [0, 0] on input "Drag or upload image" at bounding box center [0, 0] width 0 height 0
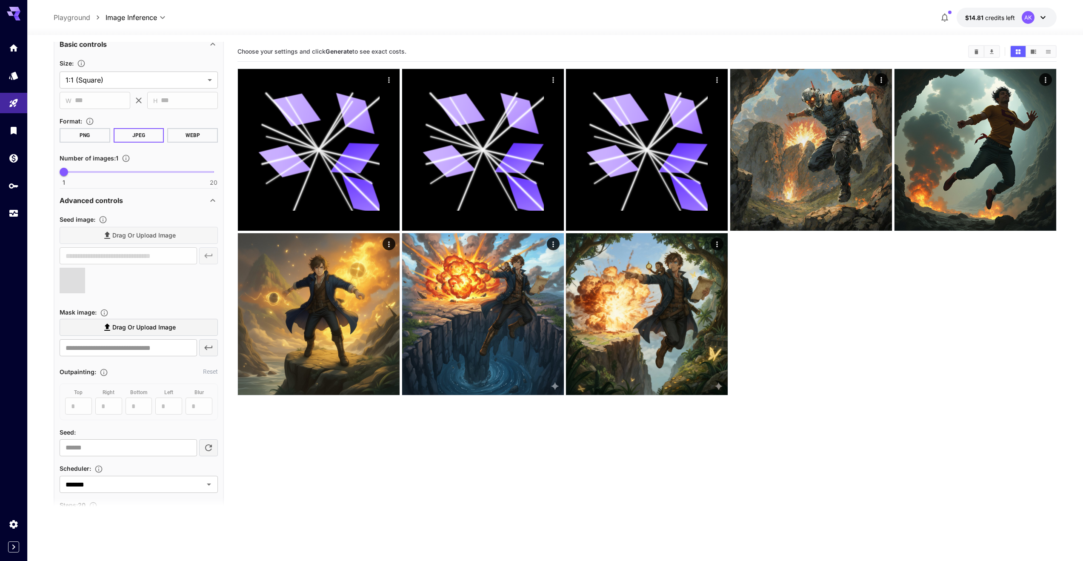
type input "**********"
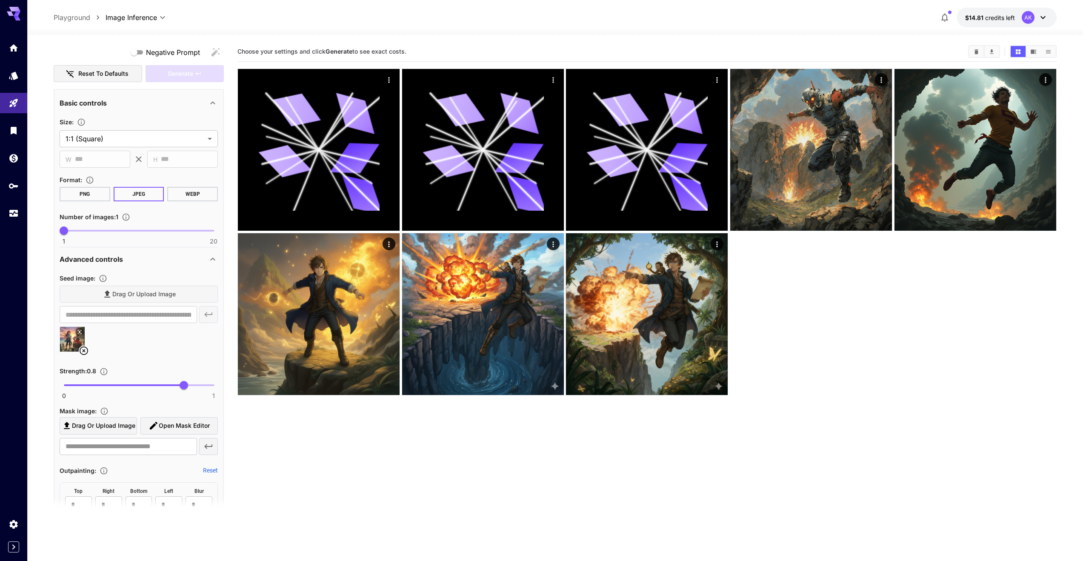
scroll to position [0, 0]
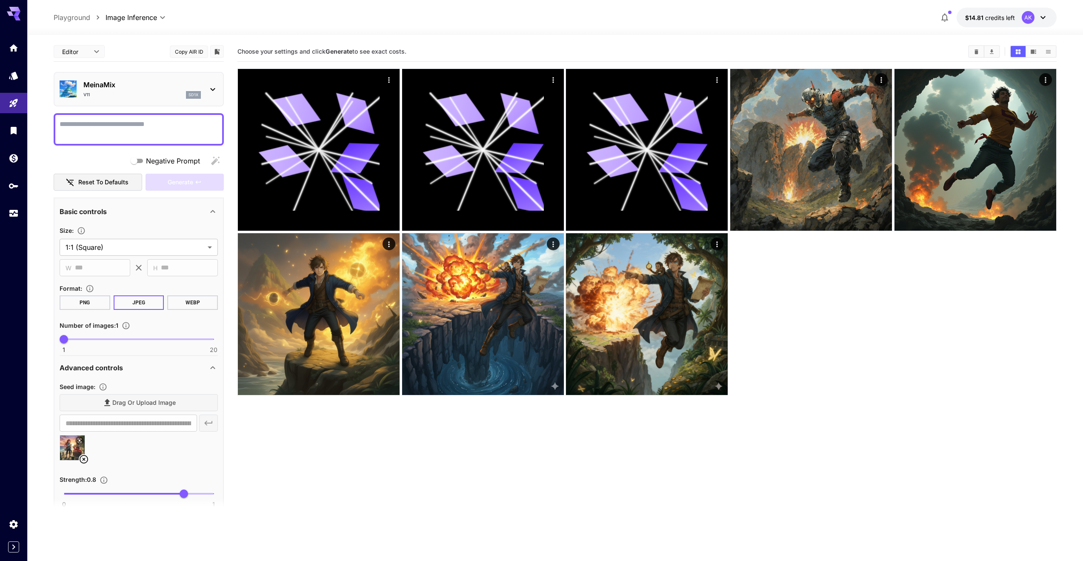
click at [142, 125] on textarea "Negative Prompt" at bounding box center [139, 129] width 158 height 20
paste textarea "**********"
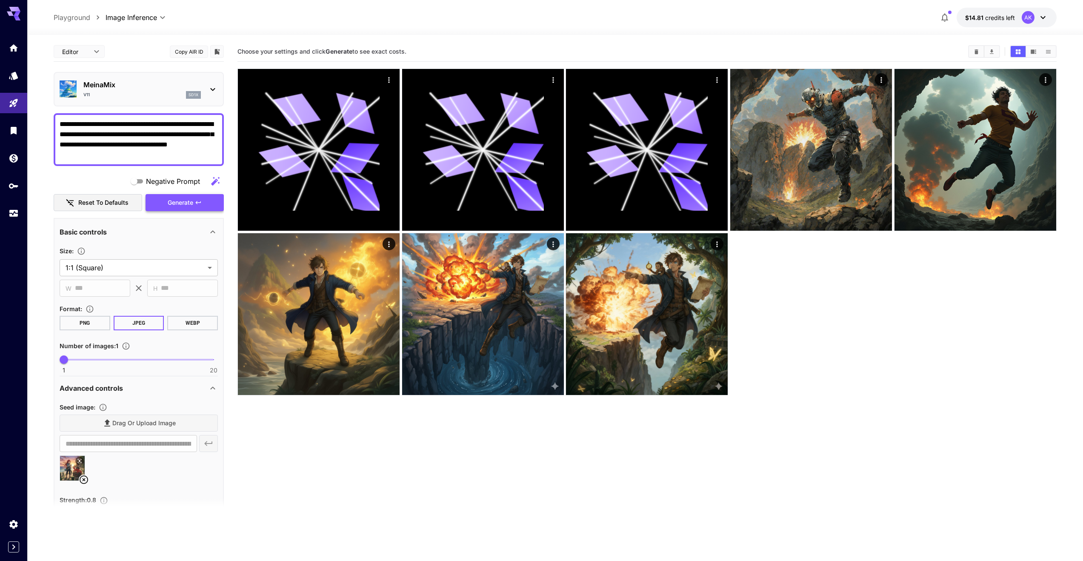
type textarea "**********"
click at [189, 200] on span "Generate" at bounding box center [181, 202] width 26 height 11
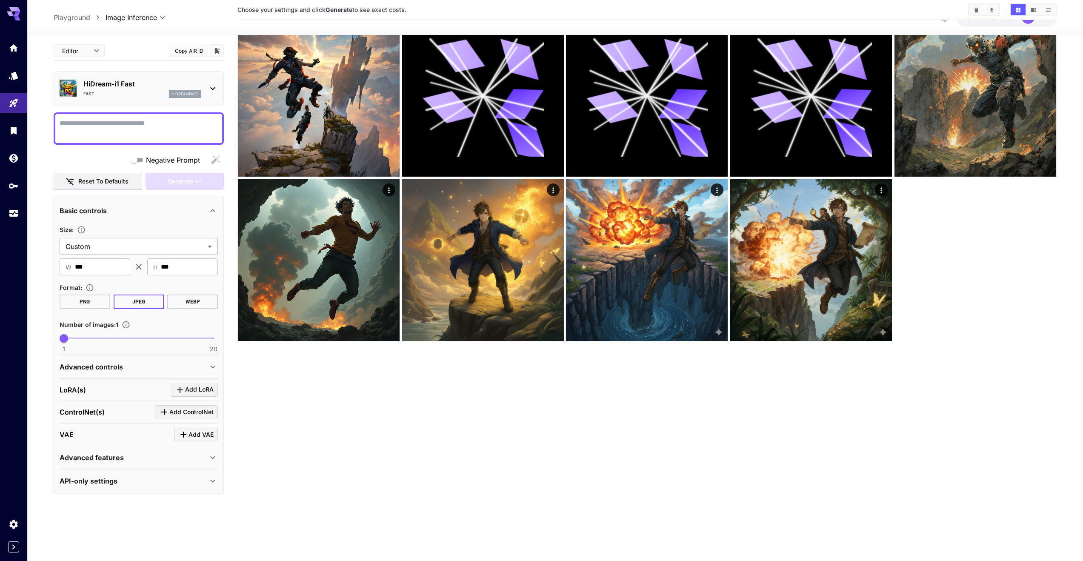
scroll to position [67, 0]
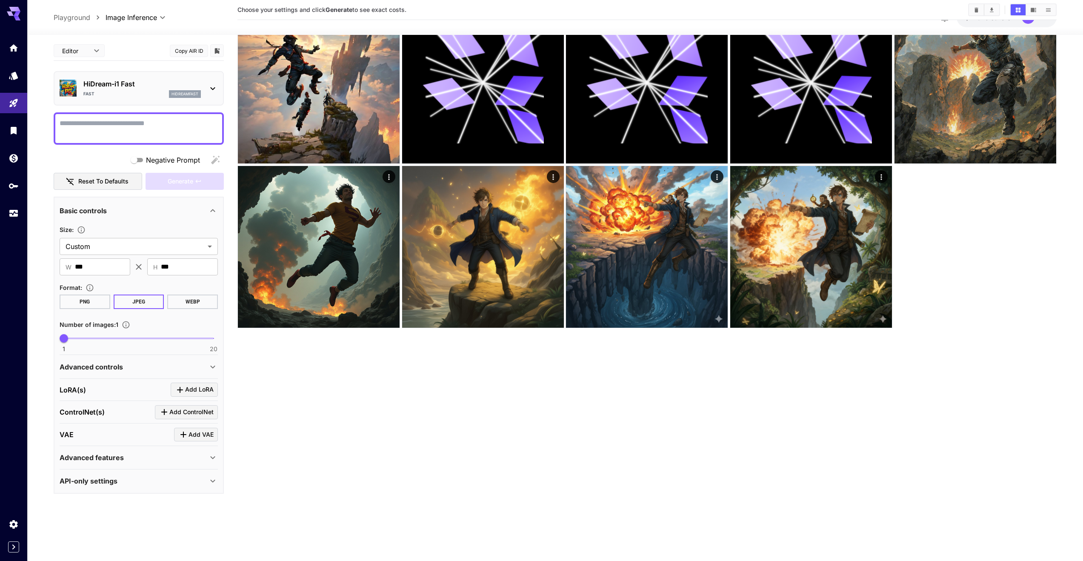
click at [111, 460] on p "Advanced features" at bounding box center [92, 457] width 64 height 10
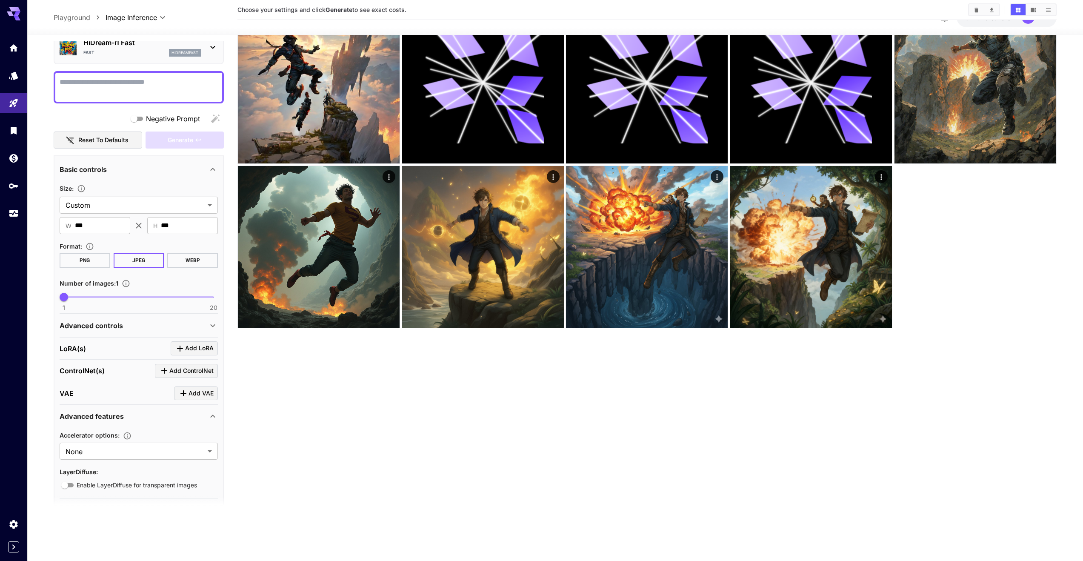
scroll to position [68, 0]
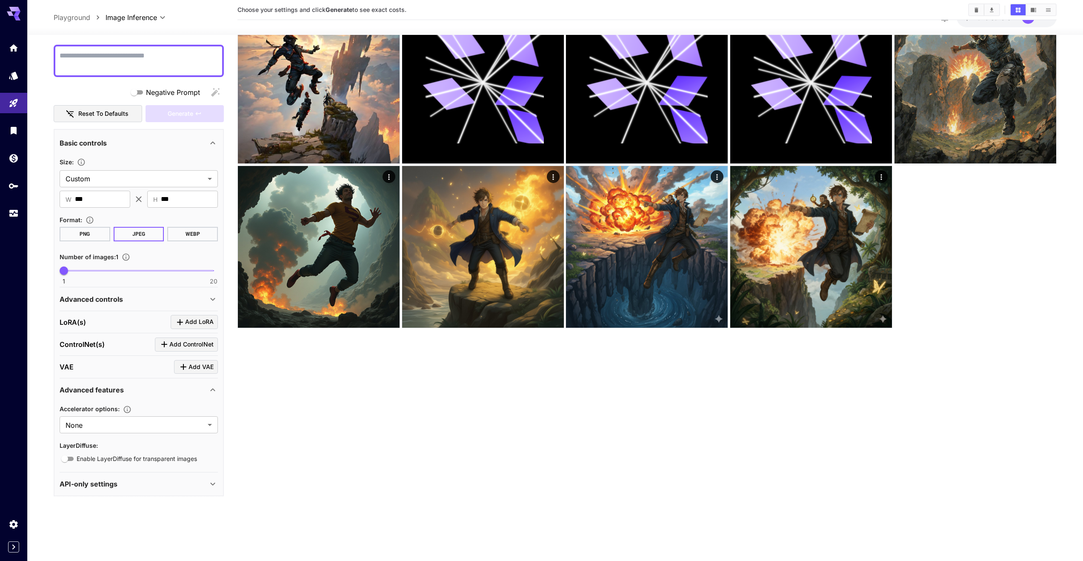
click at [158, 391] on div "Advanced features" at bounding box center [134, 390] width 148 height 10
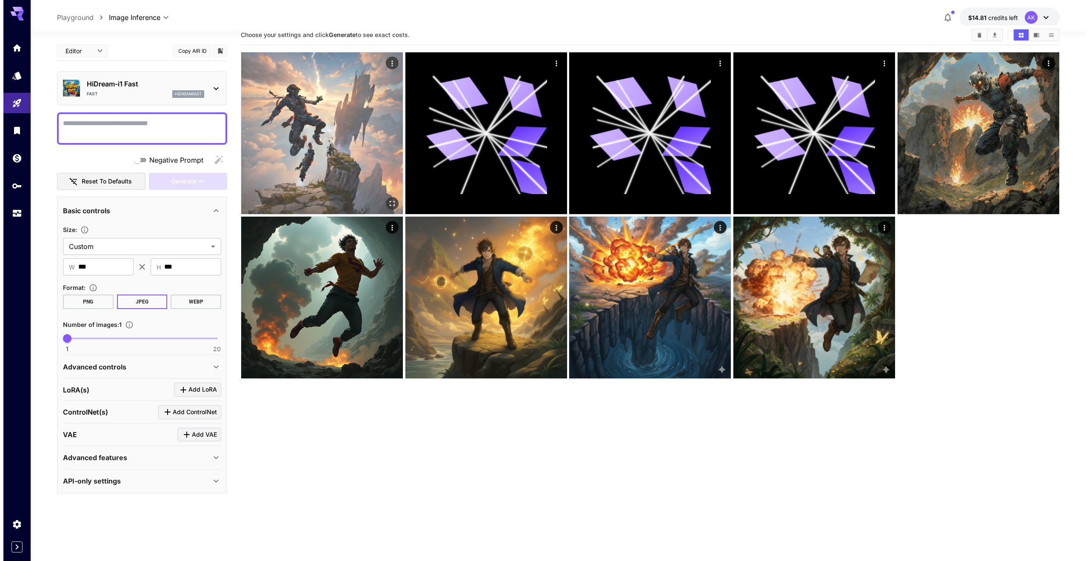
scroll to position [0, 0]
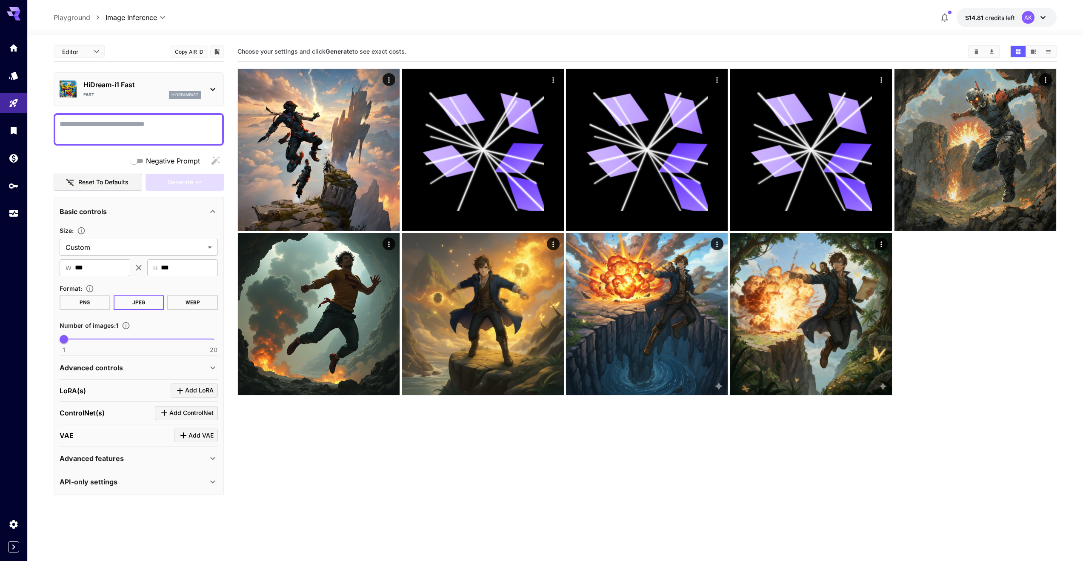
click at [102, 87] on p "HiDream-i1 Fast" at bounding box center [141, 85] width 117 height 10
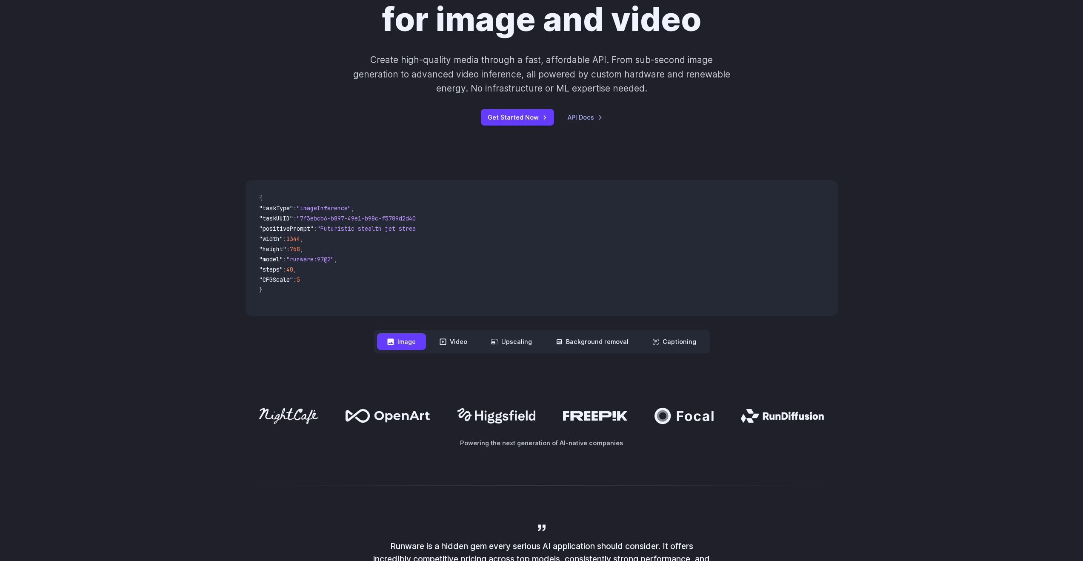
scroll to position [171, 0]
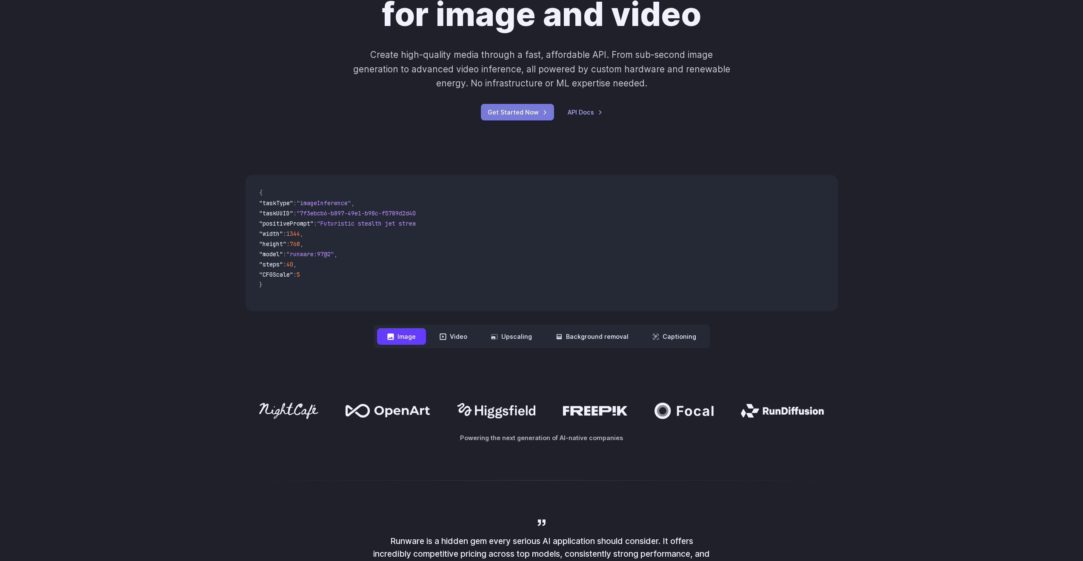
click at [524, 112] on link "Get Started Now" at bounding box center [517, 112] width 73 height 17
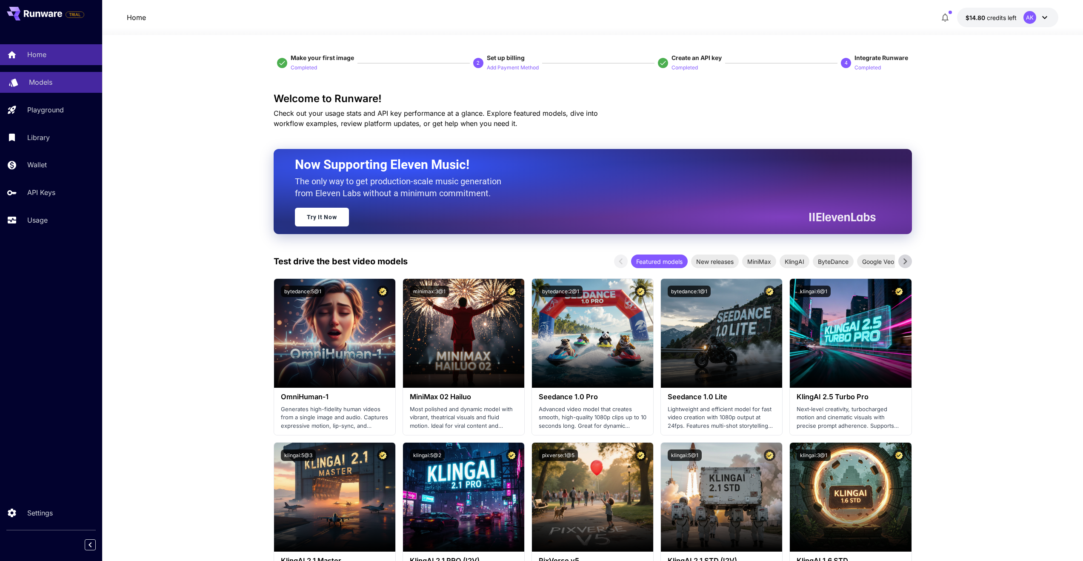
click at [47, 85] on p "Models" at bounding box center [40, 82] width 23 height 10
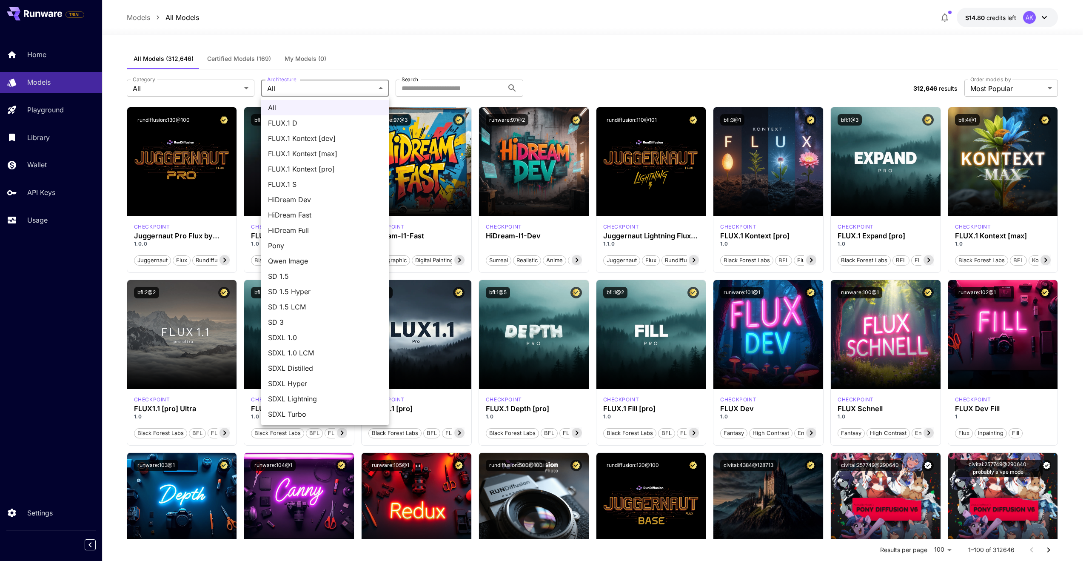
click at [301, 88] on div at bounding box center [544, 280] width 1089 height 561
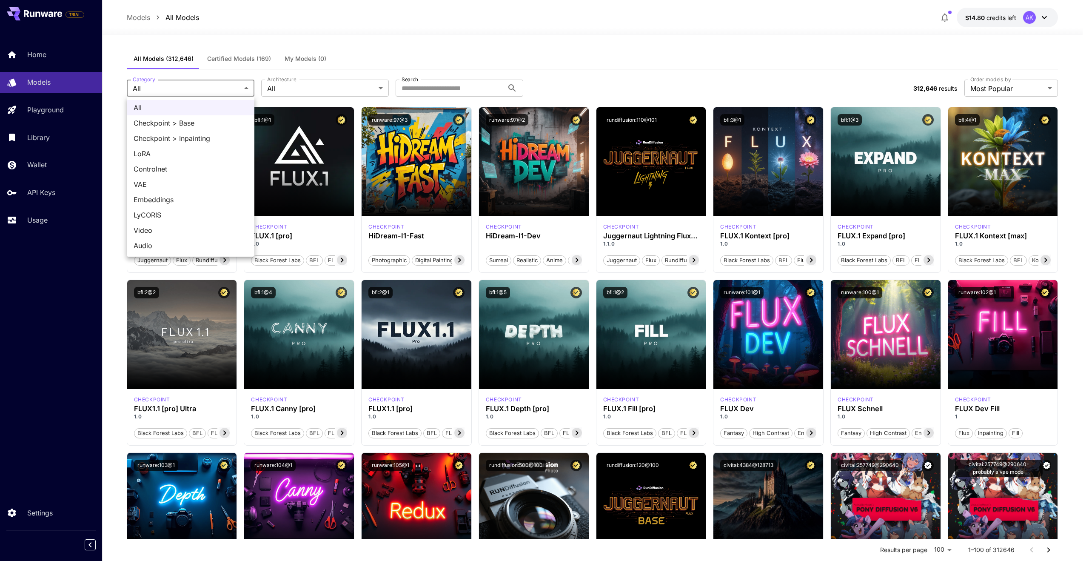
click at [188, 152] on span "LoRA" at bounding box center [191, 153] width 114 height 10
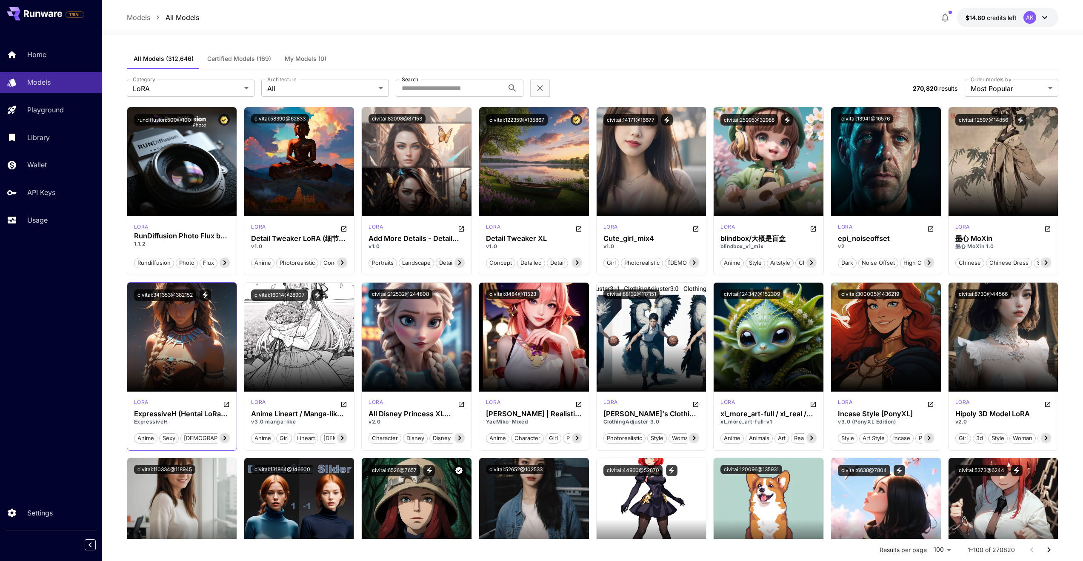
click at [170, 327] on img at bounding box center [182, 336] width 110 height 109
click at [172, 331] on img at bounding box center [182, 336] width 110 height 109
click at [178, 413] on h3 "ExpressiveH (Hentai LoRa Style) エロアニメ" at bounding box center [182, 414] width 96 height 8
click at [180, 351] on section at bounding box center [182, 368] width 110 height 48
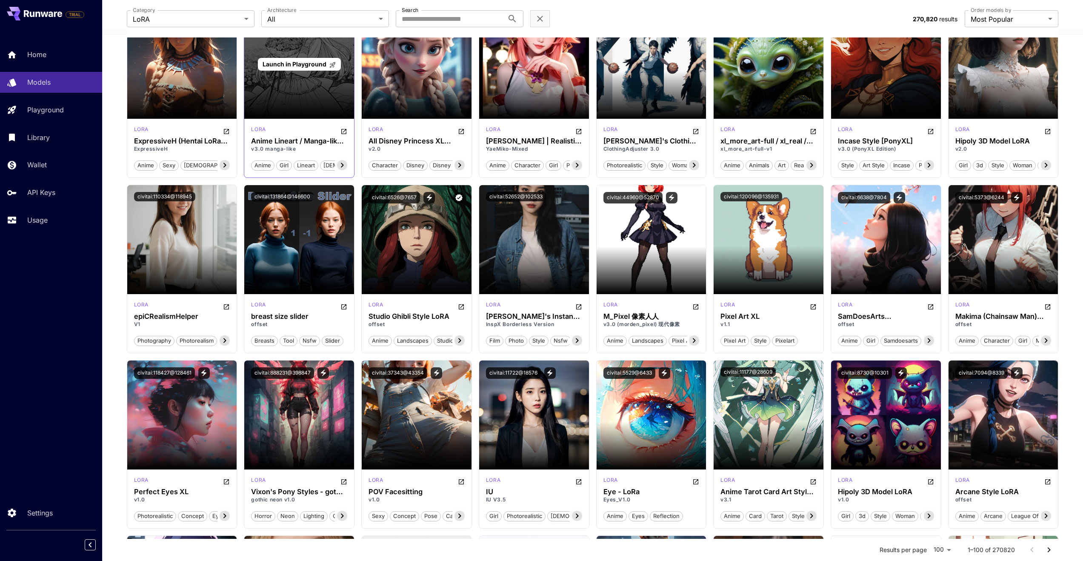
scroll to position [276, 0]
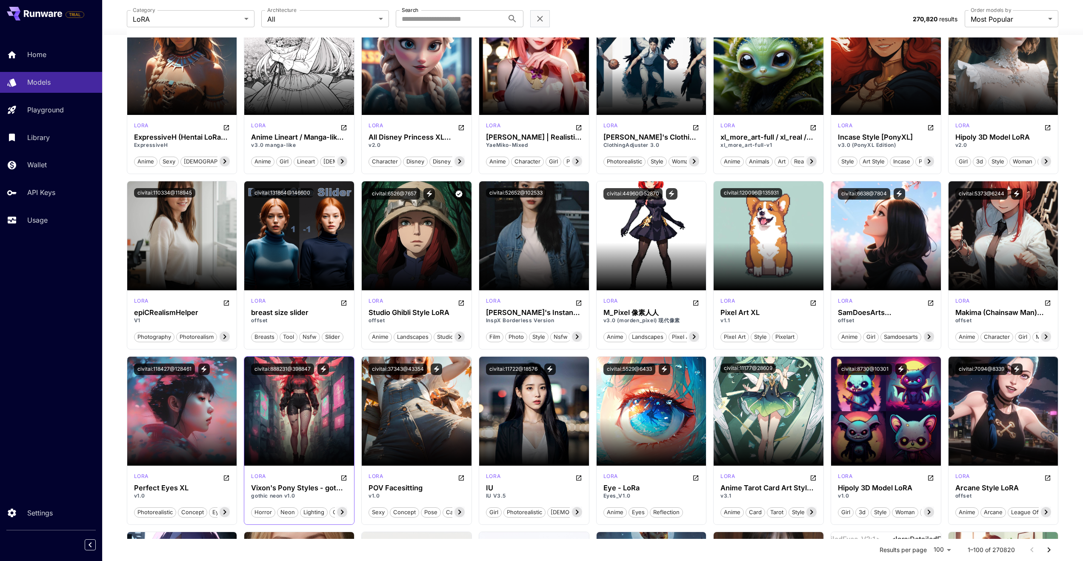
click at [286, 416] on img at bounding box center [299, 410] width 110 height 109
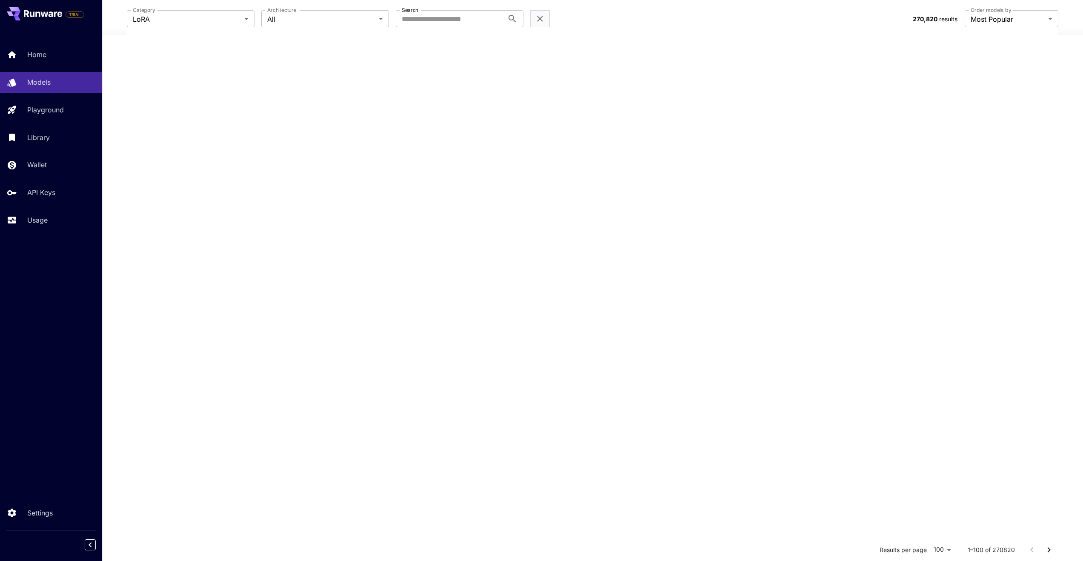
scroll to position [0, 0]
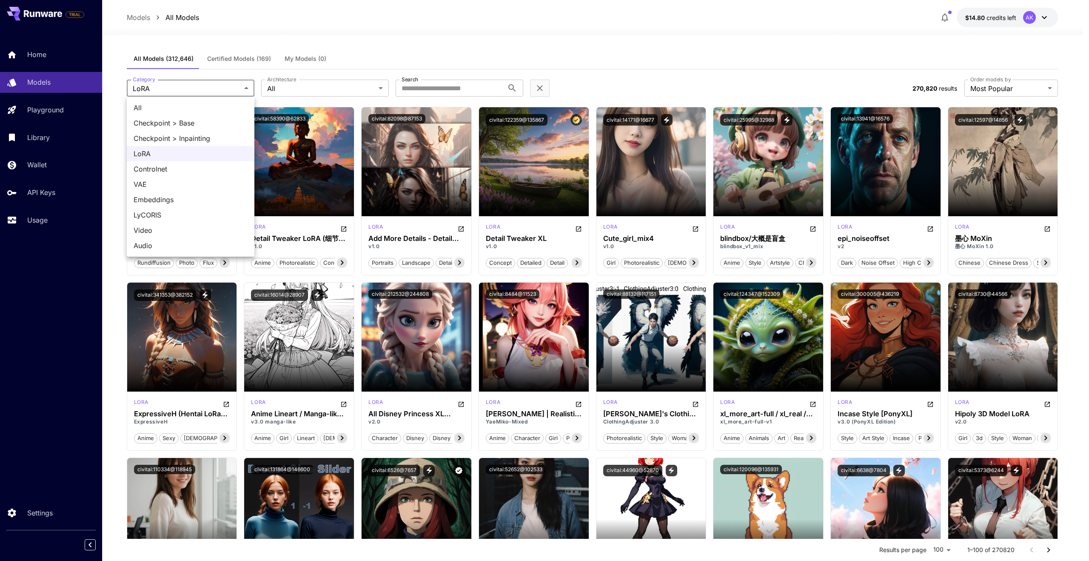
click at [168, 112] on span "All" at bounding box center [191, 108] width 114 height 10
type input "***"
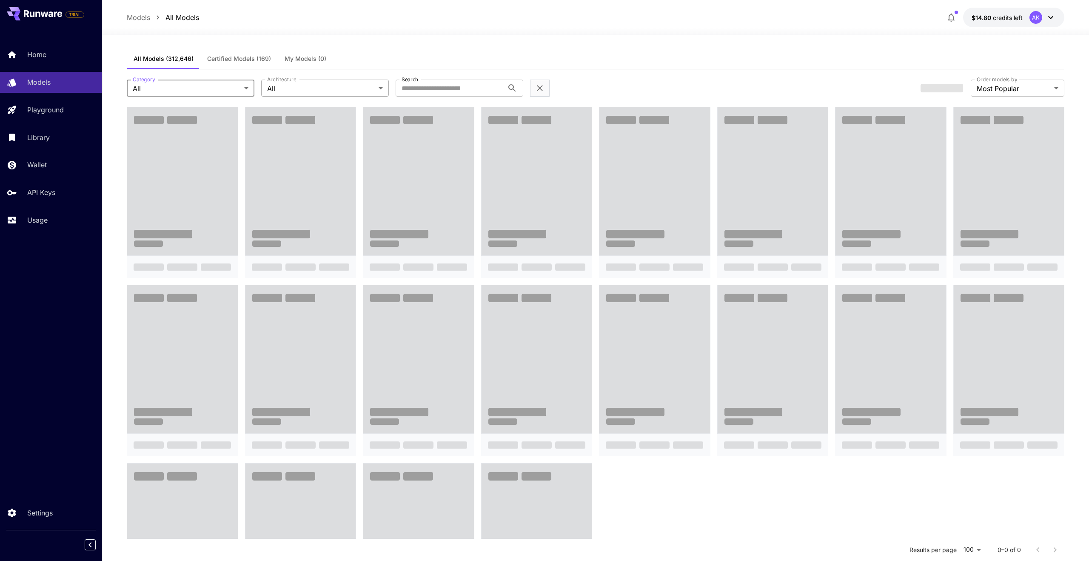
click at [303, 86] on body "**********" at bounding box center [544, 357] width 1089 height 715
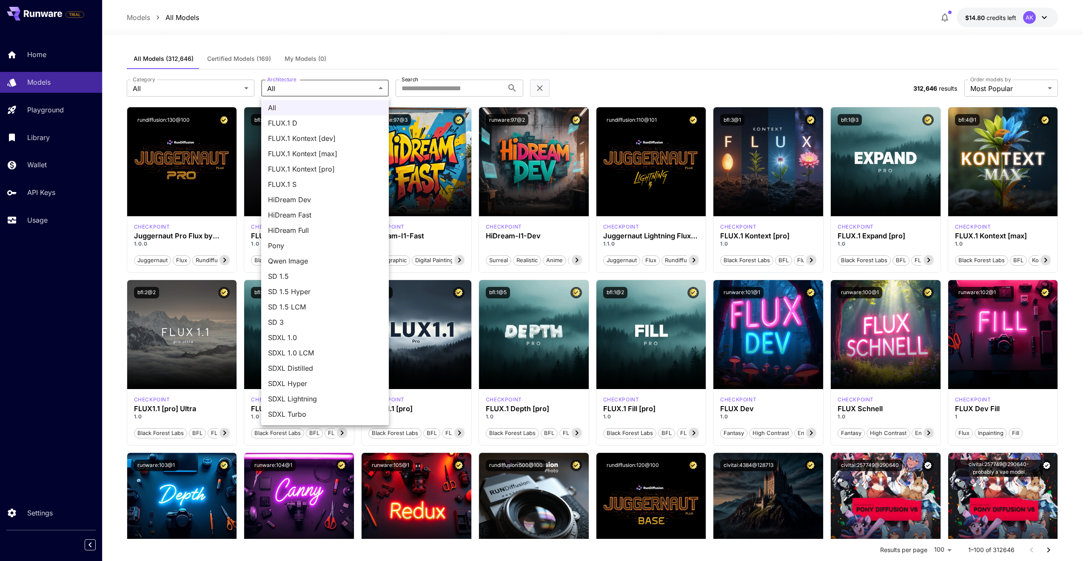
click at [316, 138] on span "FLUX.1 Kontext [dev]" at bounding box center [325, 138] width 114 height 10
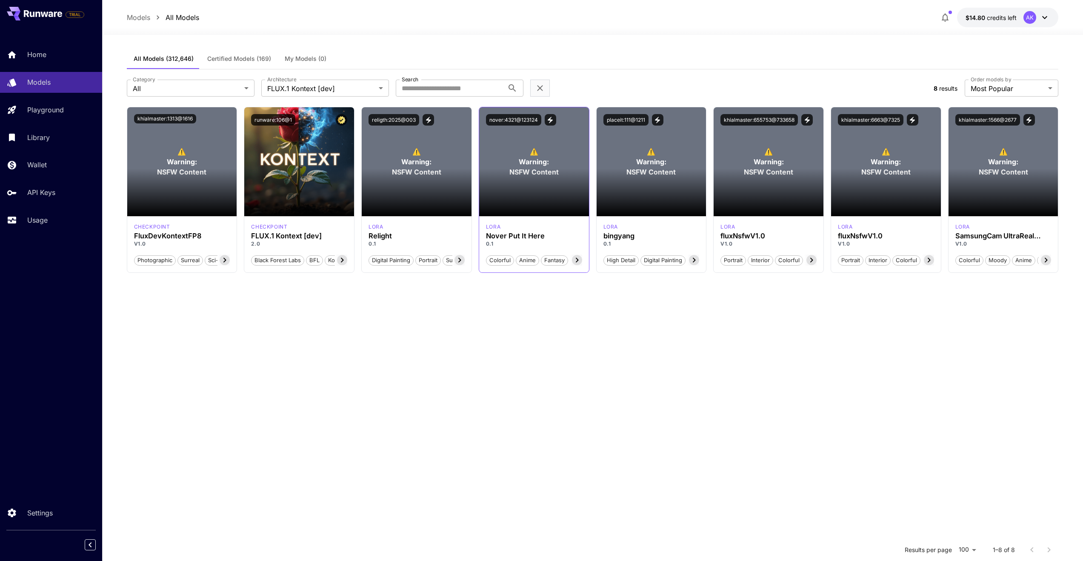
click at [537, 178] on section at bounding box center [534, 192] width 110 height 48
click at [626, 239] on h3 "bingyang" at bounding box center [651, 236] width 96 height 8
click at [693, 258] on icon at bounding box center [694, 260] width 3 height 5
click at [693, 261] on icon at bounding box center [694, 260] width 3 height 5
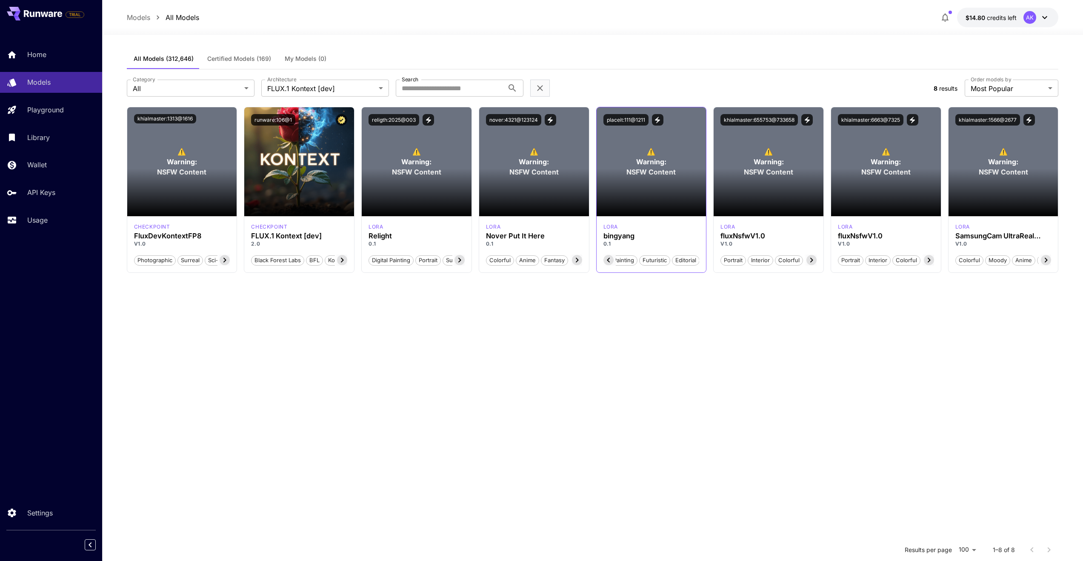
click at [693, 259] on span "Editorial" at bounding box center [685, 260] width 27 height 9
click at [539, 199] on section at bounding box center [534, 192] width 110 height 48
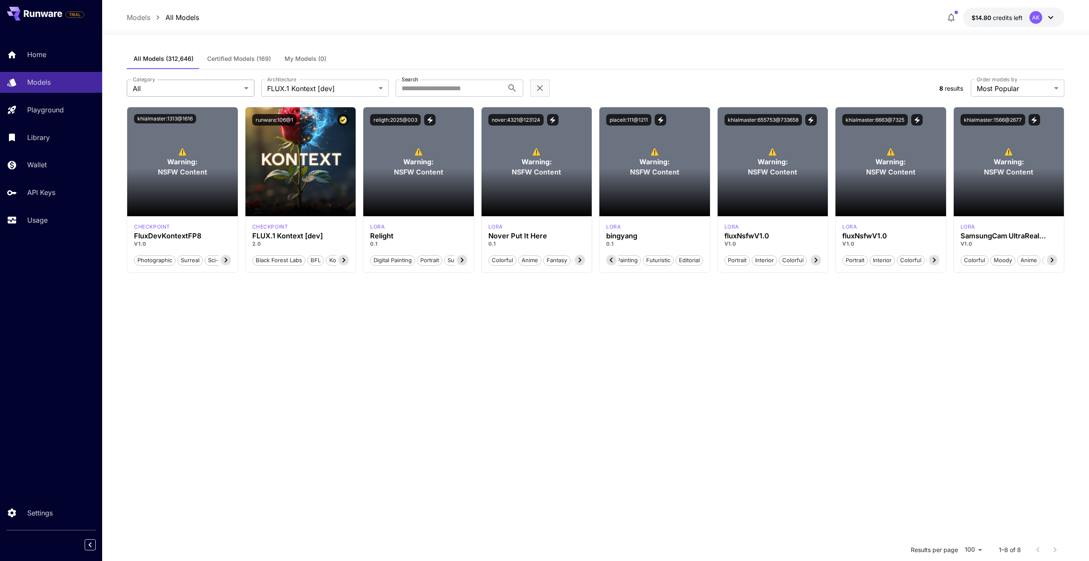
click at [202, 85] on body "**********" at bounding box center [544, 357] width 1089 height 715
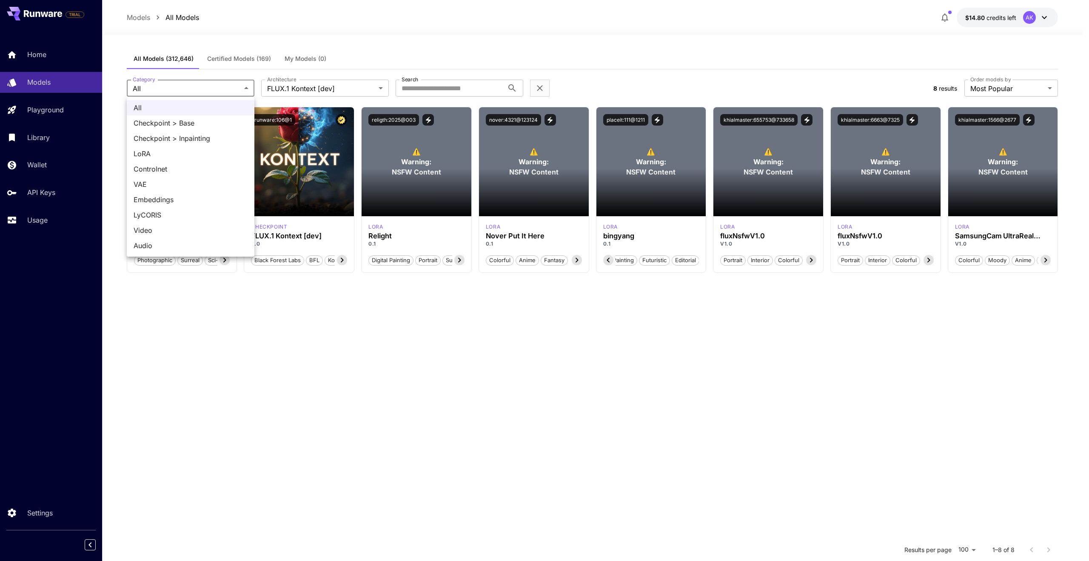
click at [202, 85] on div at bounding box center [544, 280] width 1089 height 561
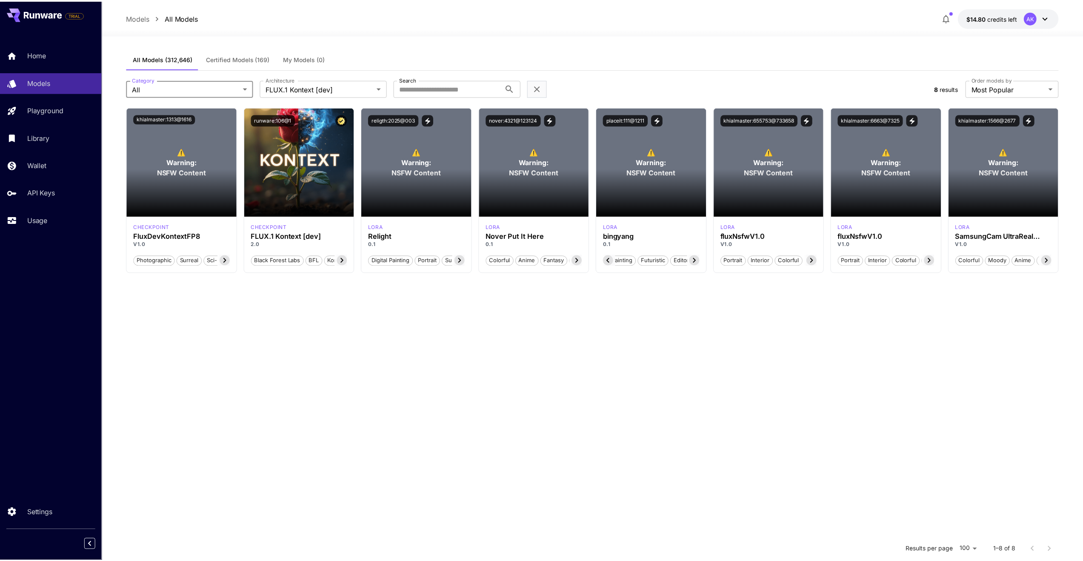
scroll to position [0, 60]
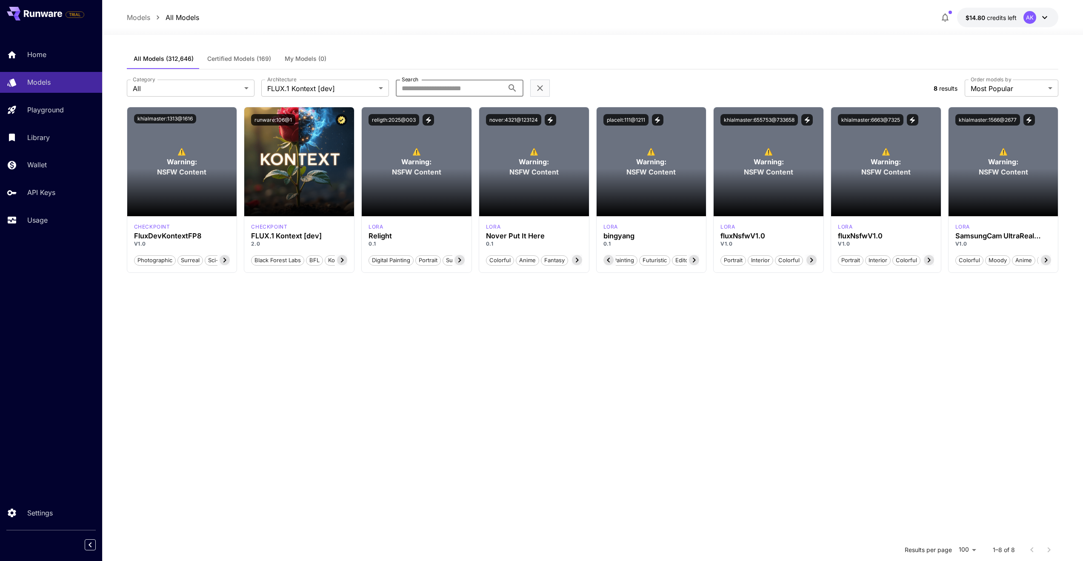
click at [436, 86] on input "Search" at bounding box center [450, 88] width 108 height 17
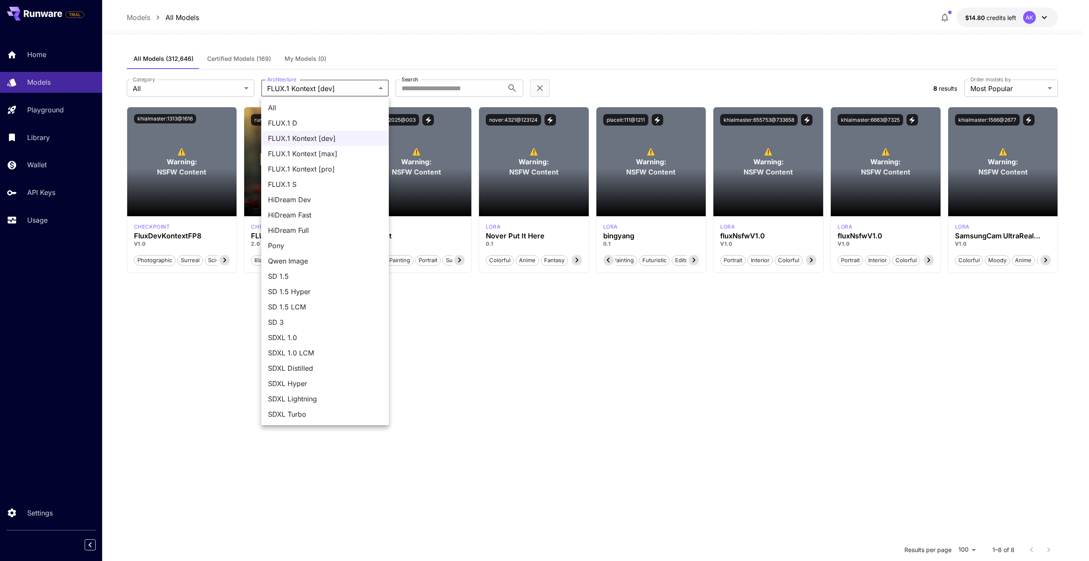
click at [313, 91] on body "**********" at bounding box center [544, 357] width 1089 height 715
click at [314, 168] on span "FLUX.1 Kontext [pro]" at bounding box center [325, 169] width 114 height 10
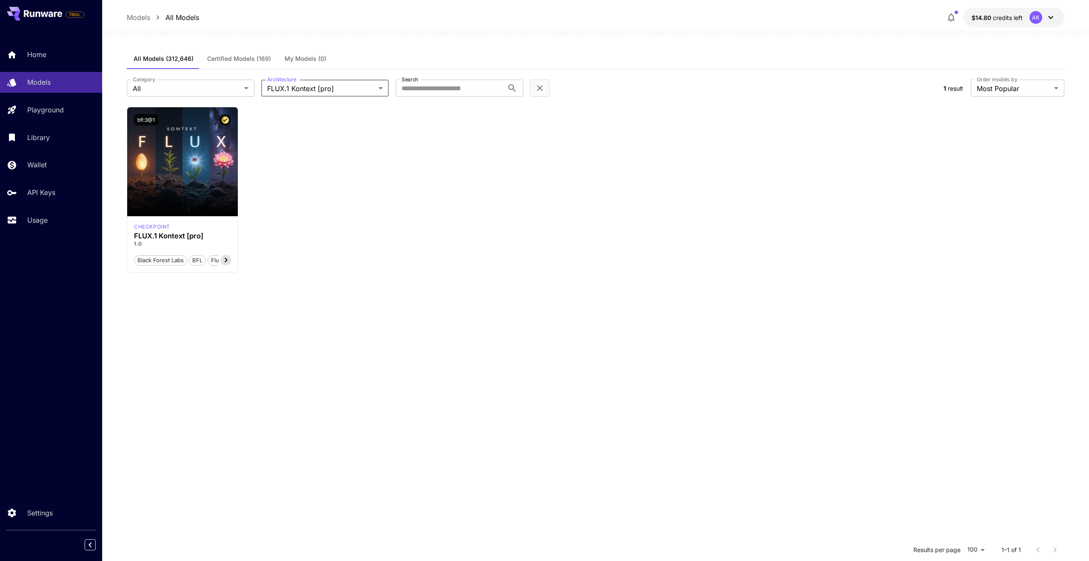
click at [331, 91] on body "**********" at bounding box center [544, 357] width 1089 height 715
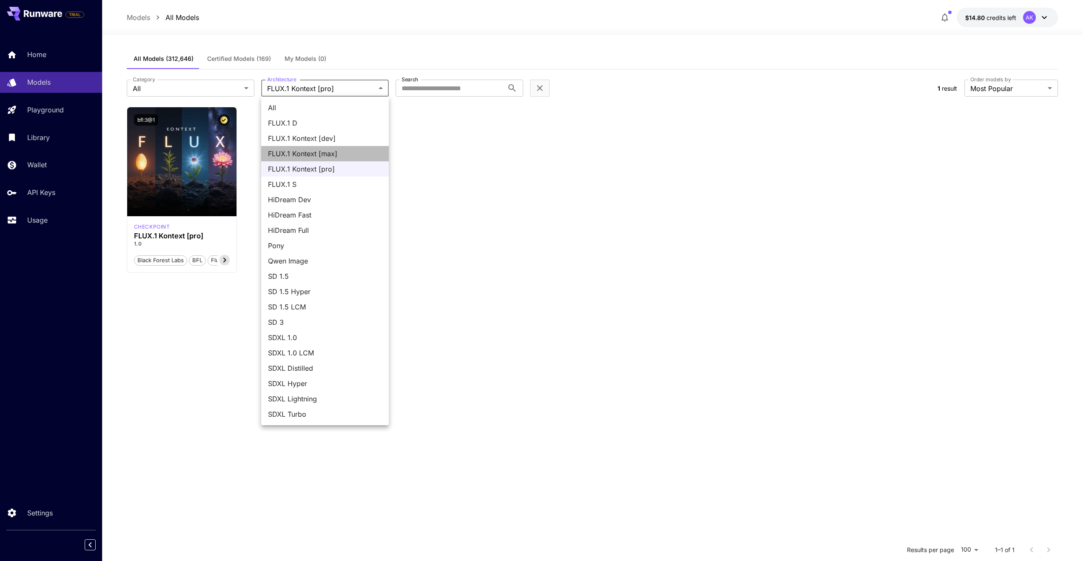
click at [326, 149] on span "FLUX.1 Kontext [max]" at bounding box center [325, 153] width 114 height 10
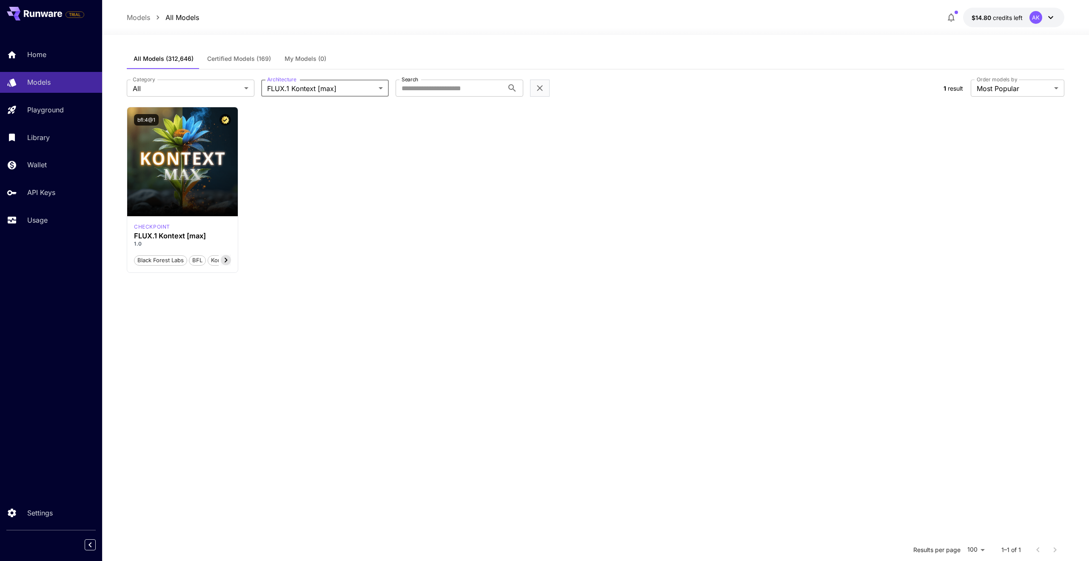
click at [323, 90] on body "**********" at bounding box center [544, 357] width 1089 height 715
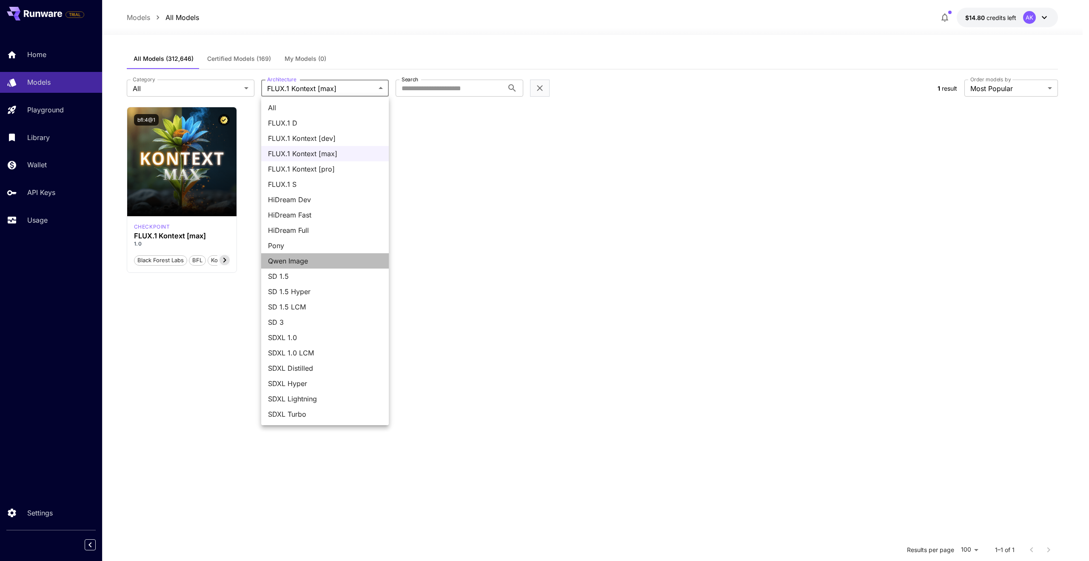
click at [310, 261] on span "Qwen Image" at bounding box center [325, 261] width 114 height 10
type input "**********"
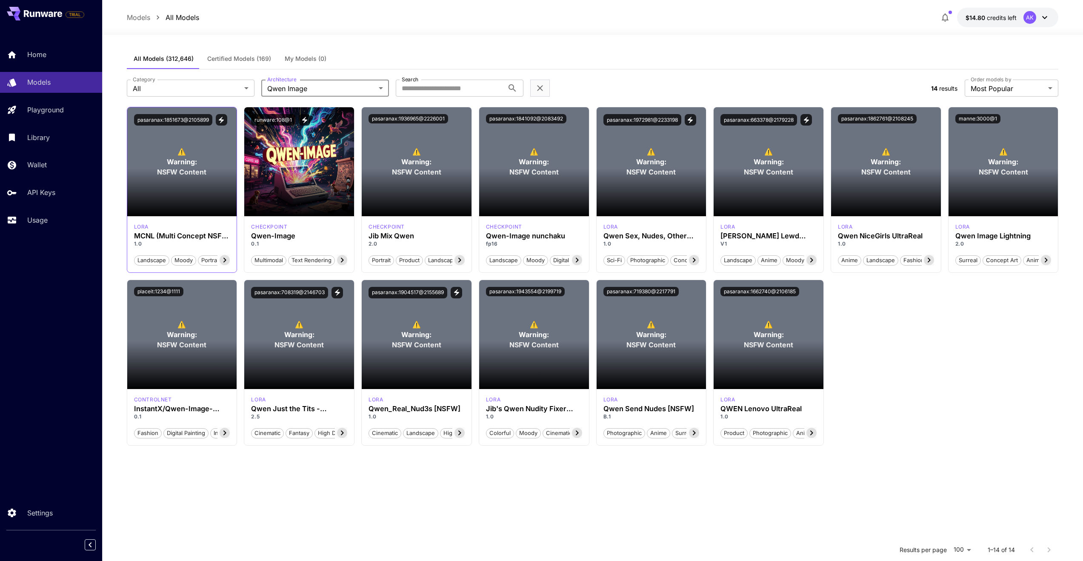
click at [197, 203] on section at bounding box center [182, 192] width 110 height 48
click at [147, 20] on p "Models" at bounding box center [138, 17] width 23 height 10
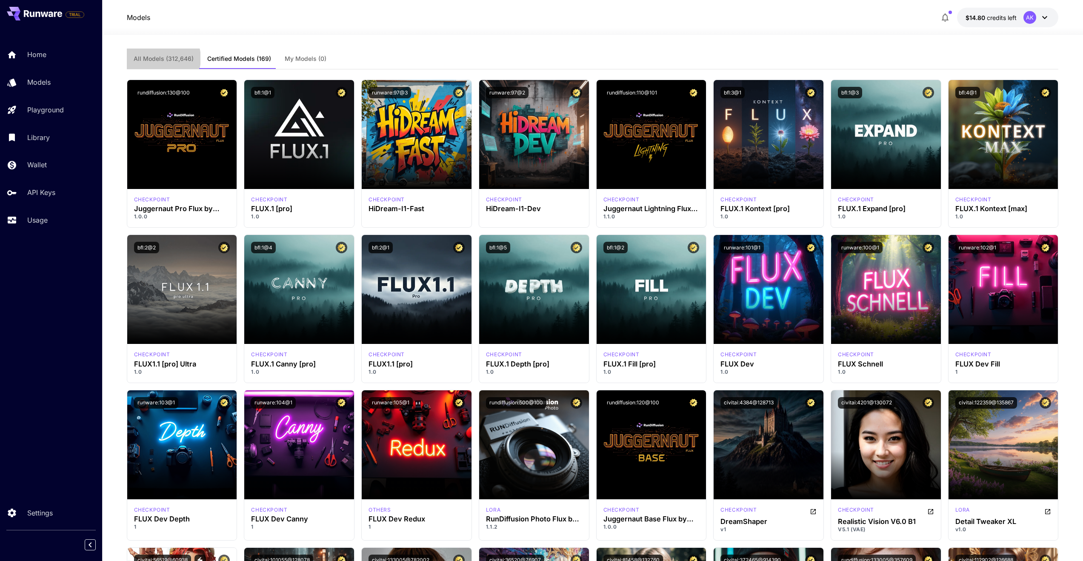
click at [159, 58] on span "All Models (312,646)" at bounding box center [164, 59] width 60 height 8
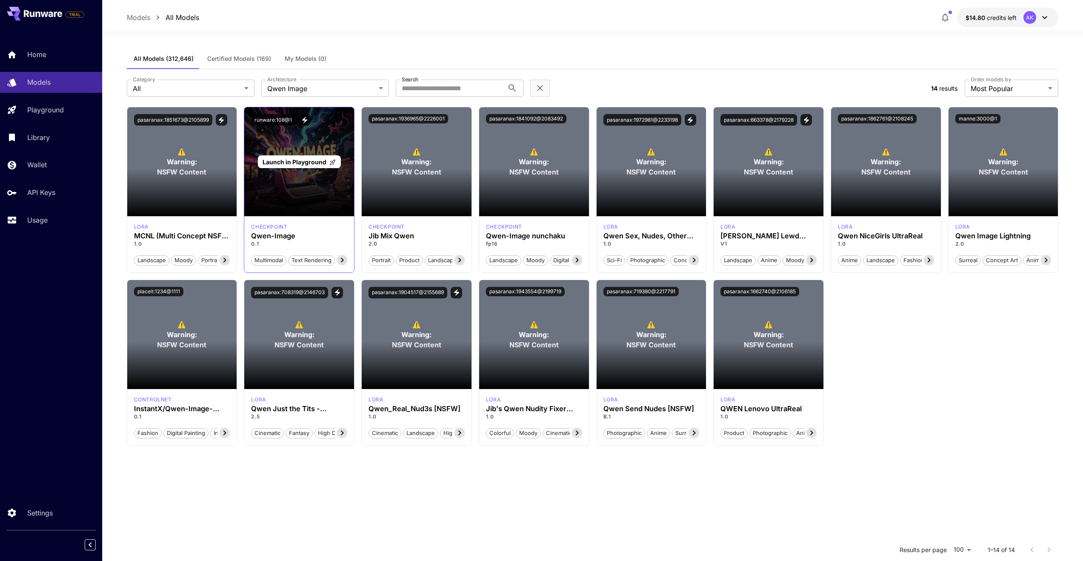
click at [286, 142] on div "Launch in Playground" at bounding box center [299, 161] width 110 height 109
click at [329, 176] on div "Launch in Playground" at bounding box center [299, 161] width 110 height 109
click at [328, 177] on div "Launch in Playground" at bounding box center [299, 161] width 110 height 109
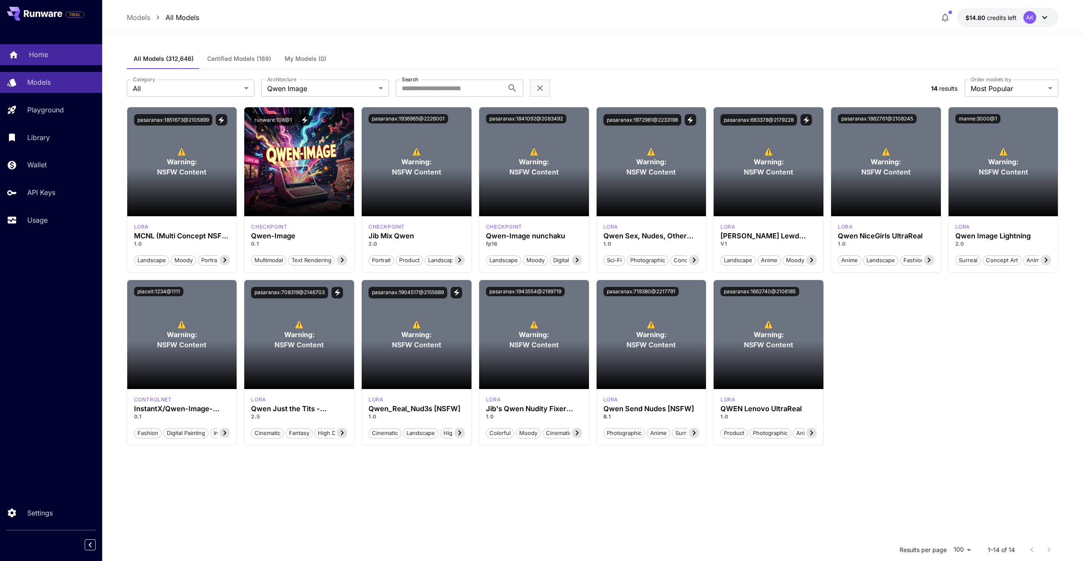
click at [41, 54] on p "Home" at bounding box center [38, 54] width 19 height 10
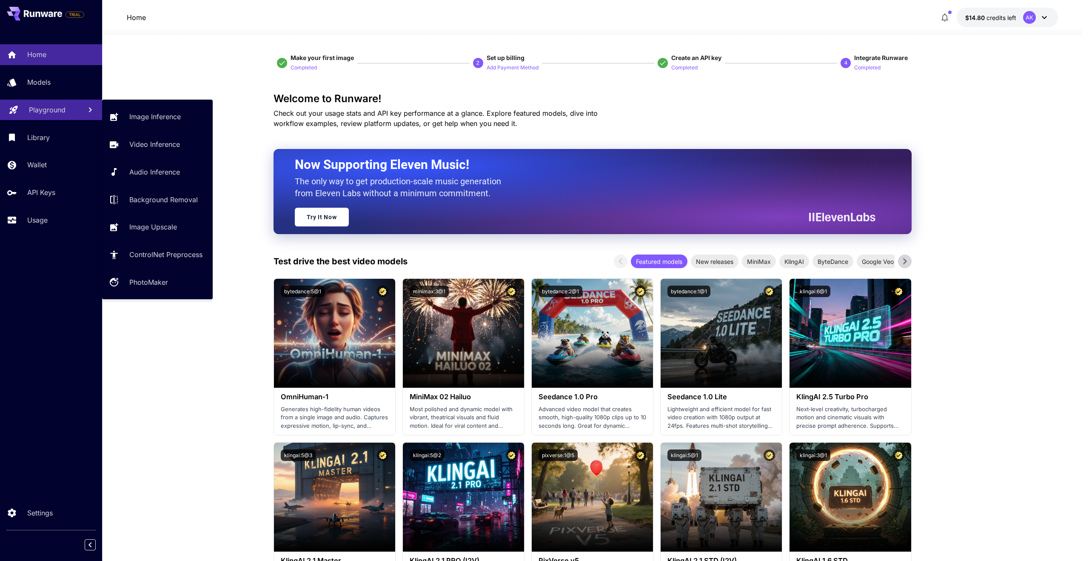
click at [46, 112] on p "Playground" at bounding box center [47, 110] width 37 height 10
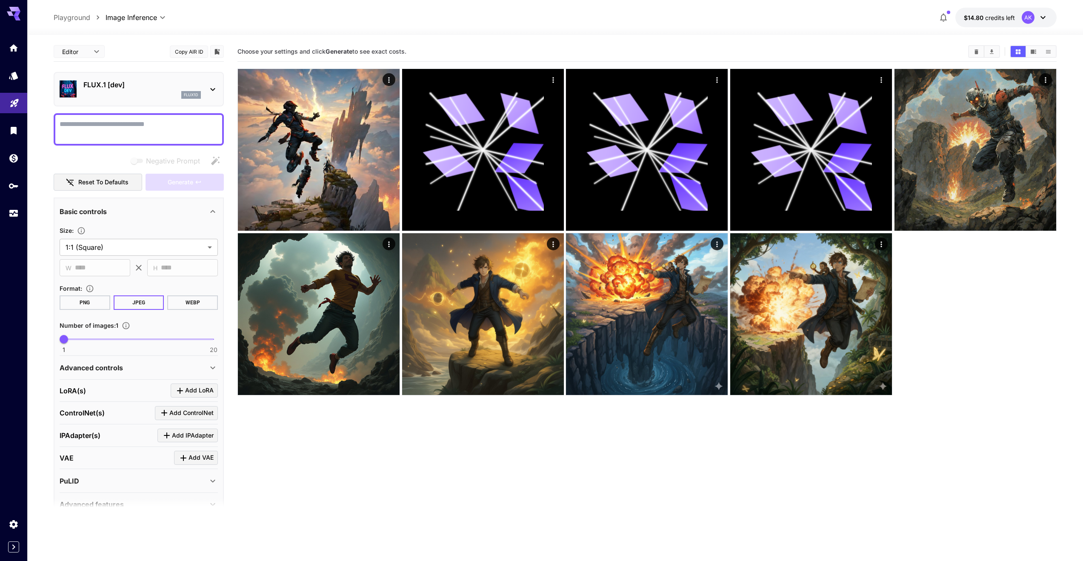
click at [109, 81] on p "FLUX.1 [dev]" at bounding box center [141, 85] width 117 height 10
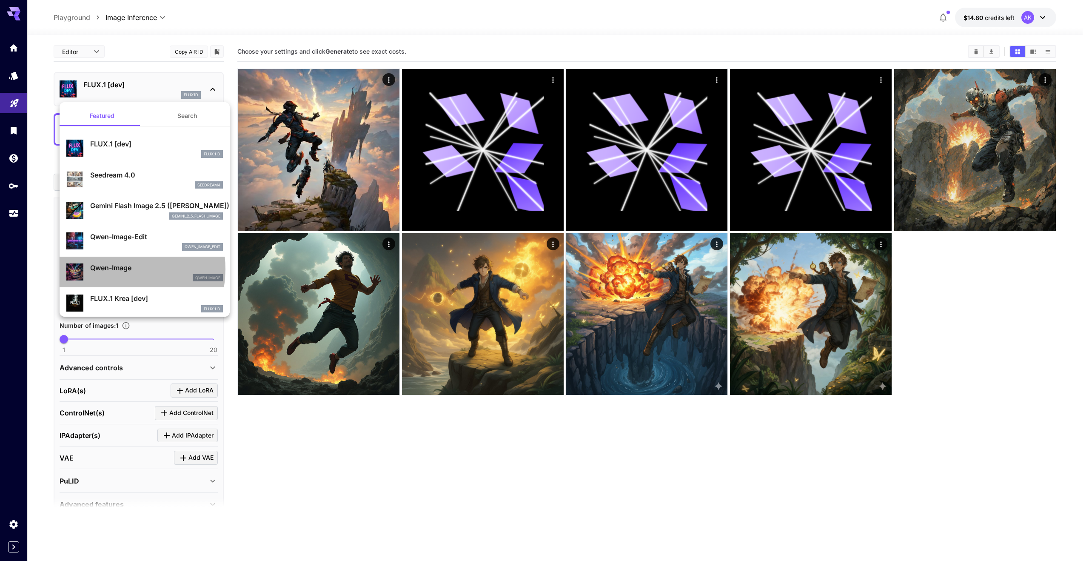
click at [114, 269] on p "Qwen-Image" at bounding box center [156, 267] width 133 height 10
type input "**"
type input "***"
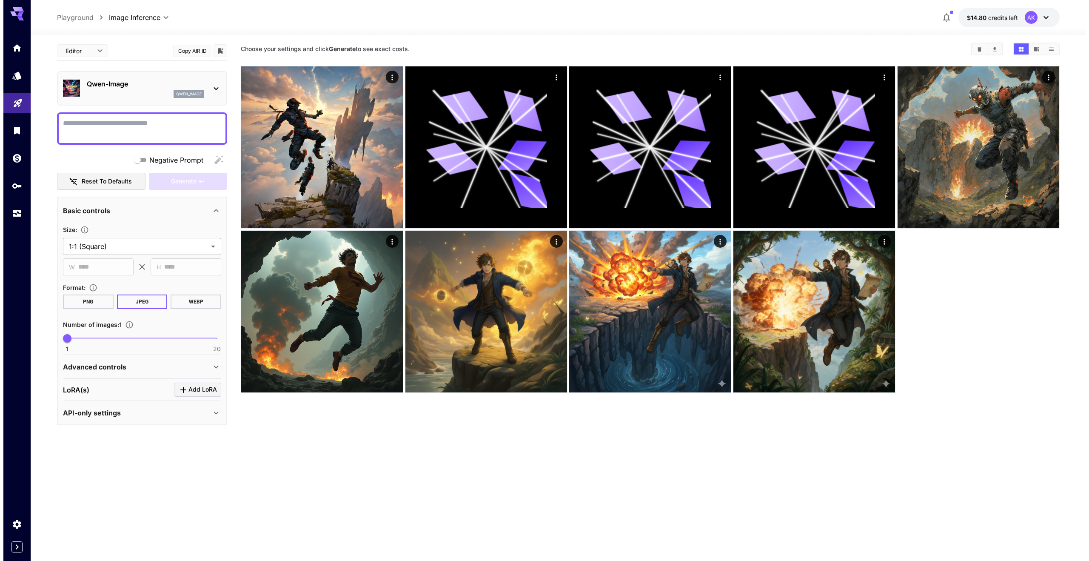
scroll to position [67, 0]
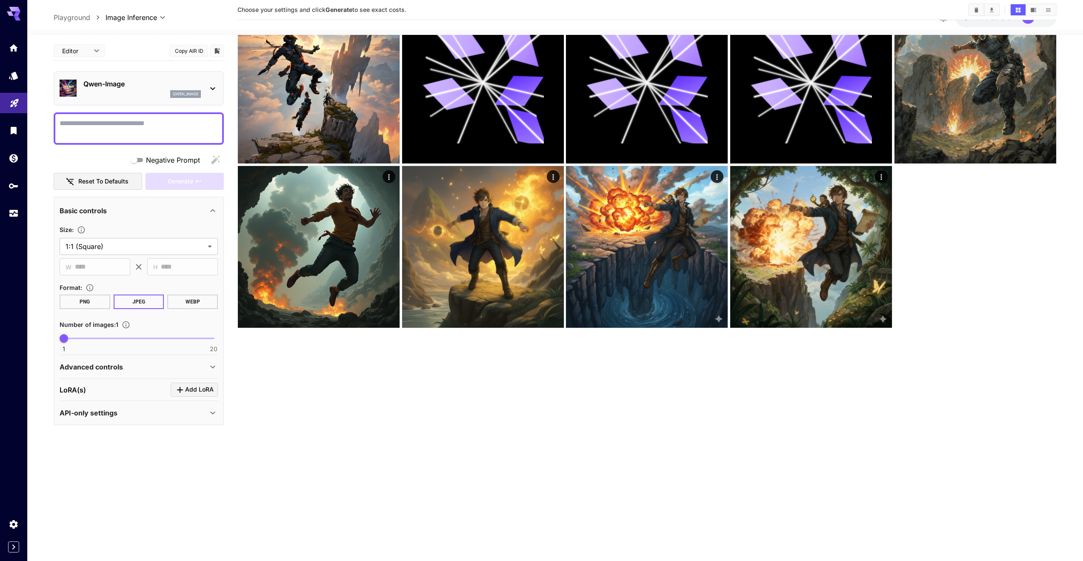
click at [148, 392] on div "LoRA(s) Add LoRA" at bounding box center [139, 389] width 158 height 14
click at [207, 391] on span "Add LoRA" at bounding box center [199, 389] width 28 height 11
click at [149, 440] on div "Select model" at bounding box center [132, 441] width 133 height 20
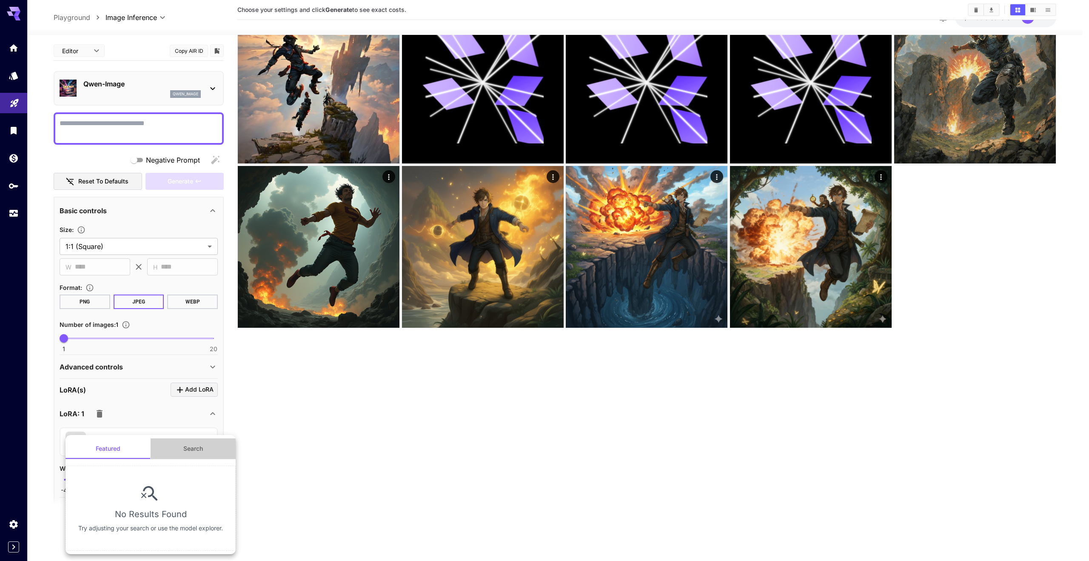
click at [194, 450] on button "Search" at bounding box center [193, 448] width 85 height 20
click at [165, 476] on input "text" at bounding box center [150, 473] width 153 height 17
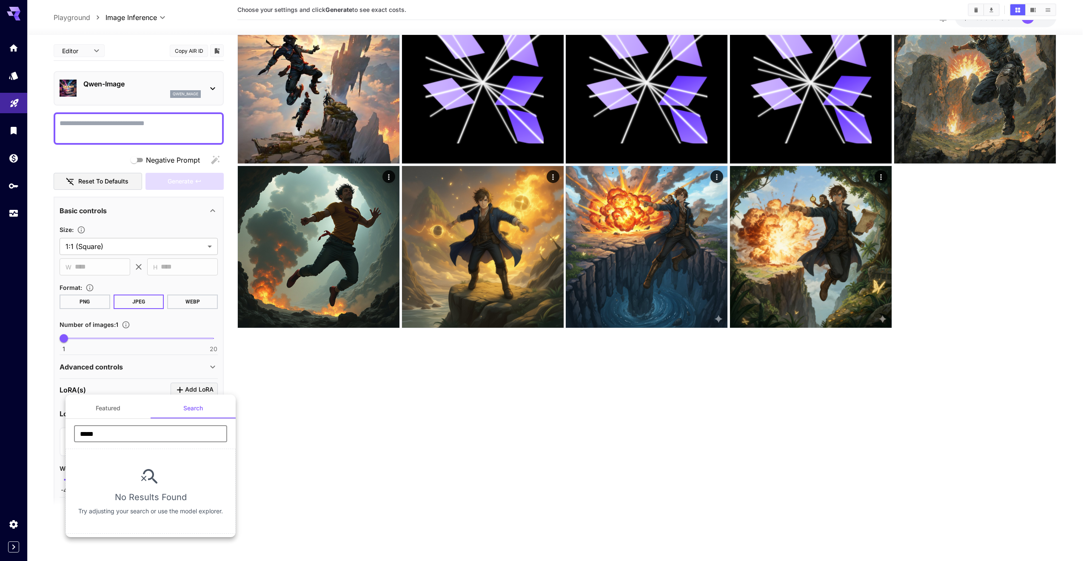
drag, startPoint x: 140, startPoint y: 430, endPoint x: 66, endPoint y: 432, distance: 74.5
click at [68, 433] on div "***** ​" at bounding box center [151, 436] width 170 height 23
type input "****"
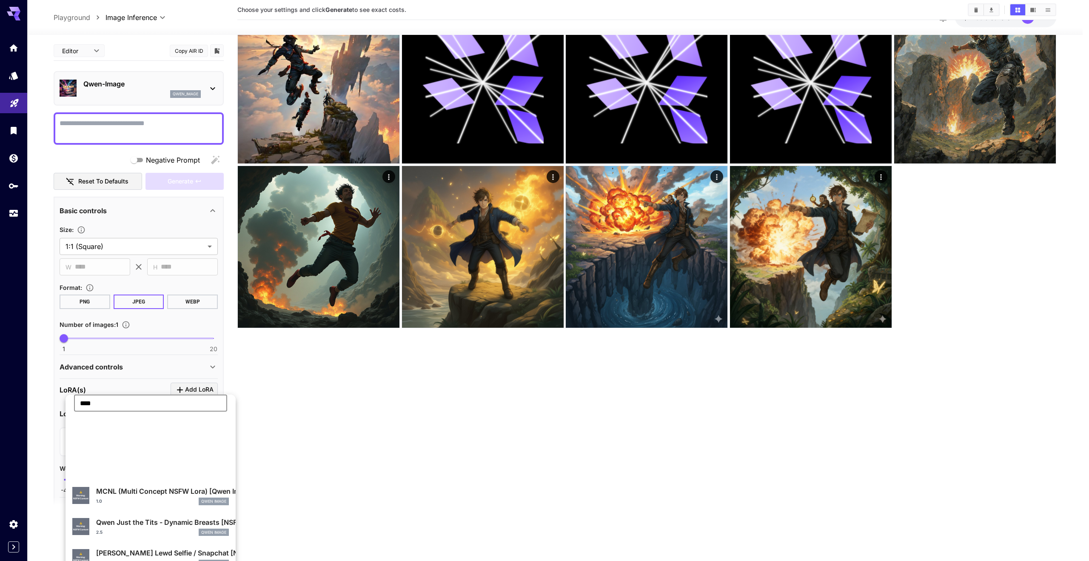
scroll to position [0, 0]
click at [124, 380] on div at bounding box center [544, 280] width 1089 height 561
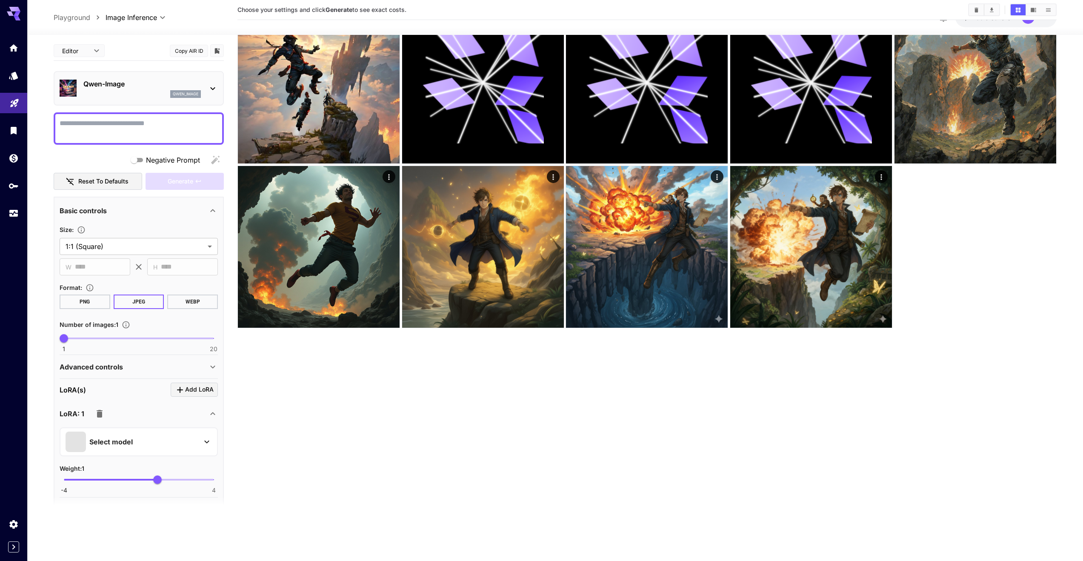
click at [111, 83] on p "Qwen-Image" at bounding box center [141, 84] width 117 height 10
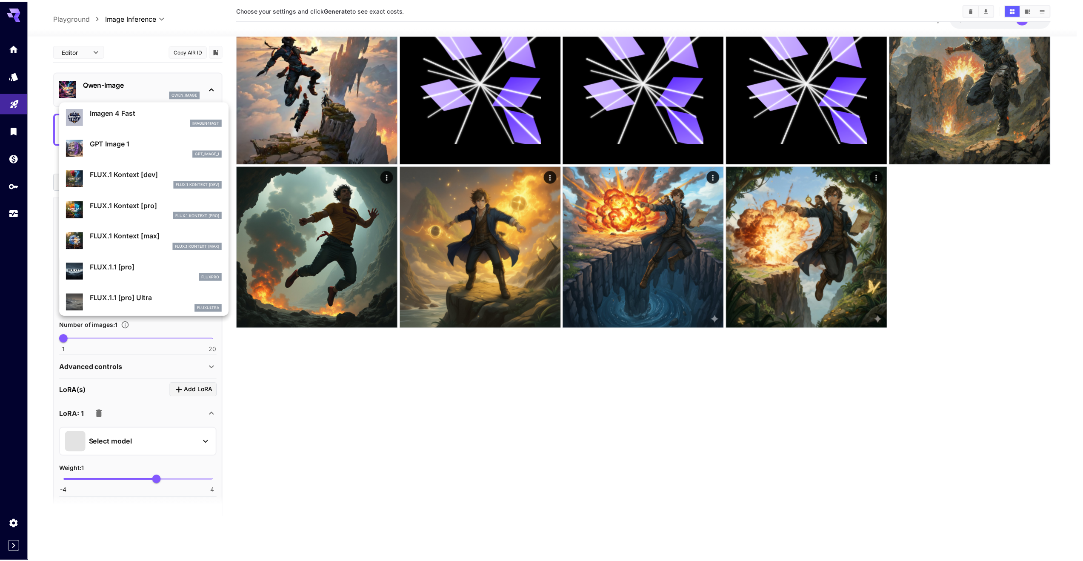
scroll to position [500, 0]
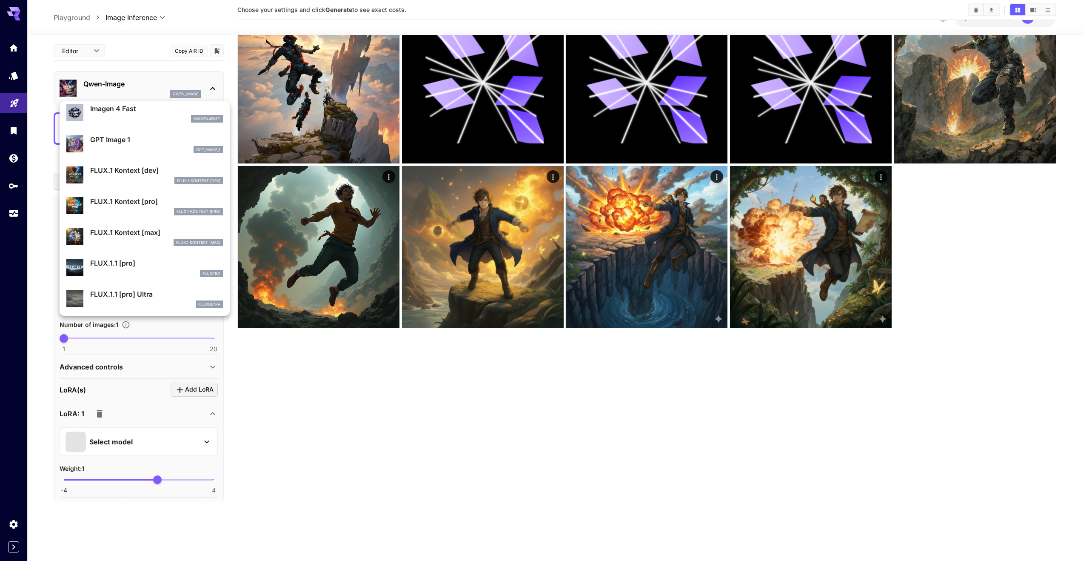
click at [141, 175] on div "FLUX.1 Kontext [dev] FLUX.1 Kontext [dev]" at bounding box center [156, 174] width 133 height 19
type input "****"
type input "**"
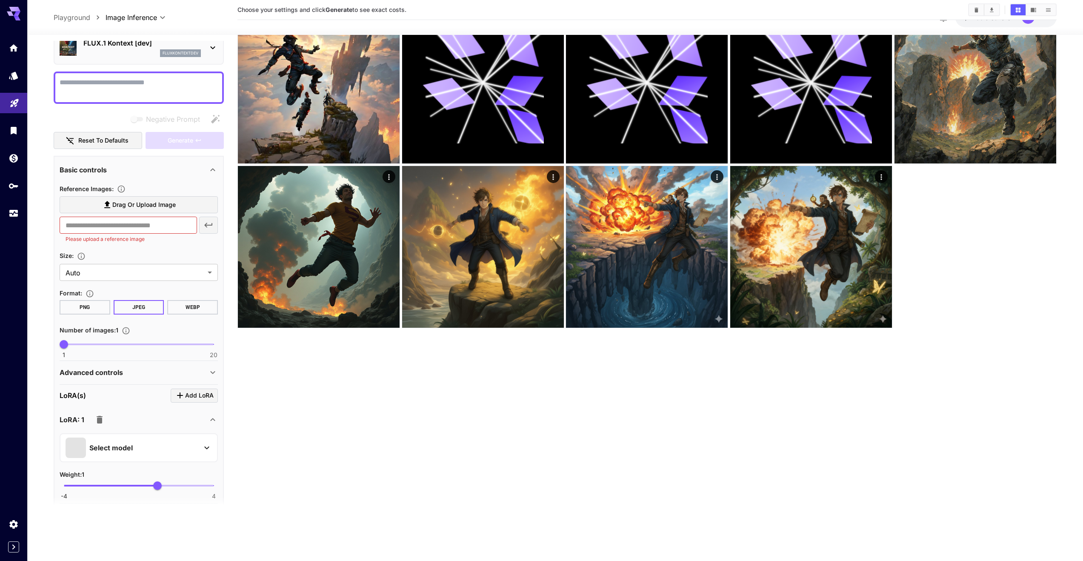
scroll to position [96, 0]
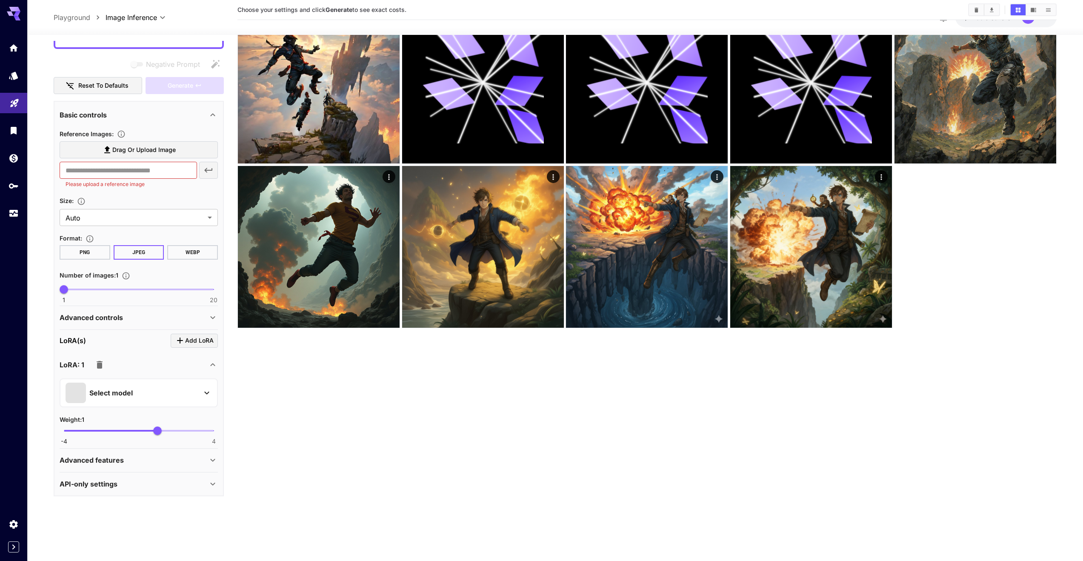
click at [135, 397] on div "Select model" at bounding box center [132, 392] width 133 height 20
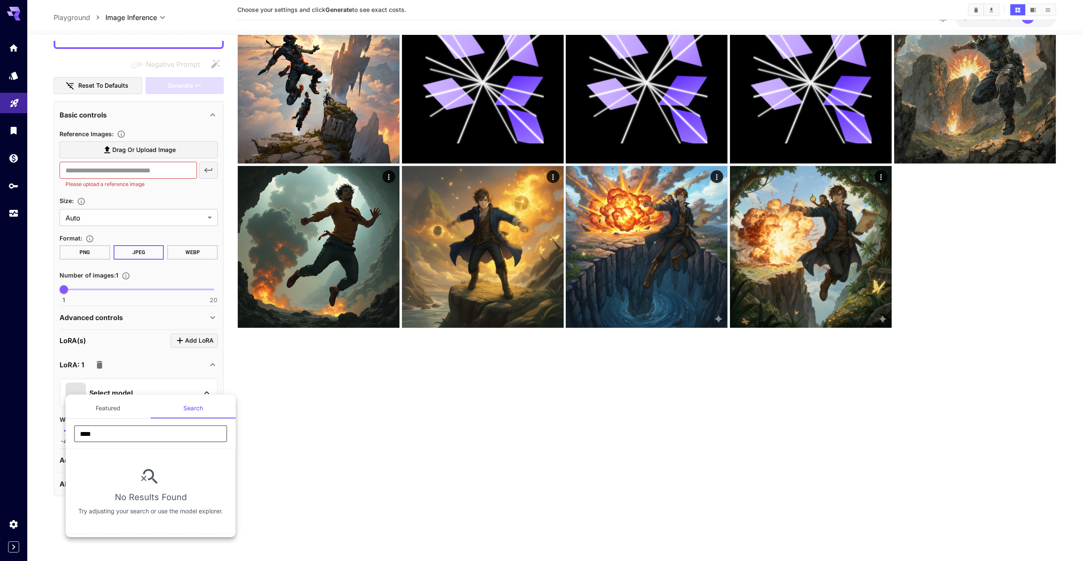
drag, startPoint x: 140, startPoint y: 431, endPoint x: 61, endPoint y: 433, distance: 78.3
click at [61, 255] on div "Featured Search **** ​ No Results Found Try adjusting your search or use the mo…" at bounding box center [85, 127] width 170 height 255
drag, startPoint x: 109, startPoint y: 431, endPoint x: 69, endPoint y: 431, distance: 40.0
click at [69, 431] on div "**** ​" at bounding box center [151, 436] width 170 height 23
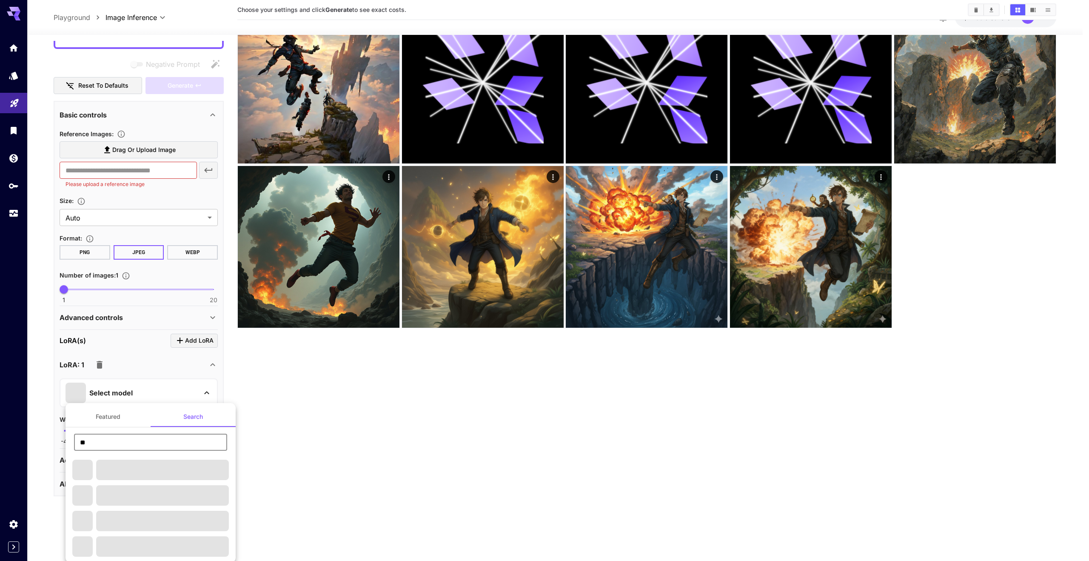
type input "**"
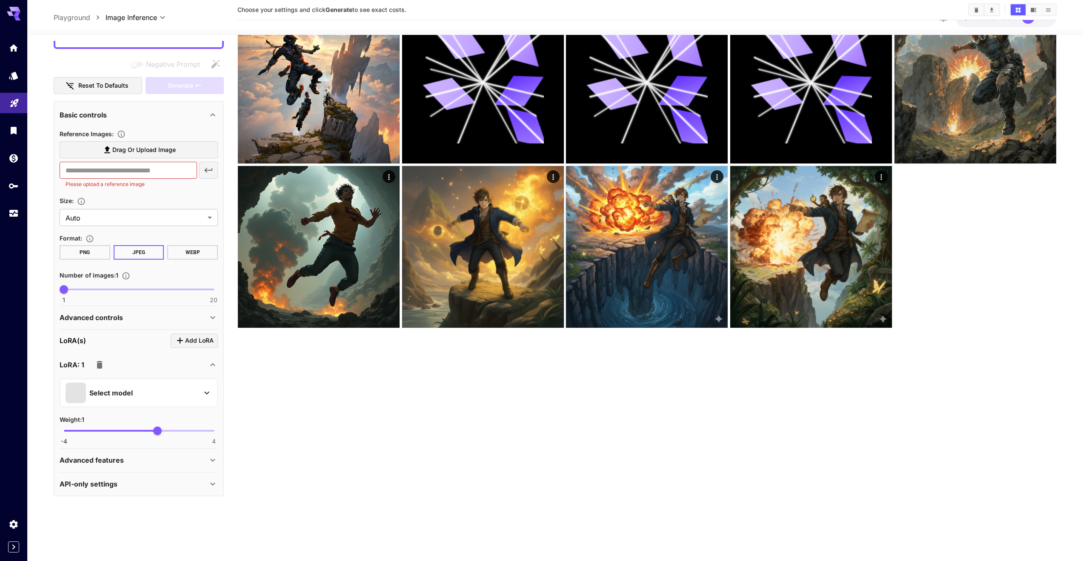
click at [116, 389] on p "Select model" at bounding box center [110, 393] width 43 height 10
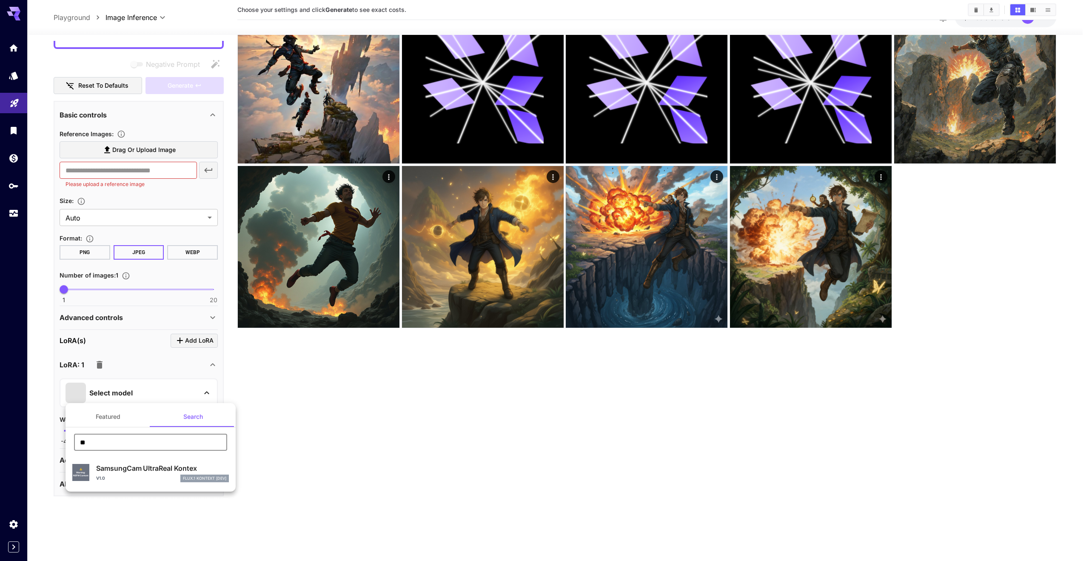
drag, startPoint x: 117, startPoint y: 444, endPoint x: 109, endPoint y: 444, distance: 7.7
click at [109, 444] on input "**" at bounding box center [150, 441] width 153 height 17
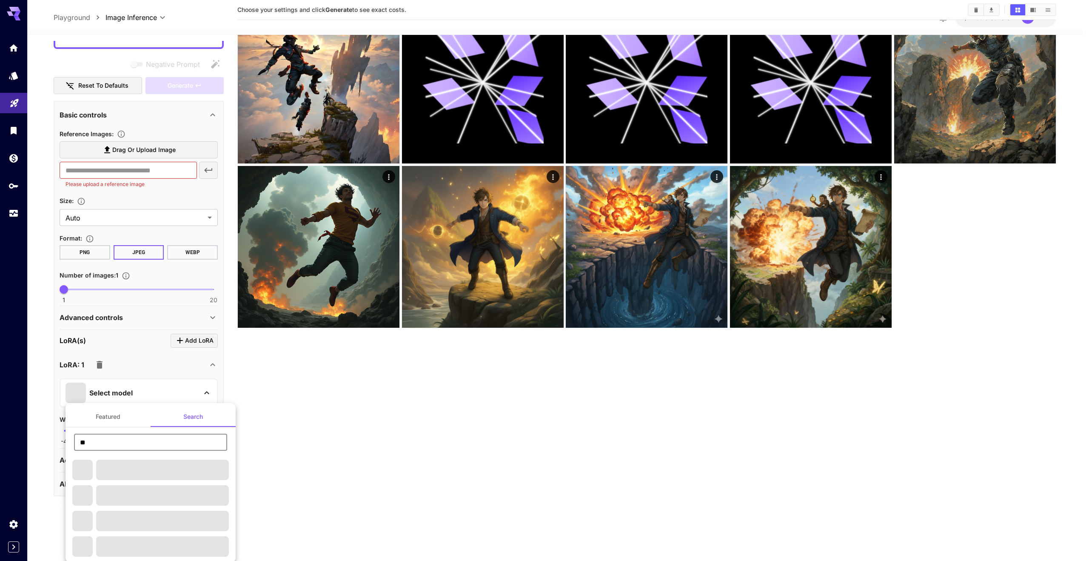
type input "*"
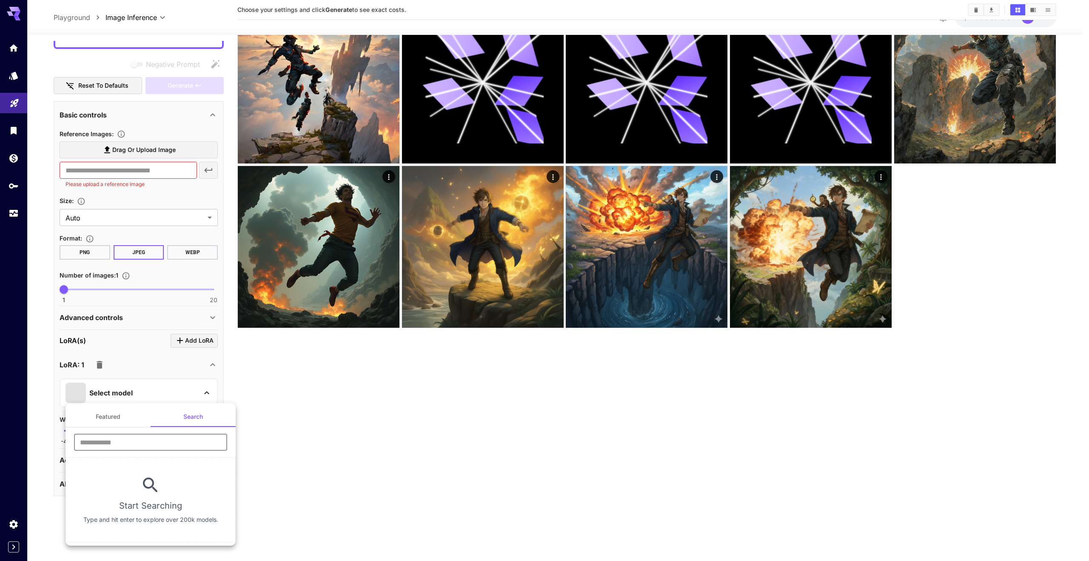
drag, startPoint x: 251, startPoint y: 393, endPoint x: 251, endPoint y: 388, distance: 5.1
click at [251, 392] on div at bounding box center [544, 280] width 1089 height 561
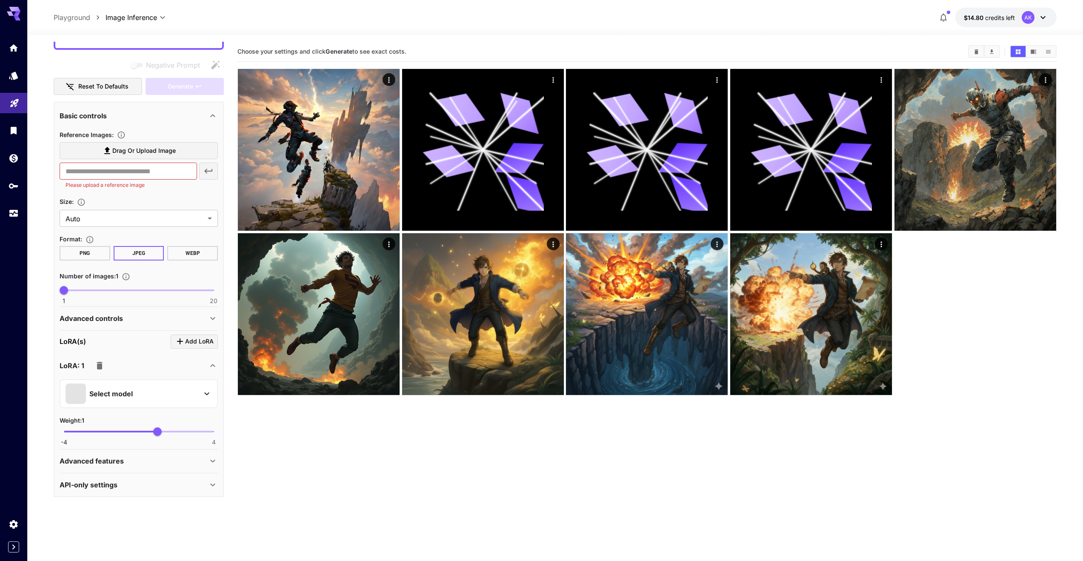
click at [127, 393] on p "Select model" at bounding box center [110, 393] width 43 height 10
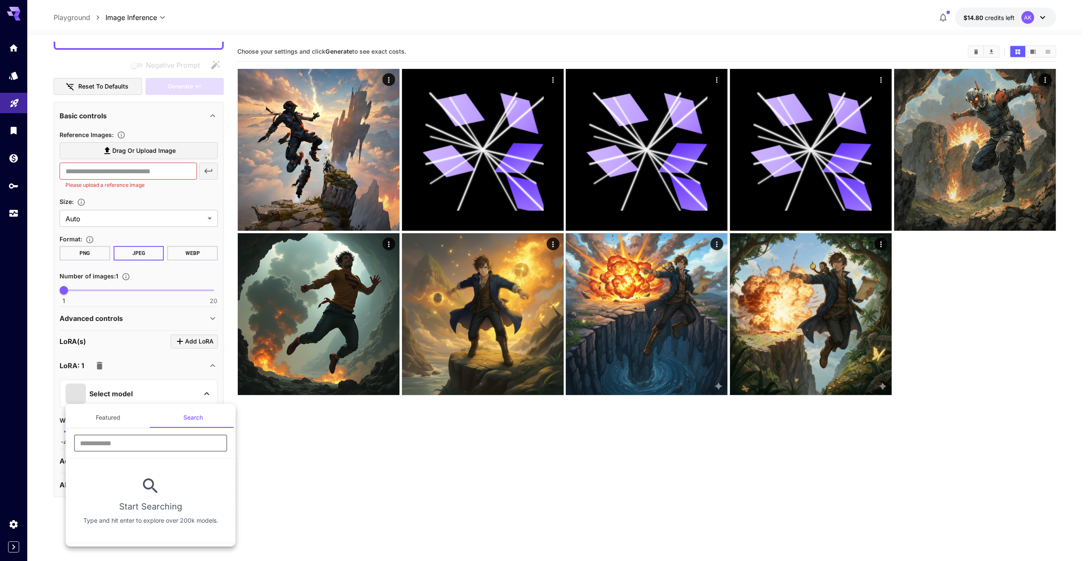
click at [132, 439] on input "text" at bounding box center [150, 442] width 153 height 17
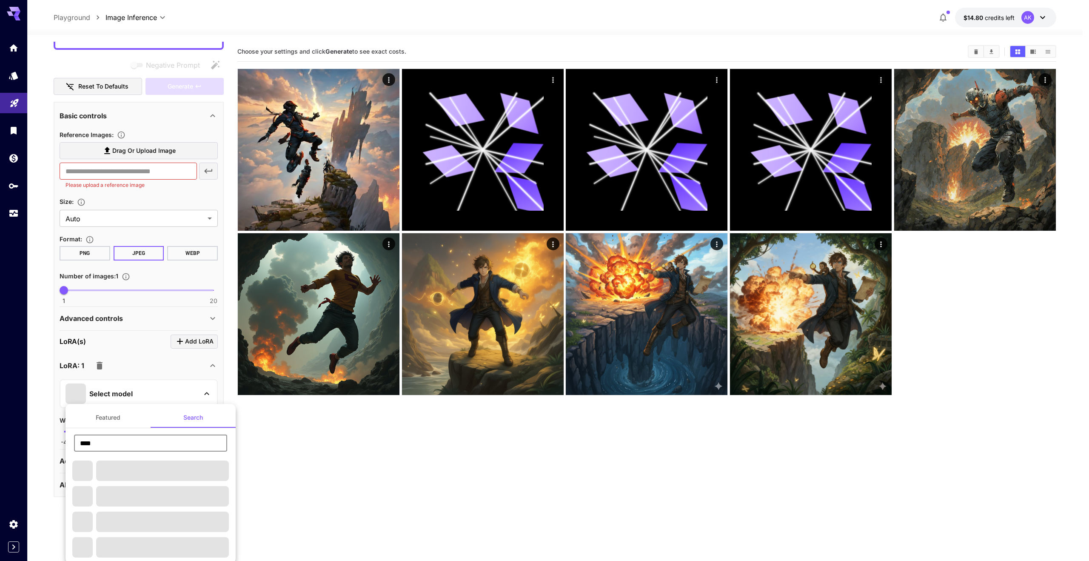
type input "****"
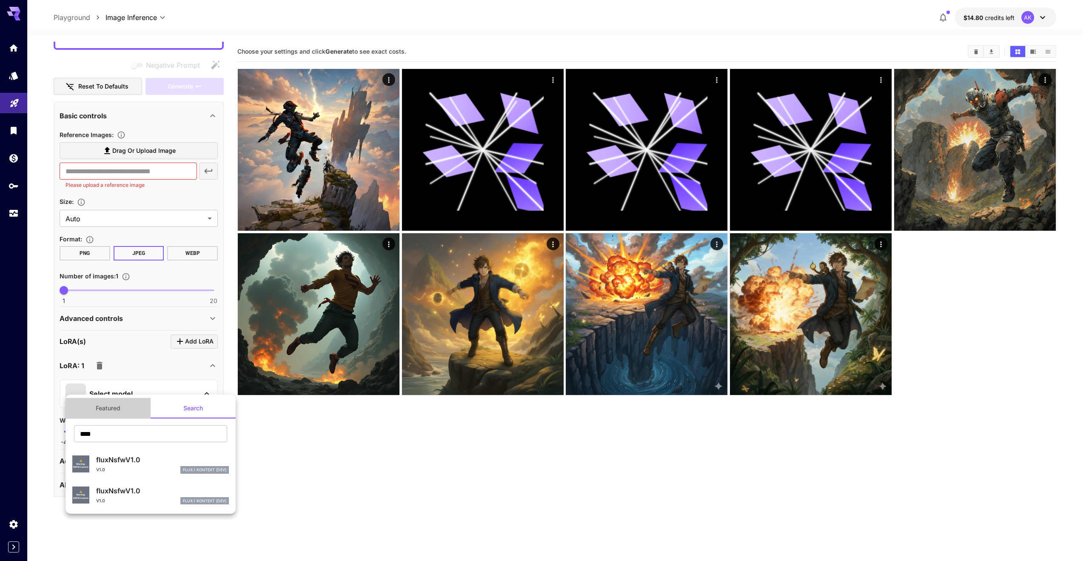
click at [93, 405] on button "Featured" at bounding box center [108, 408] width 85 height 20
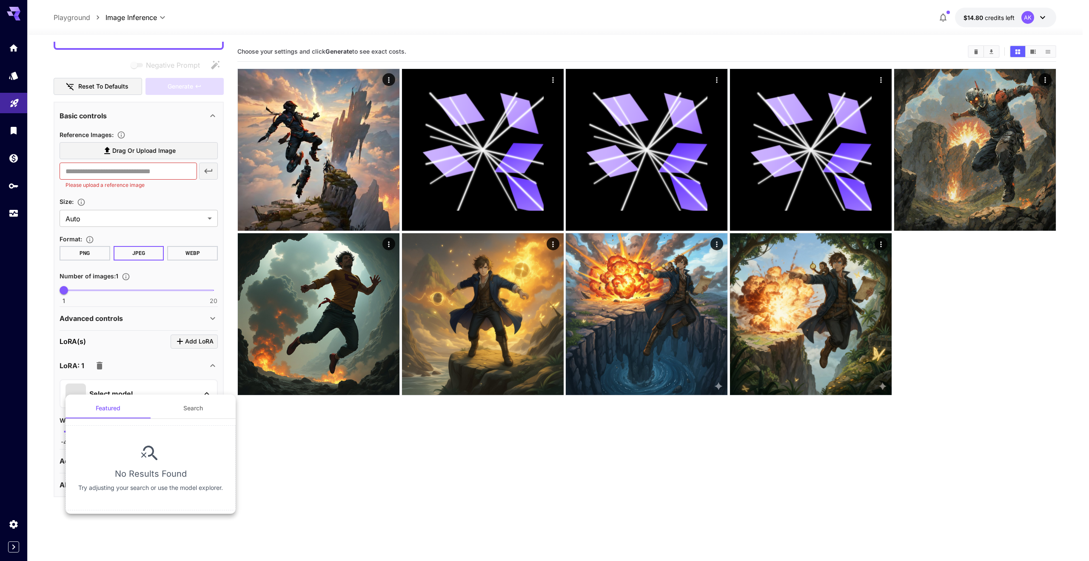
click at [160, 366] on div at bounding box center [544, 280] width 1089 height 561
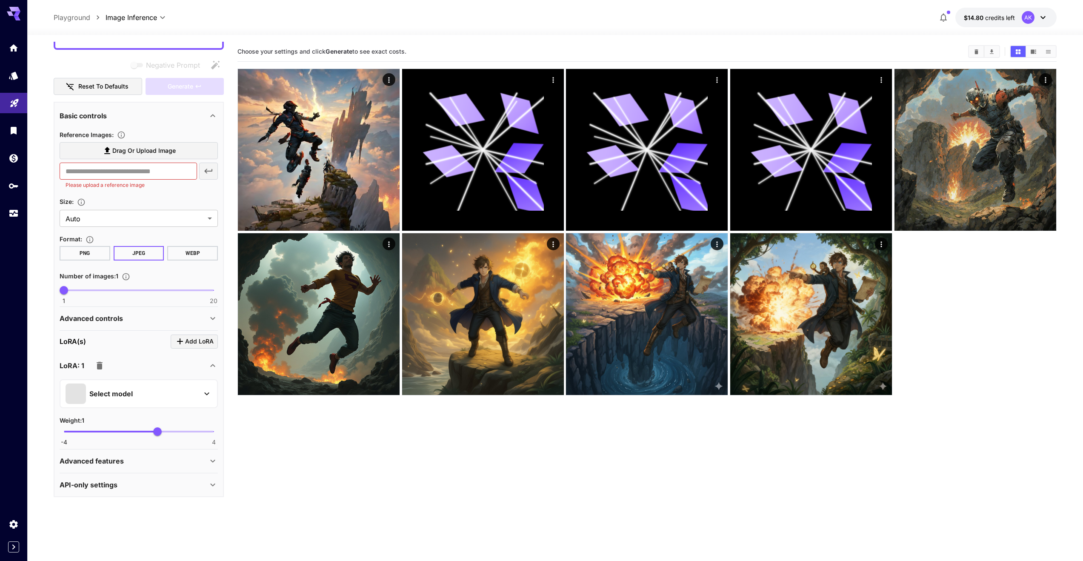
click at [188, 396] on div "Select model" at bounding box center [132, 393] width 133 height 20
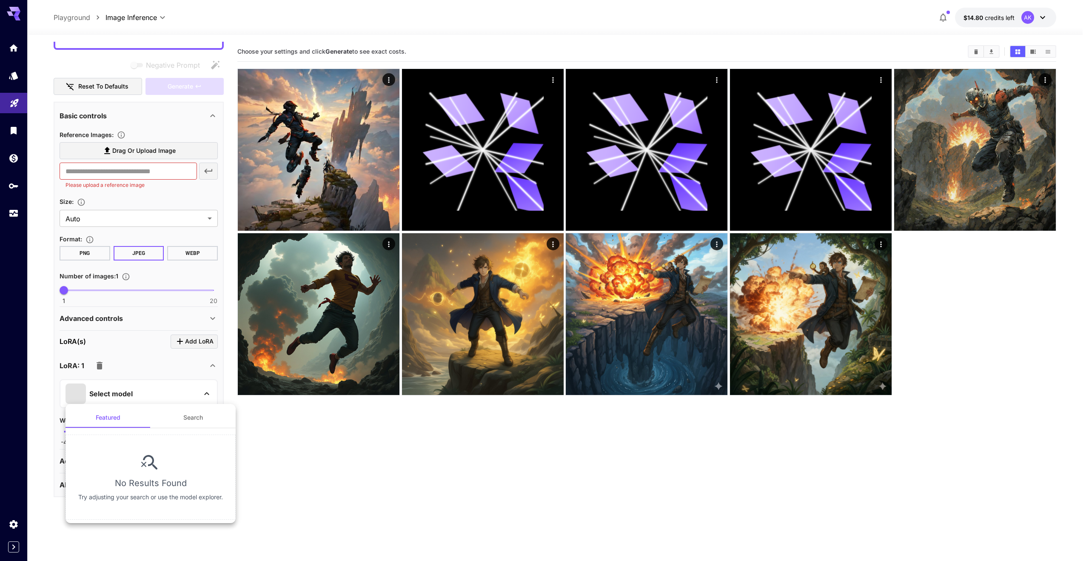
click at [129, 349] on div at bounding box center [544, 280] width 1089 height 561
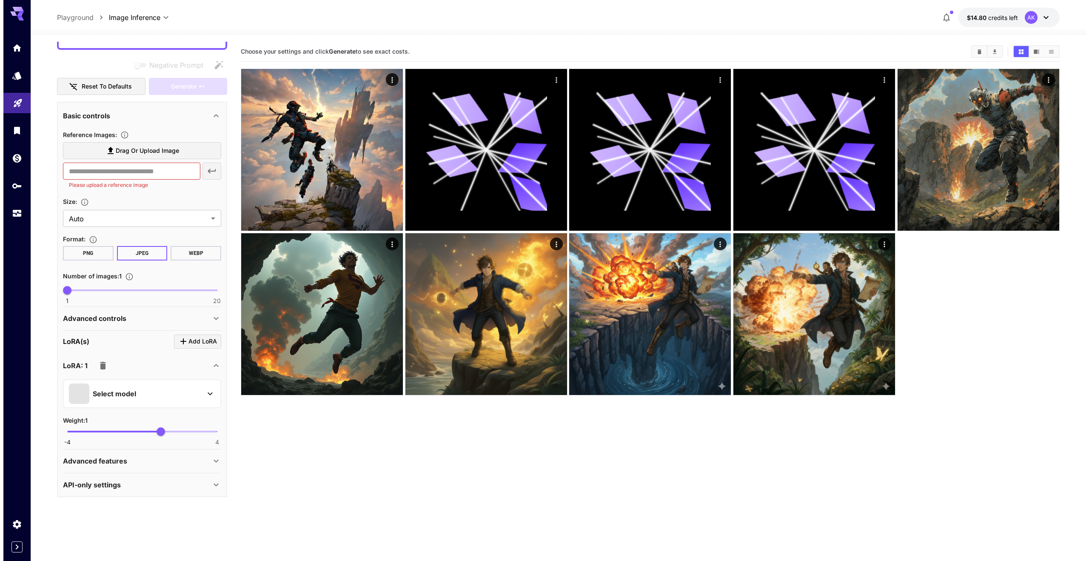
scroll to position [0, 0]
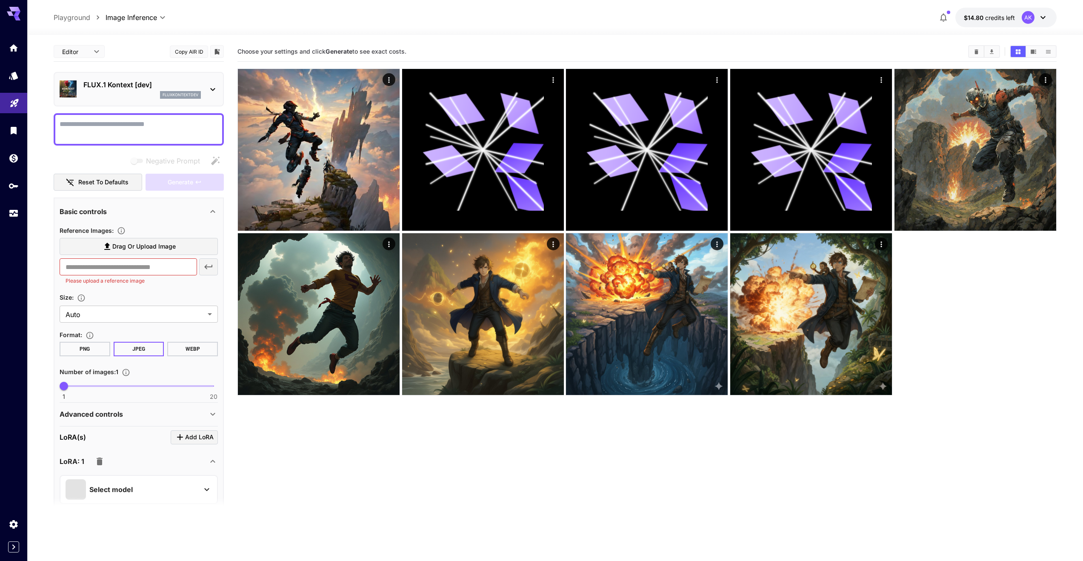
click at [114, 89] on p "FLUX.1 Kontext [dev]" at bounding box center [141, 85] width 117 height 10
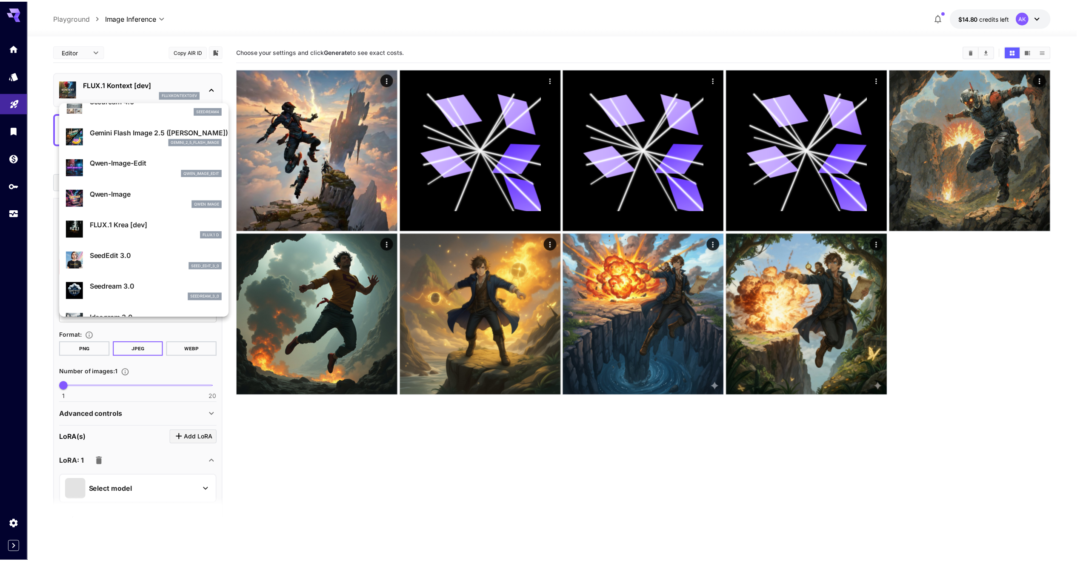
scroll to position [78, 0]
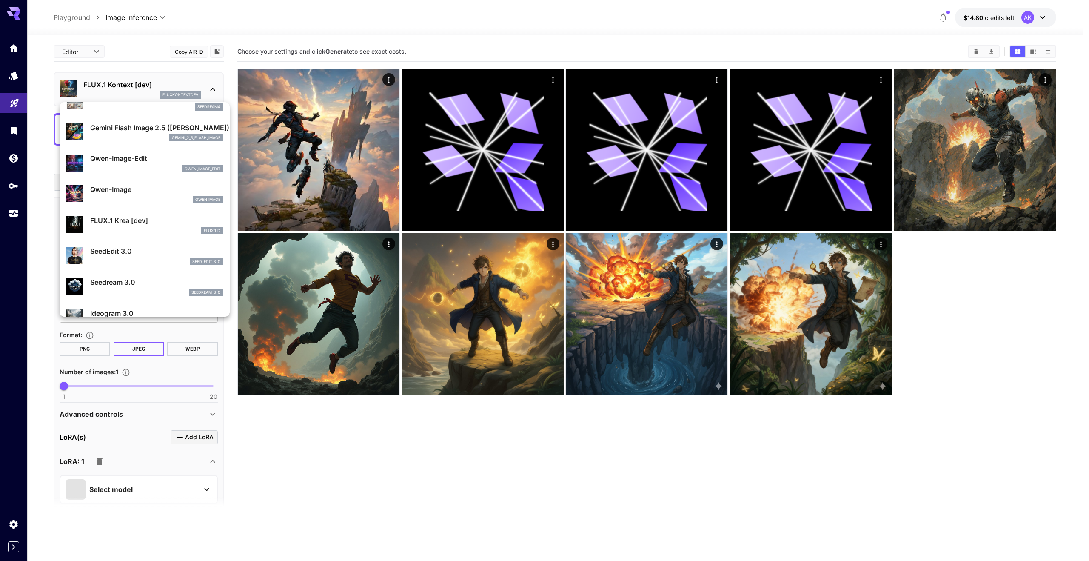
click at [136, 224] on p "FLUX.1 Krea [dev]" at bounding box center [156, 220] width 133 height 10
type input "**********"
type input "***"
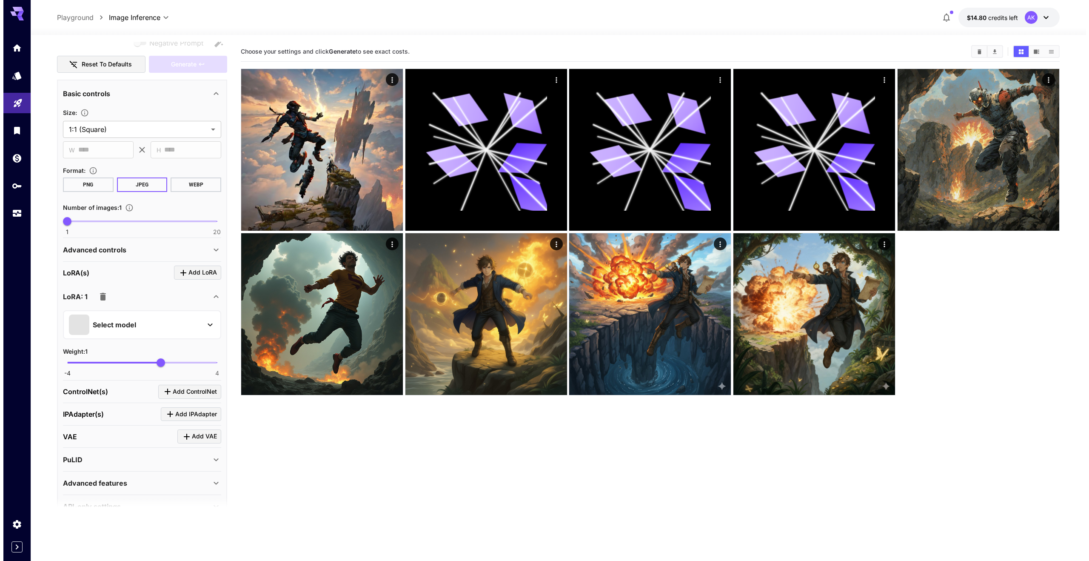
scroll to position [140, 0]
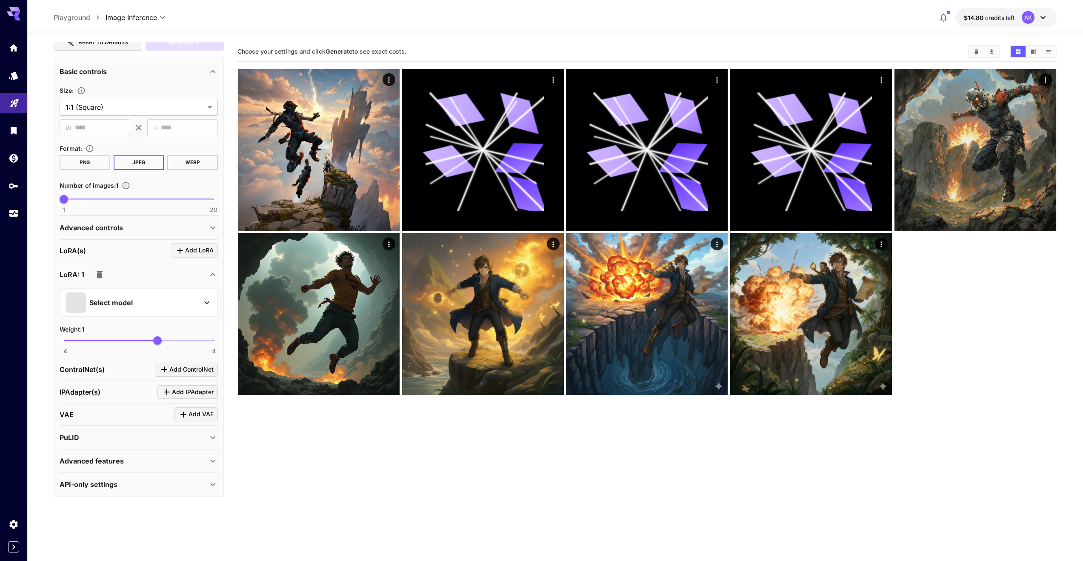
click at [128, 309] on div "Select model" at bounding box center [132, 302] width 133 height 20
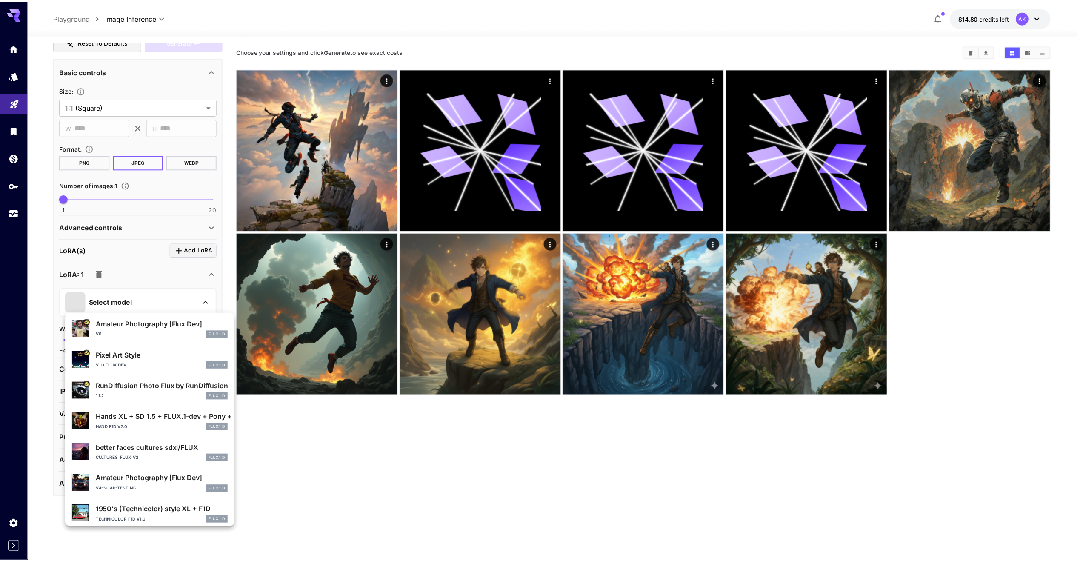
scroll to position [0, 0]
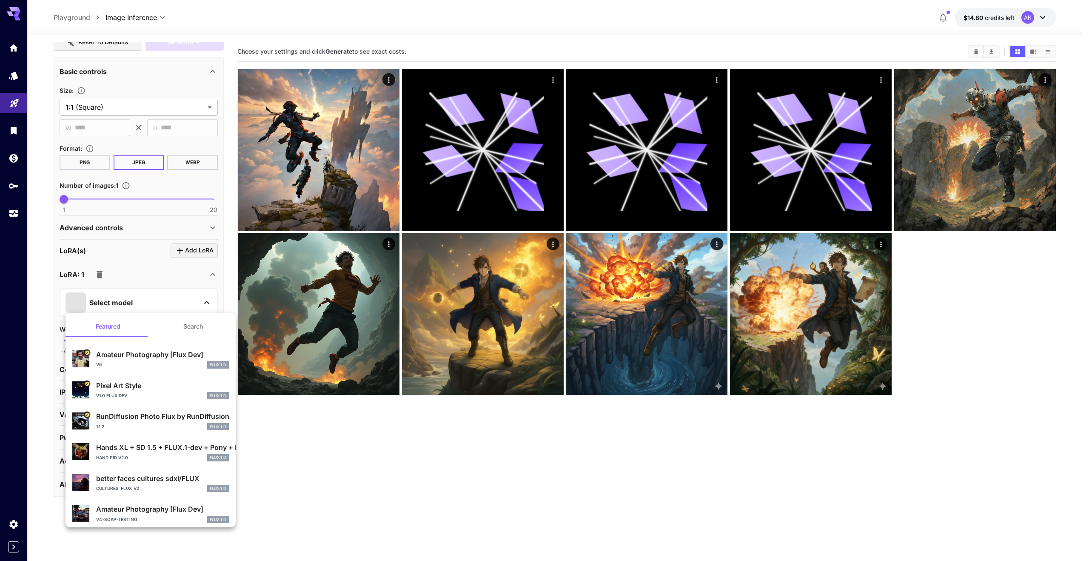
click at [179, 275] on div at bounding box center [544, 280] width 1089 height 561
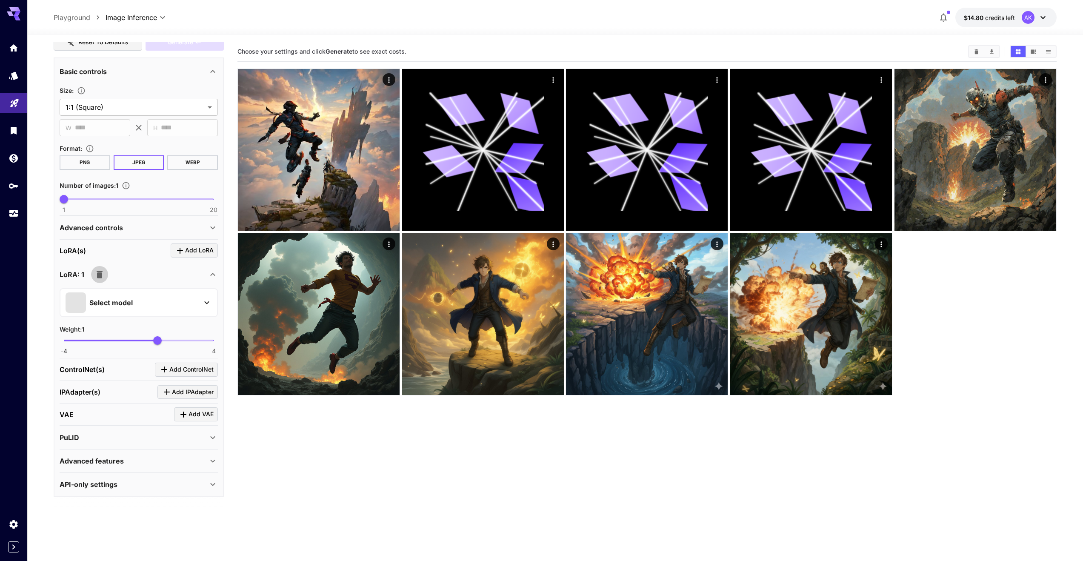
click at [93, 276] on button "button" at bounding box center [99, 274] width 17 height 17
